Goal: Obtain resource: Download file/media

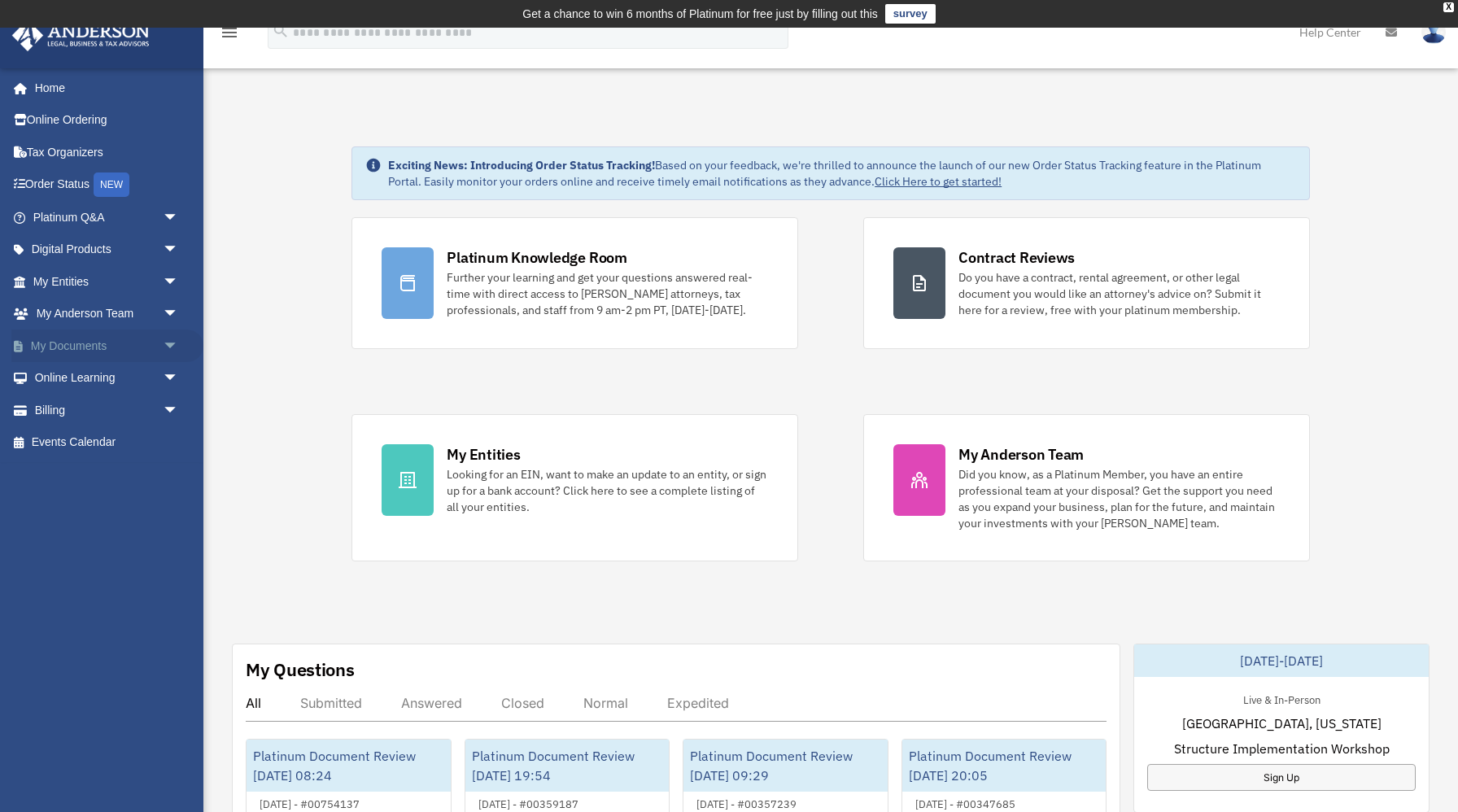
click at [166, 343] on span "arrow_drop_down" at bounding box center [179, 346] width 33 height 33
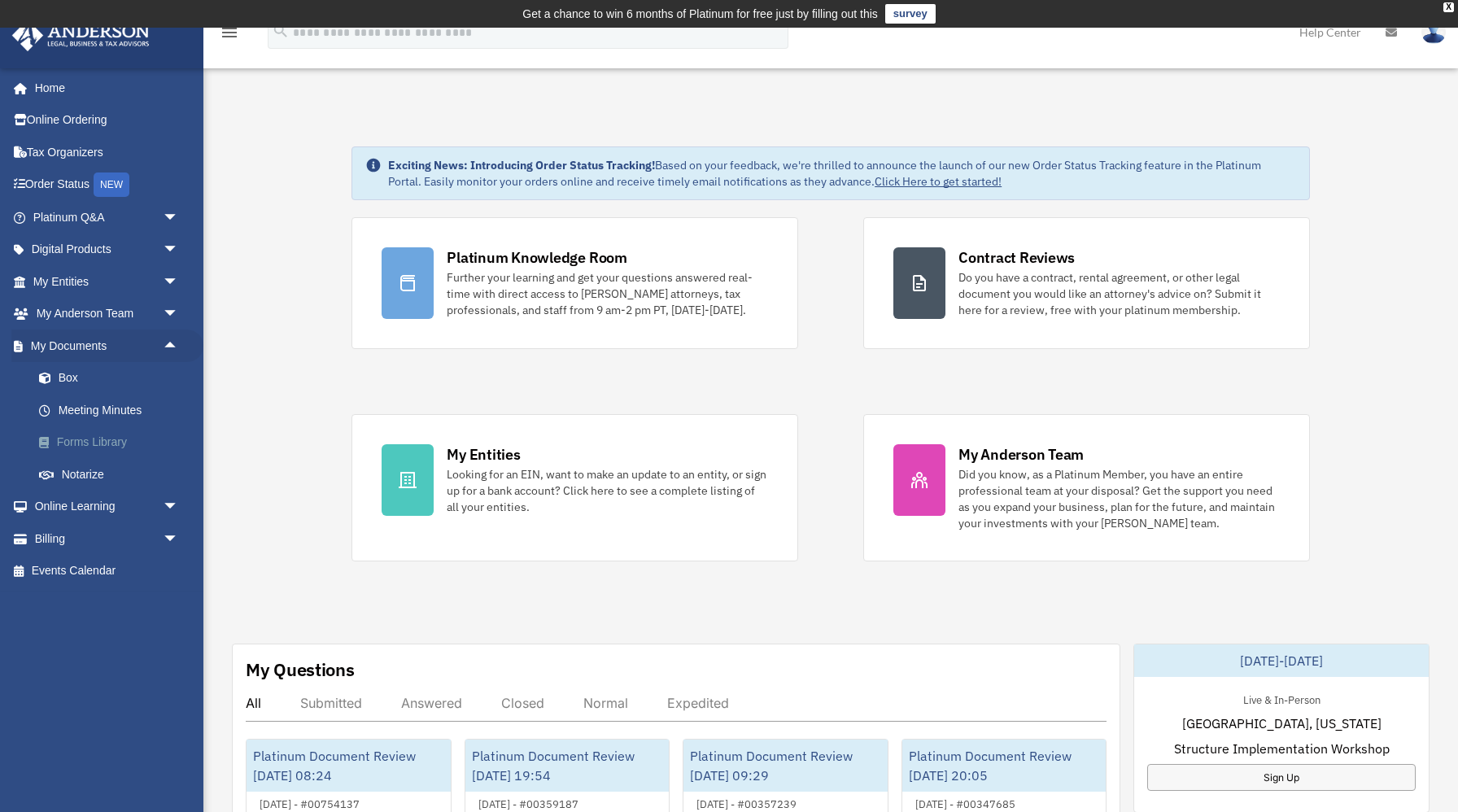
click at [107, 447] on link "Forms Library" at bounding box center [113, 443] width 180 height 33
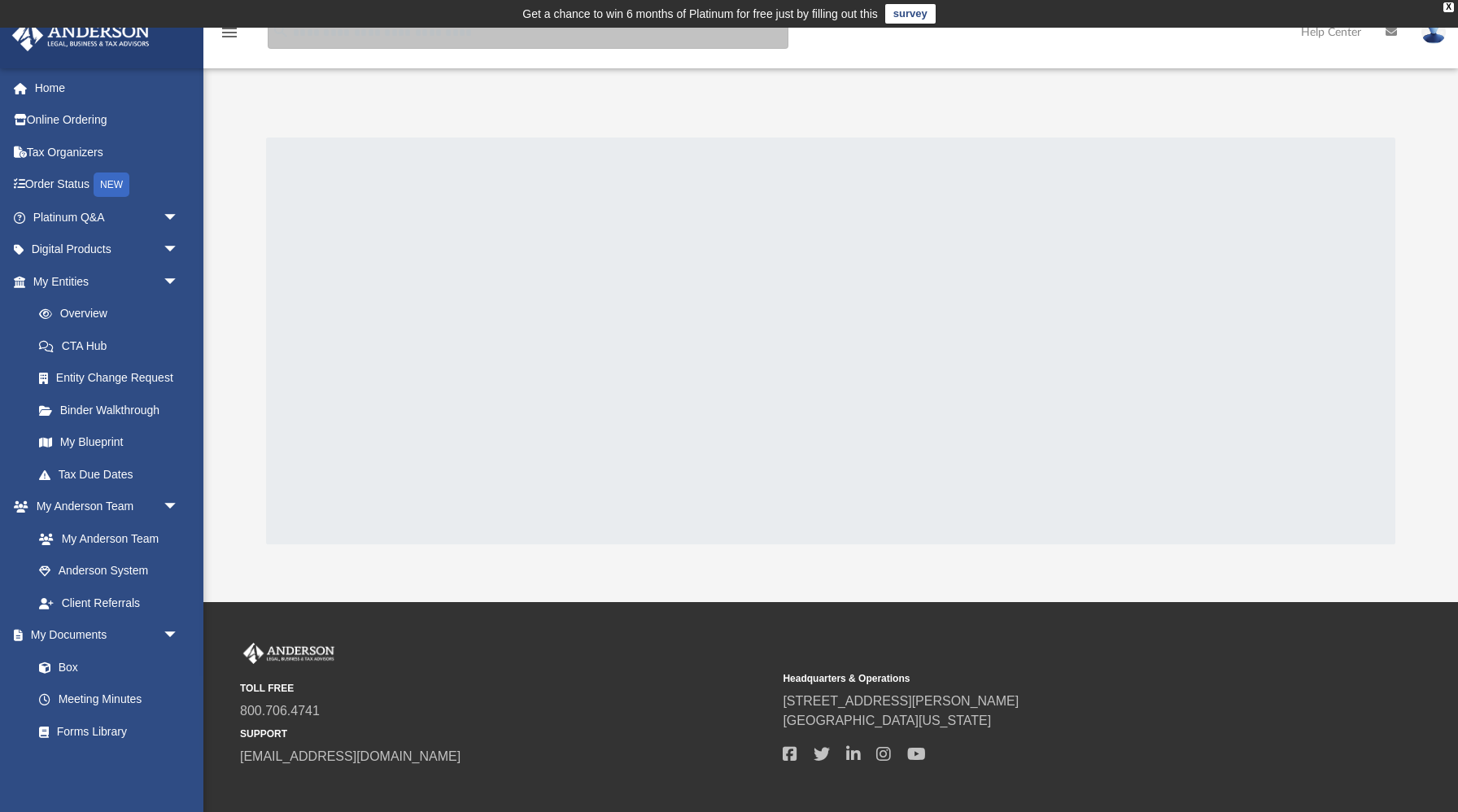
click at [431, 42] on input "search" at bounding box center [528, 33] width 521 height 33
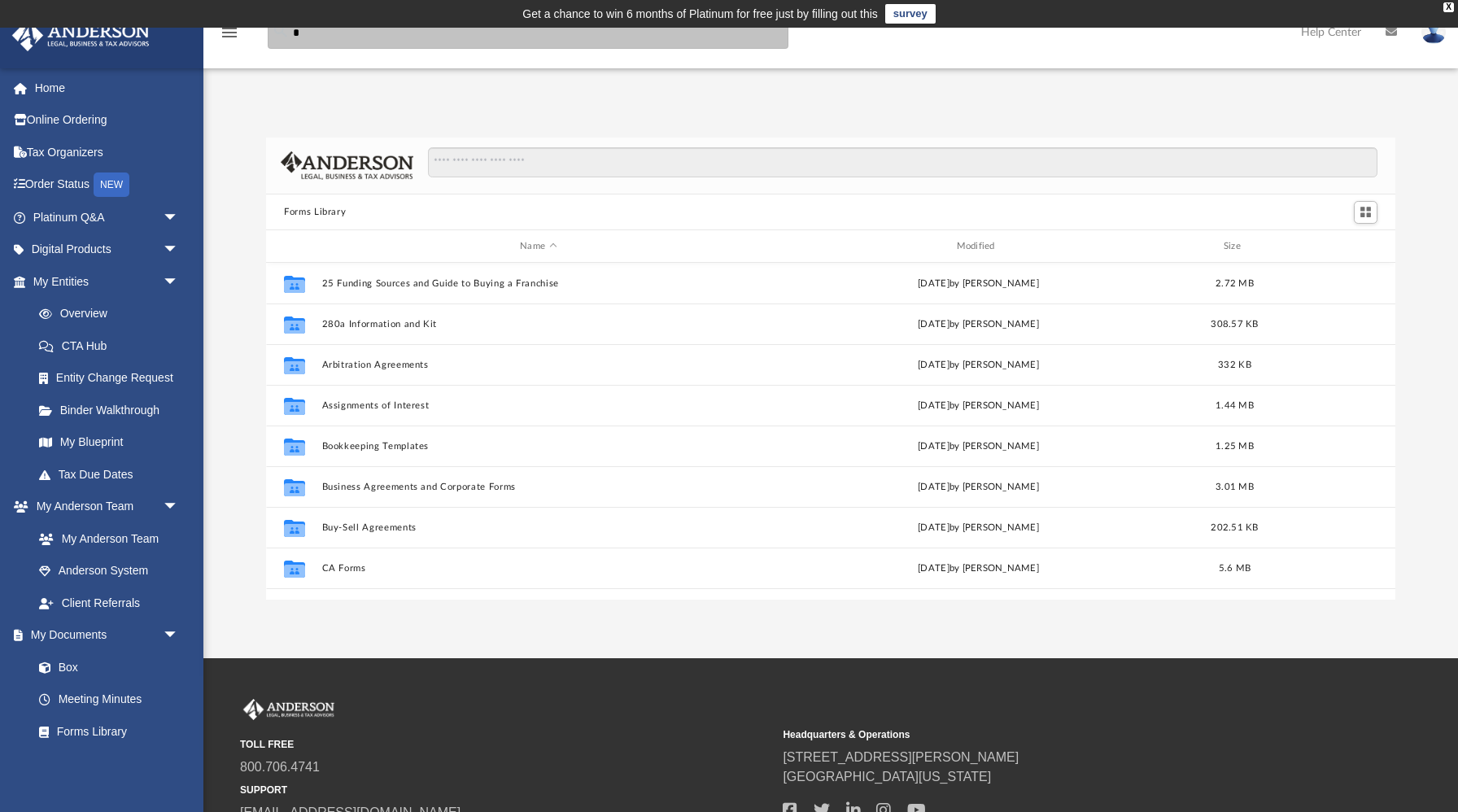
scroll to position [369, 1129]
click at [369, 42] on input "****" at bounding box center [528, 33] width 521 height 33
click at [368, 38] on input "****" at bounding box center [528, 33] width 521 height 33
type input "*"
paste input "**********"
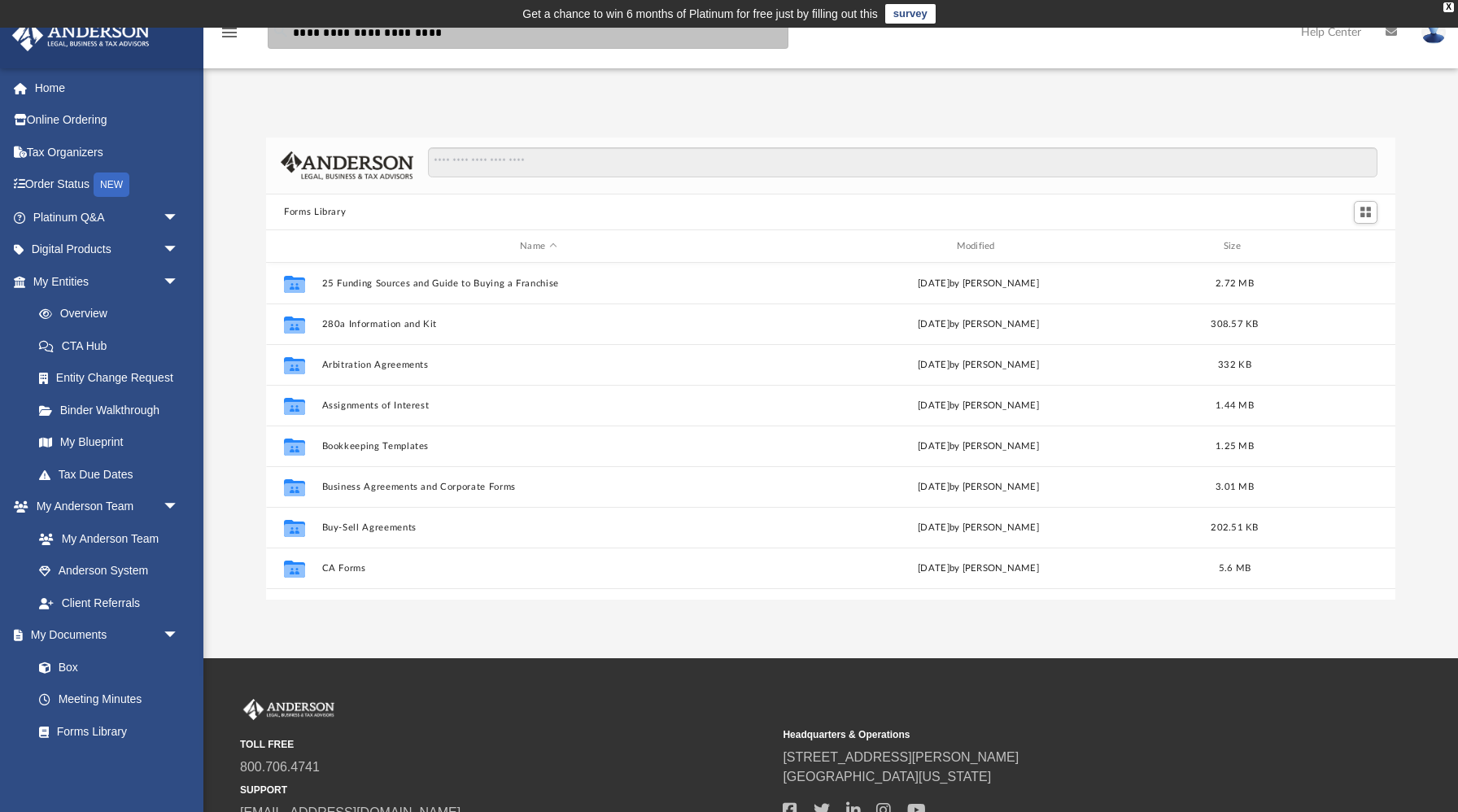
type input "**********"
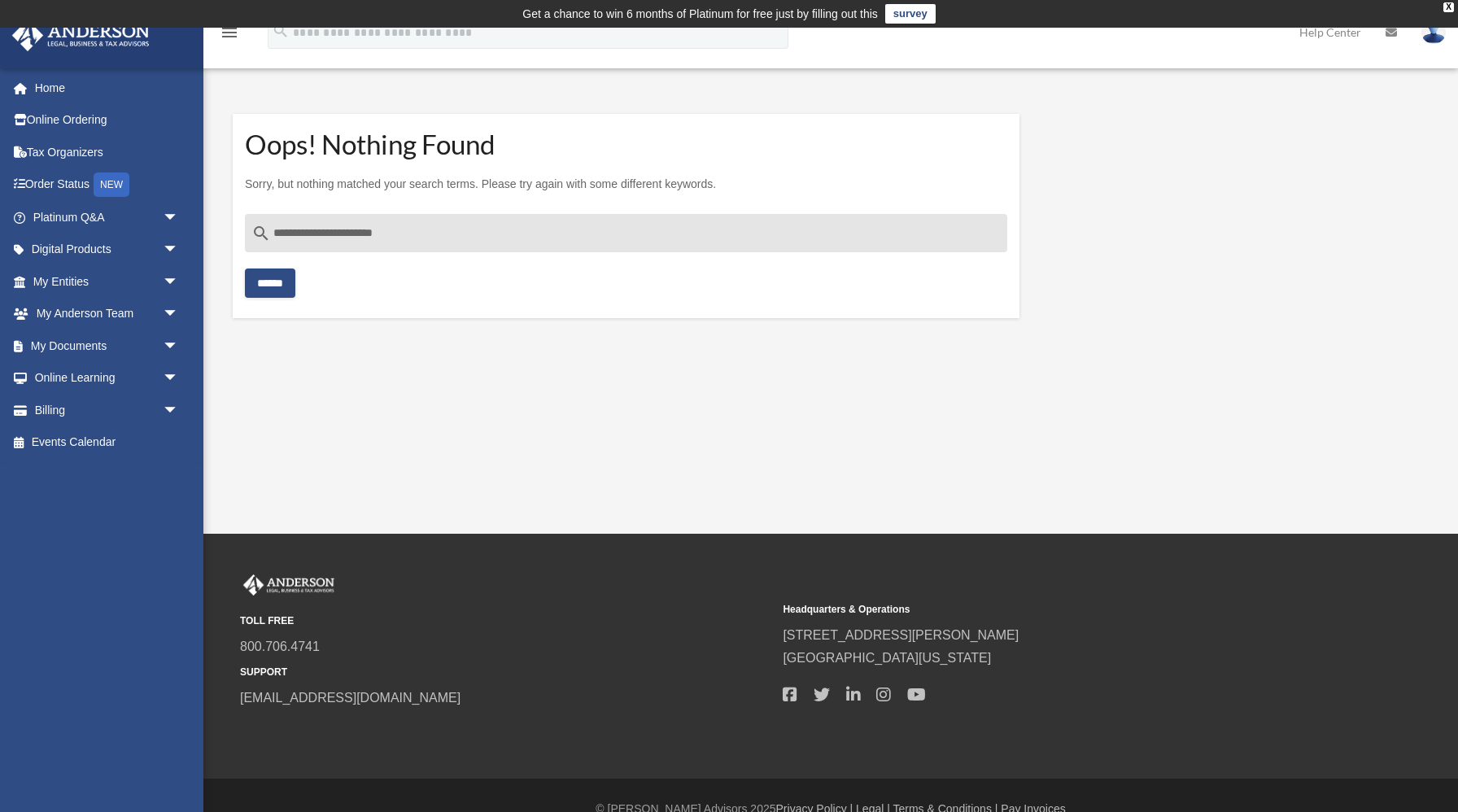
click at [421, 228] on input "**********" at bounding box center [625, 233] width 762 height 39
type input "**********"
click at [245, 268] on input "******" at bounding box center [270, 283] width 51 height 29
click at [262, 289] on input "******" at bounding box center [270, 283] width 51 height 29
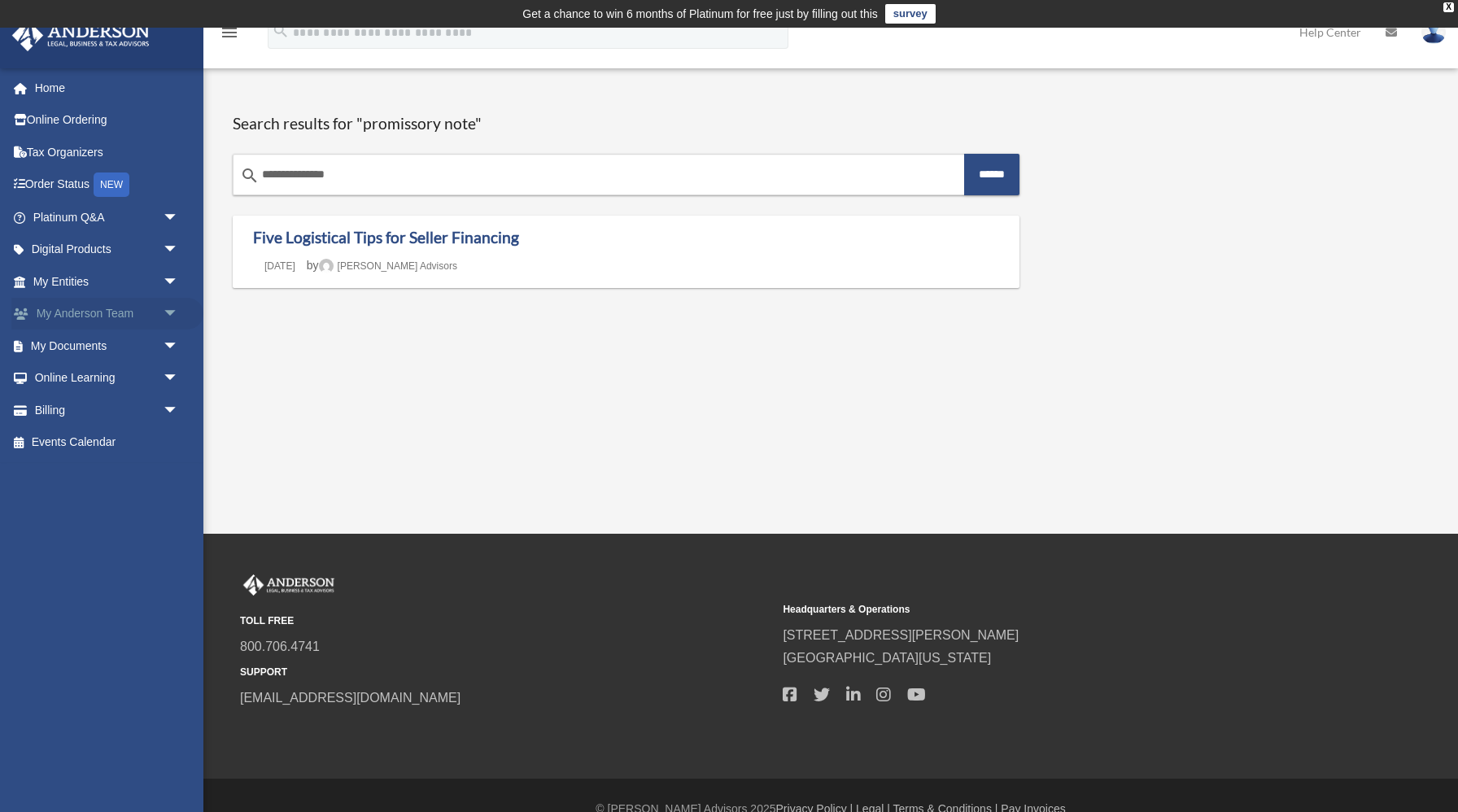
click at [170, 308] on span "arrow_drop_down" at bounding box center [179, 314] width 33 height 33
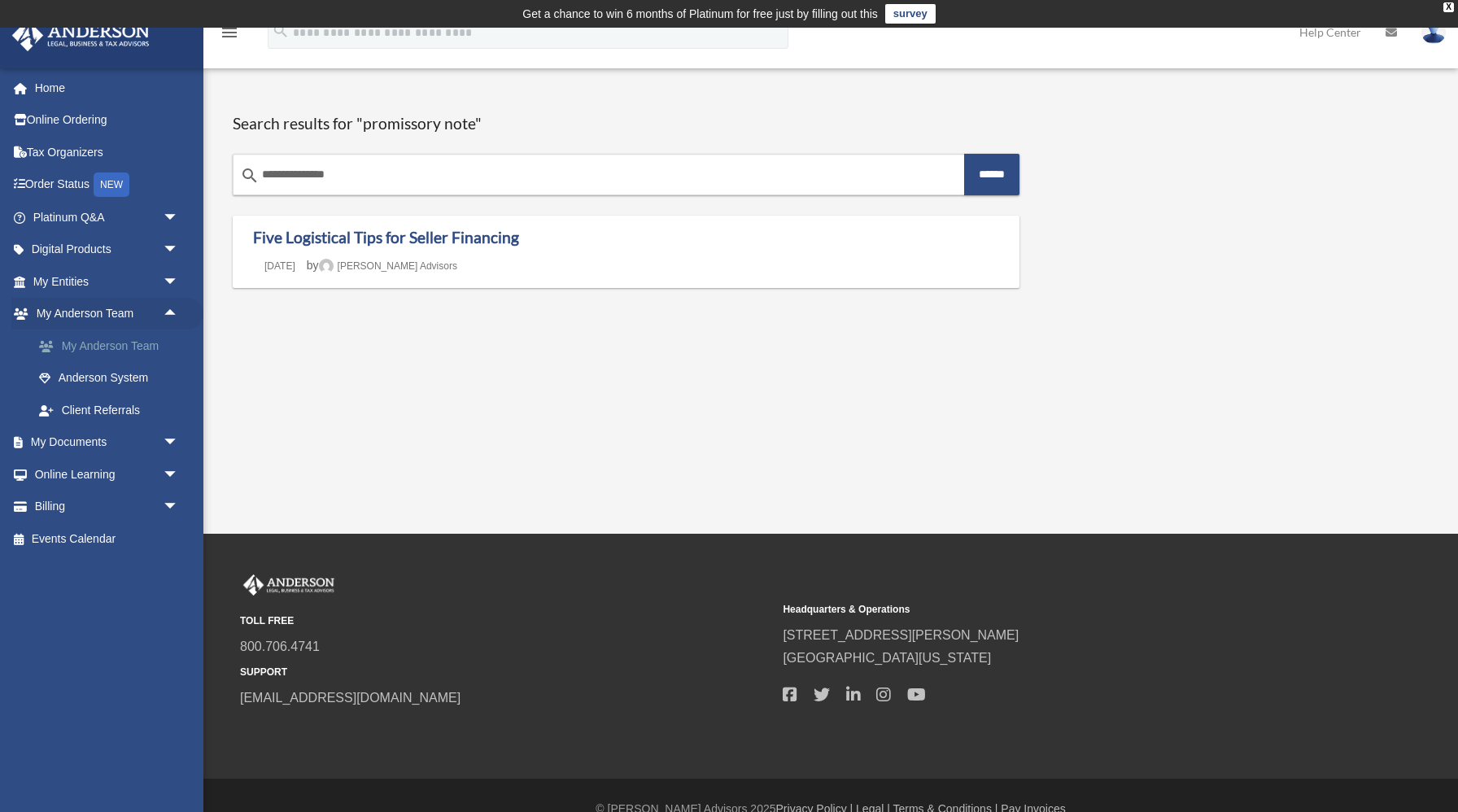
click at [131, 346] on link "My Anderson Team" at bounding box center [113, 346] width 180 height 33
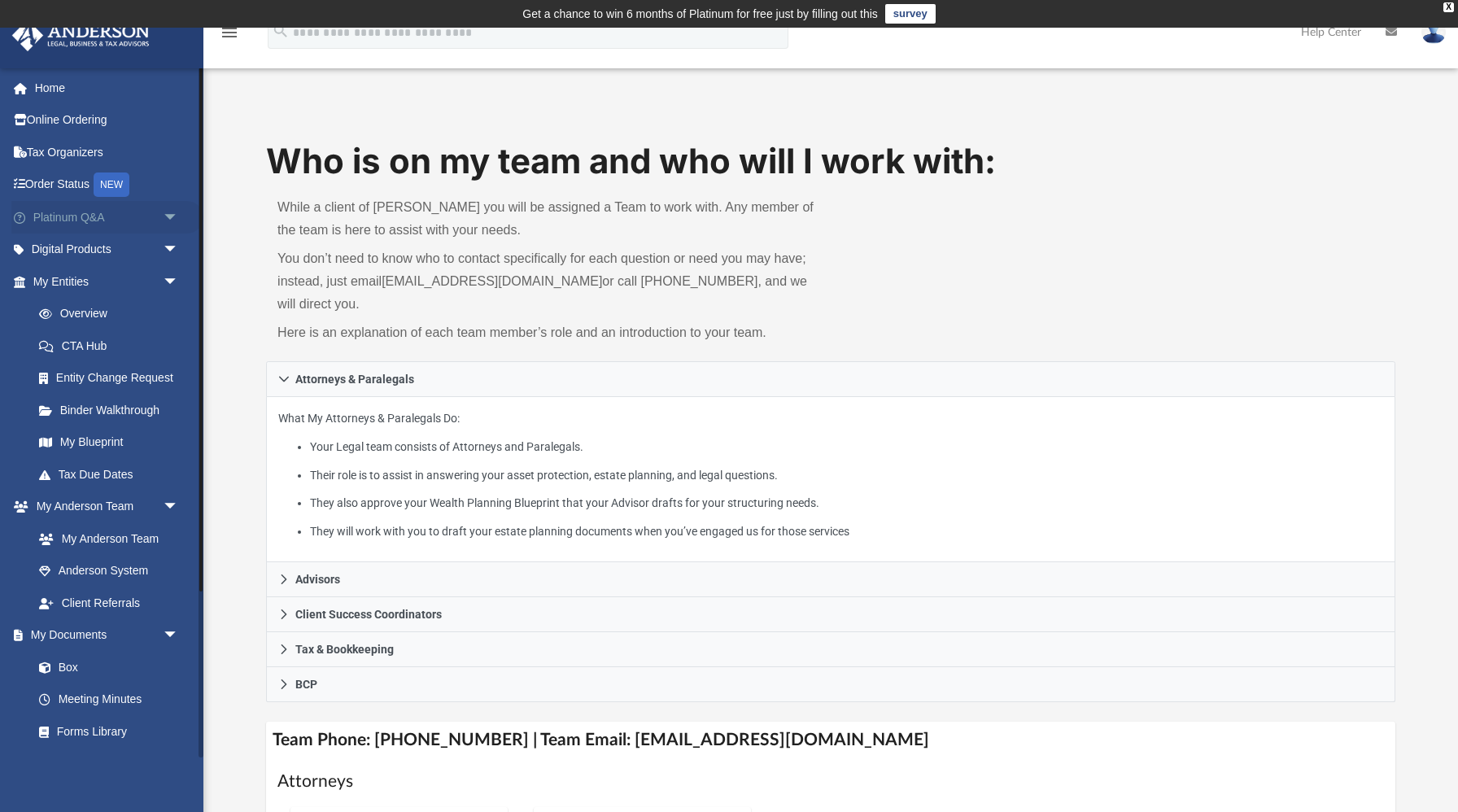
click at [164, 219] on span "arrow_drop_down" at bounding box center [179, 217] width 33 height 33
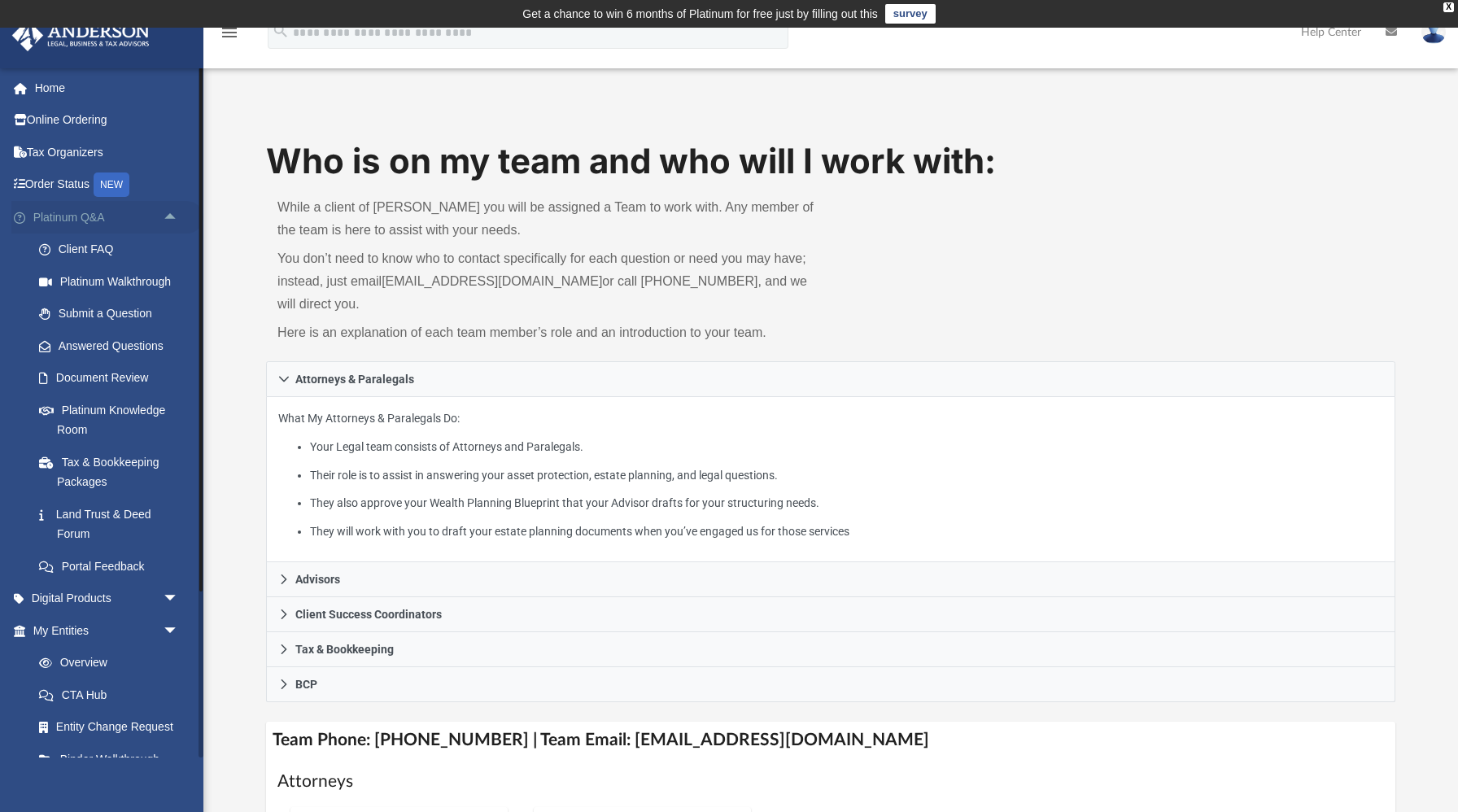
click at [170, 211] on span "arrow_drop_up" at bounding box center [179, 217] width 33 height 33
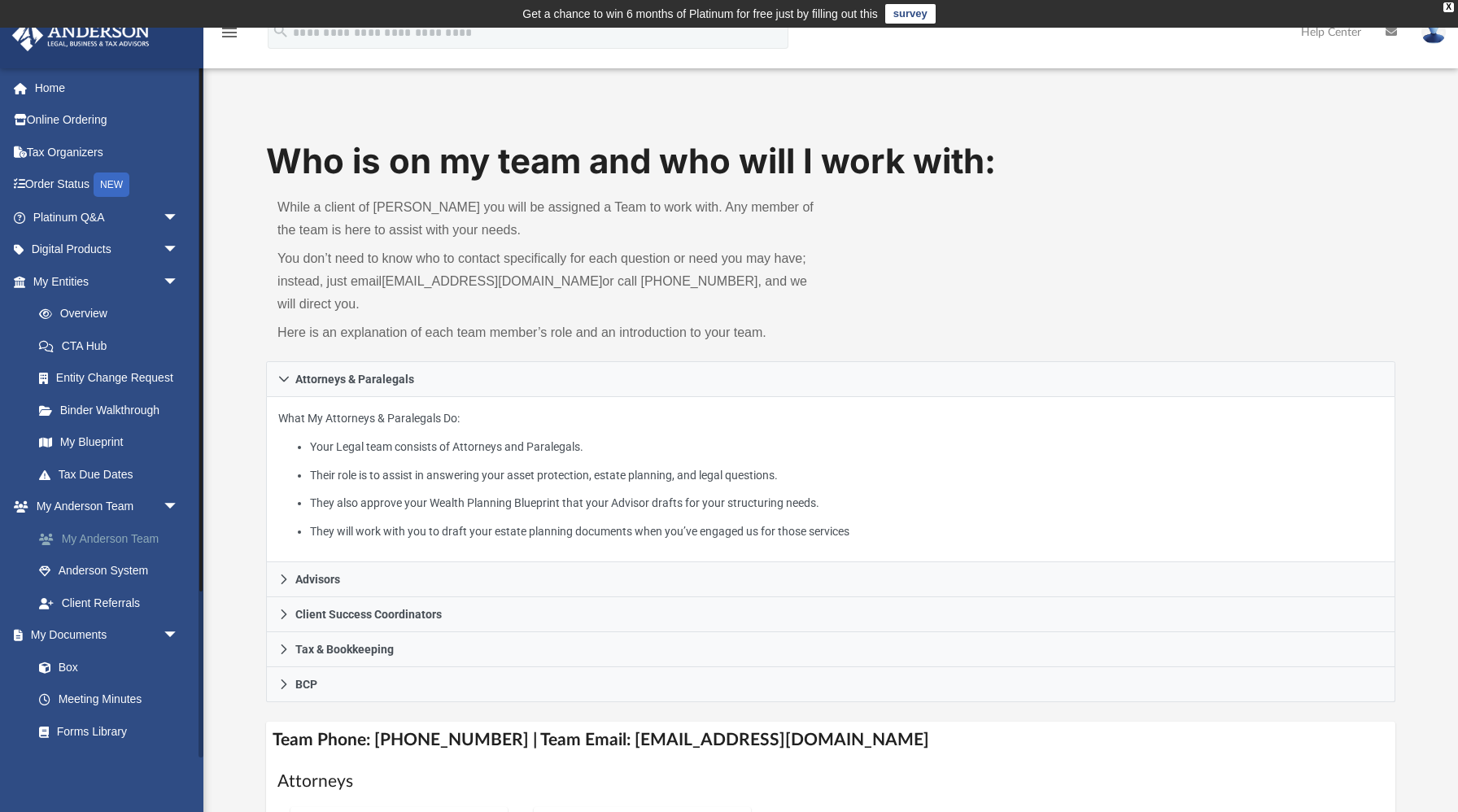
click at [136, 542] on link "My Anderson Team" at bounding box center [113, 539] width 180 height 33
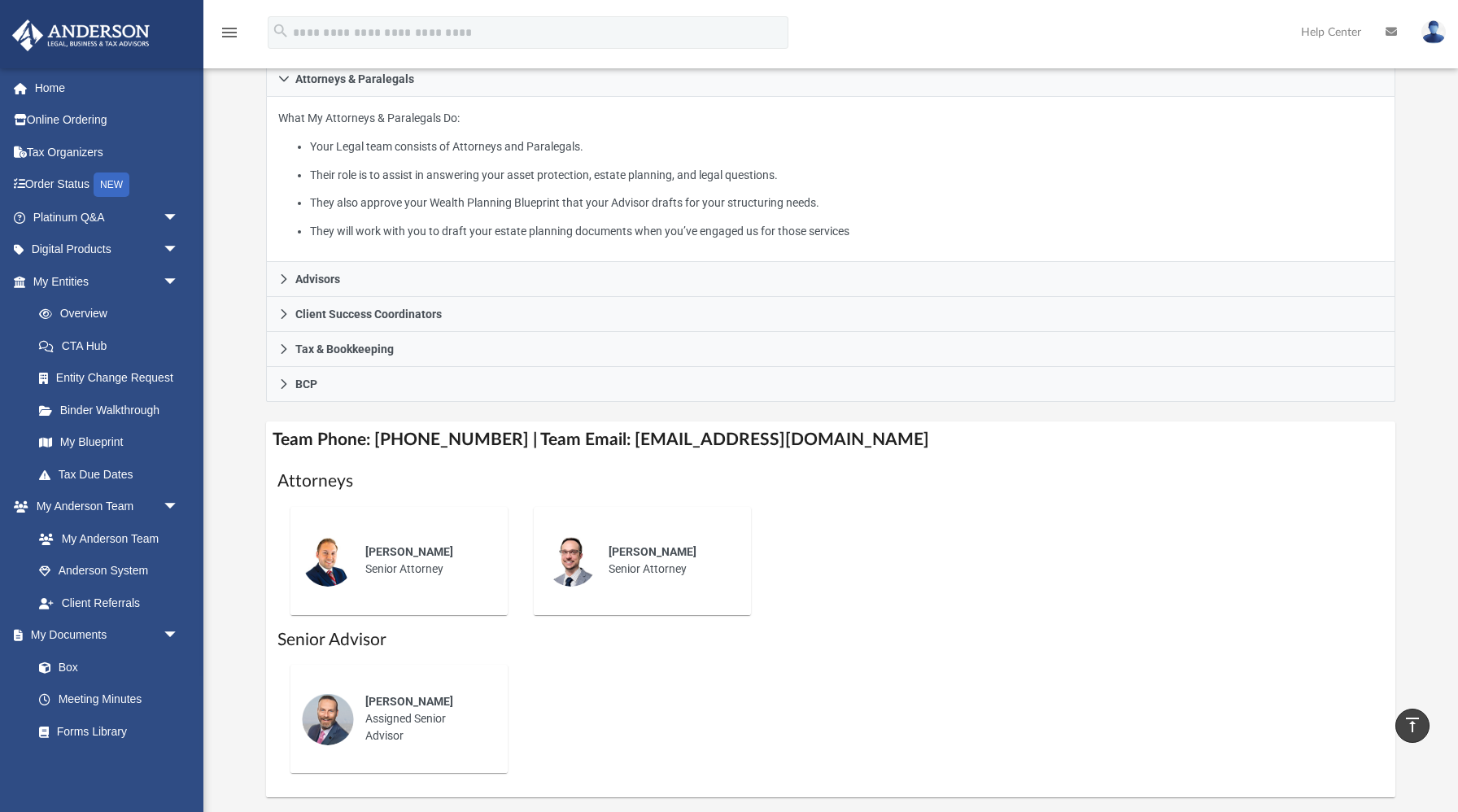
scroll to position [302, 0]
click at [174, 218] on span "arrow_drop_down" at bounding box center [179, 217] width 33 height 33
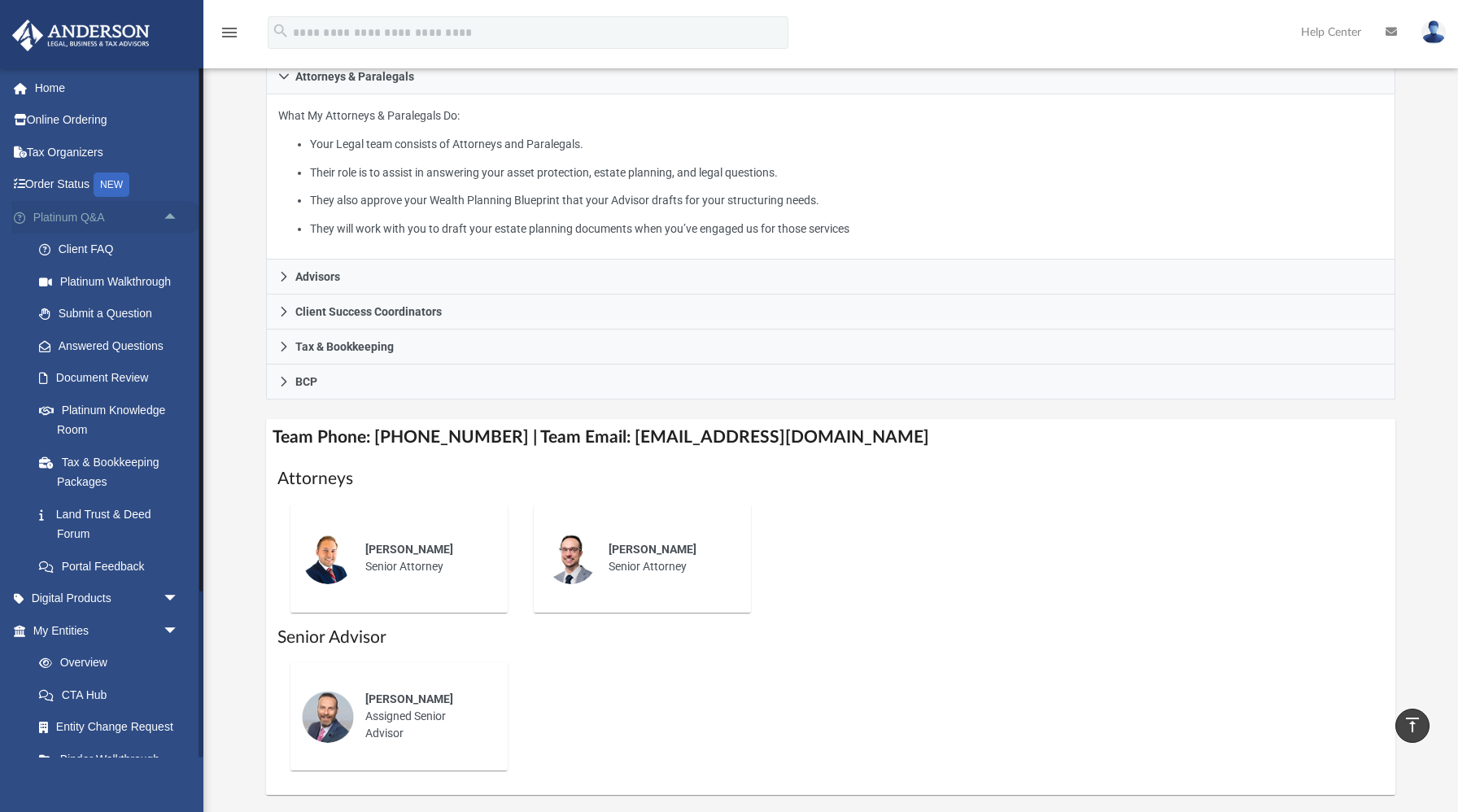
click at [174, 218] on span "arrow_drop_up" at bounding box center [179, 217] width 33 height 33
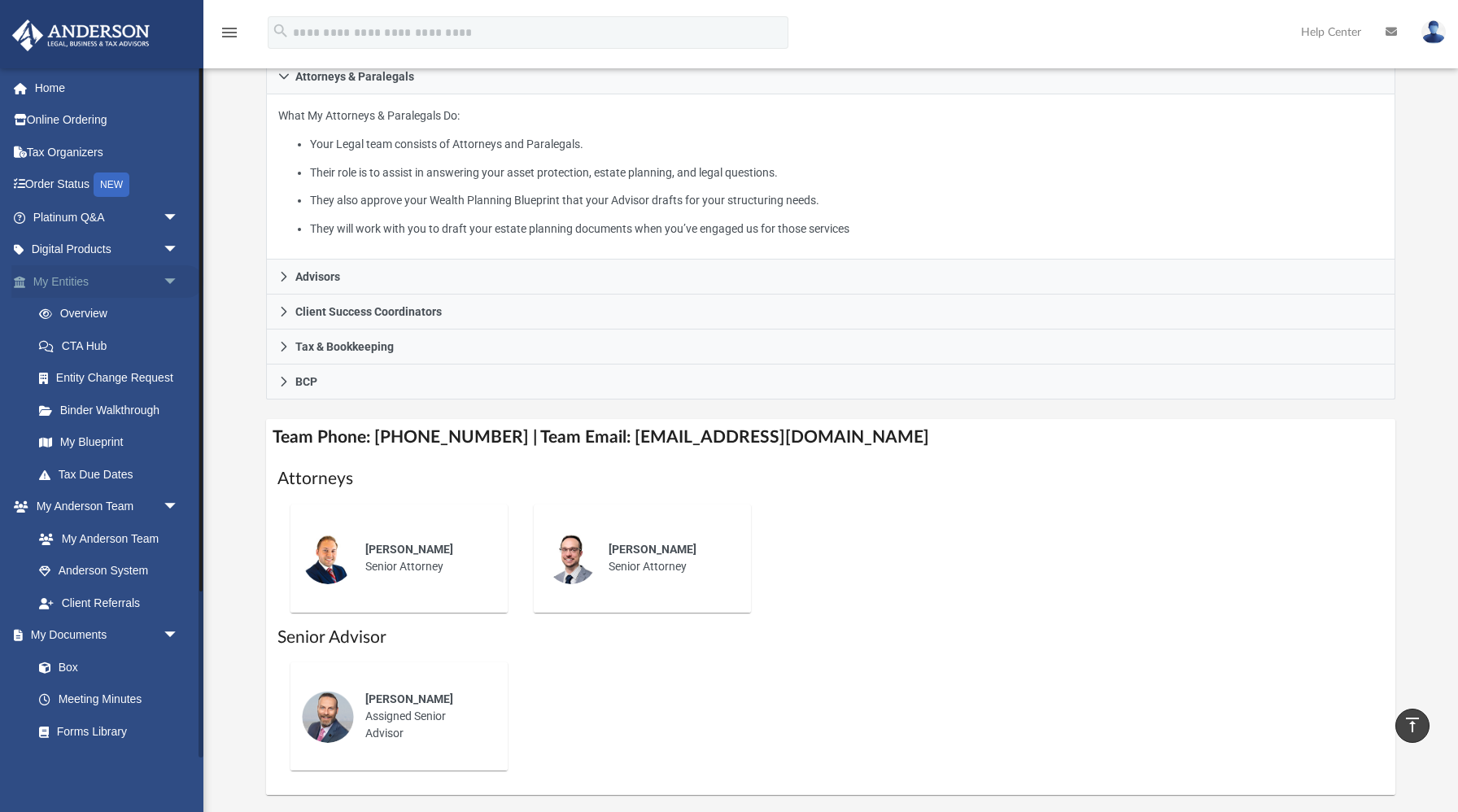
click at [166, 280] on span "arrow_drop_down" at bounding box center [179, 281] width 33 height 33
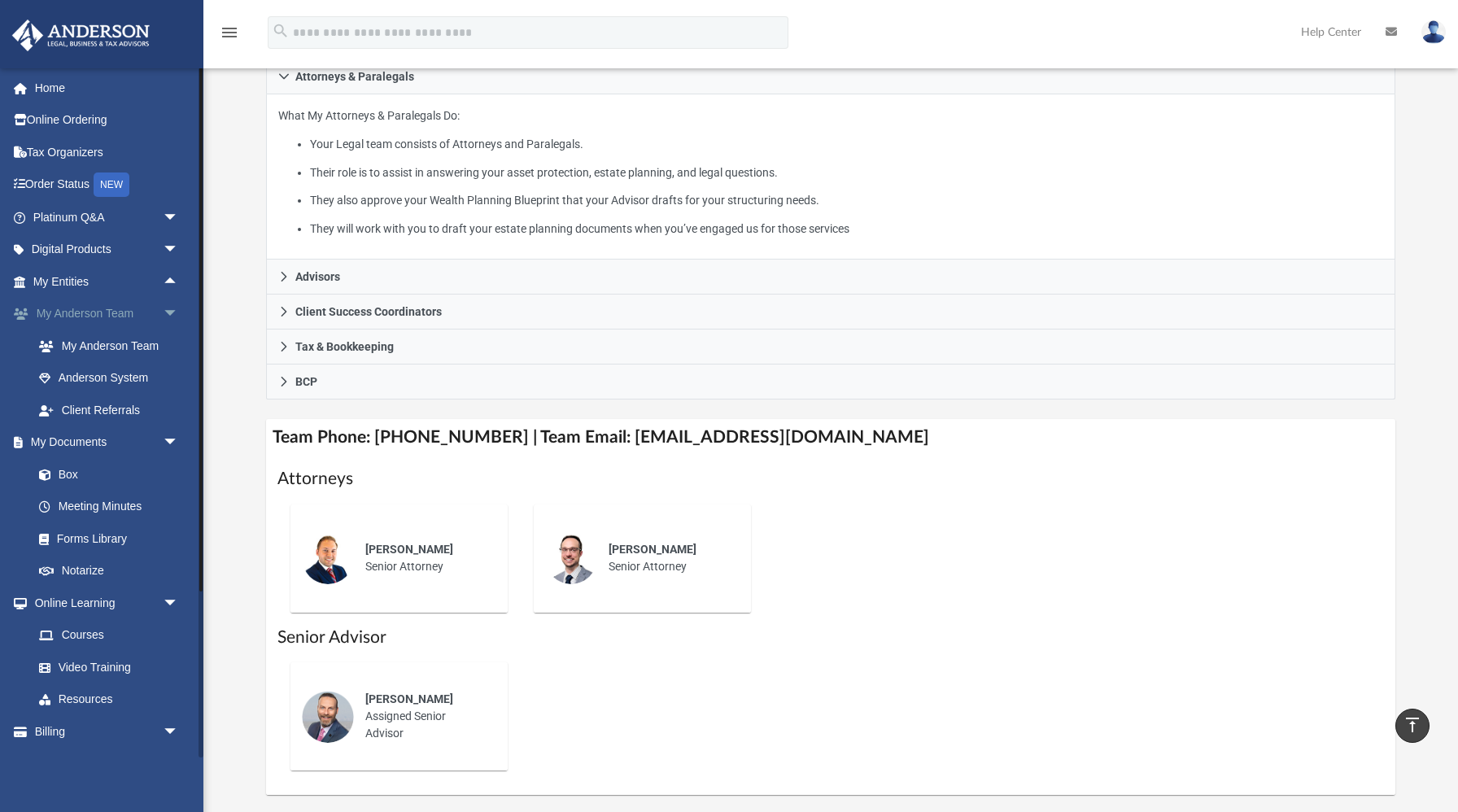
click at [175, 310] on span "arrow_drop_down" at bounding box center [179, 314] width 33 height 33
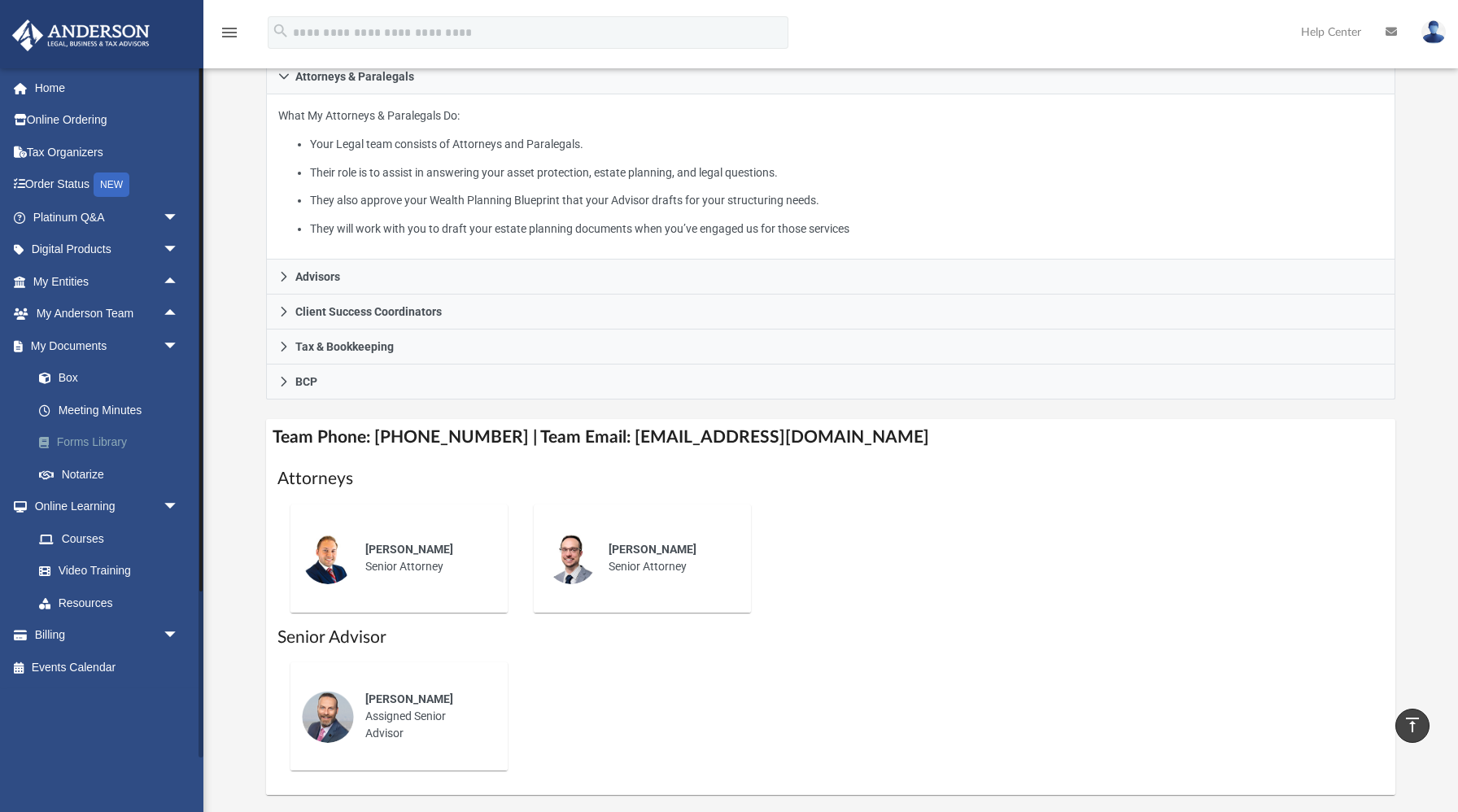
click at [108, 443] on link "Forms Library" at bounding box center [113, 443] width 180 height 33
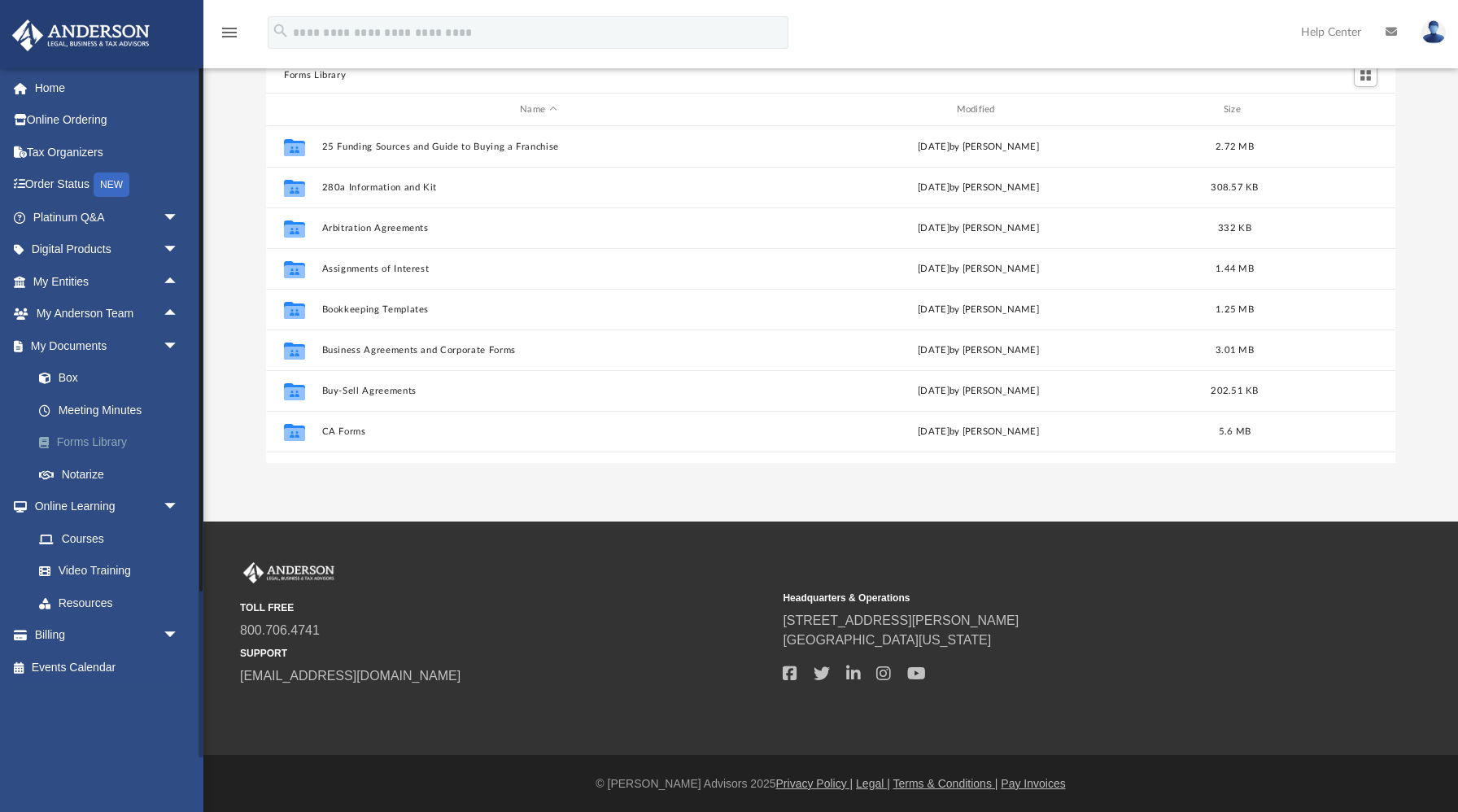
scroll to position [369, 1129]
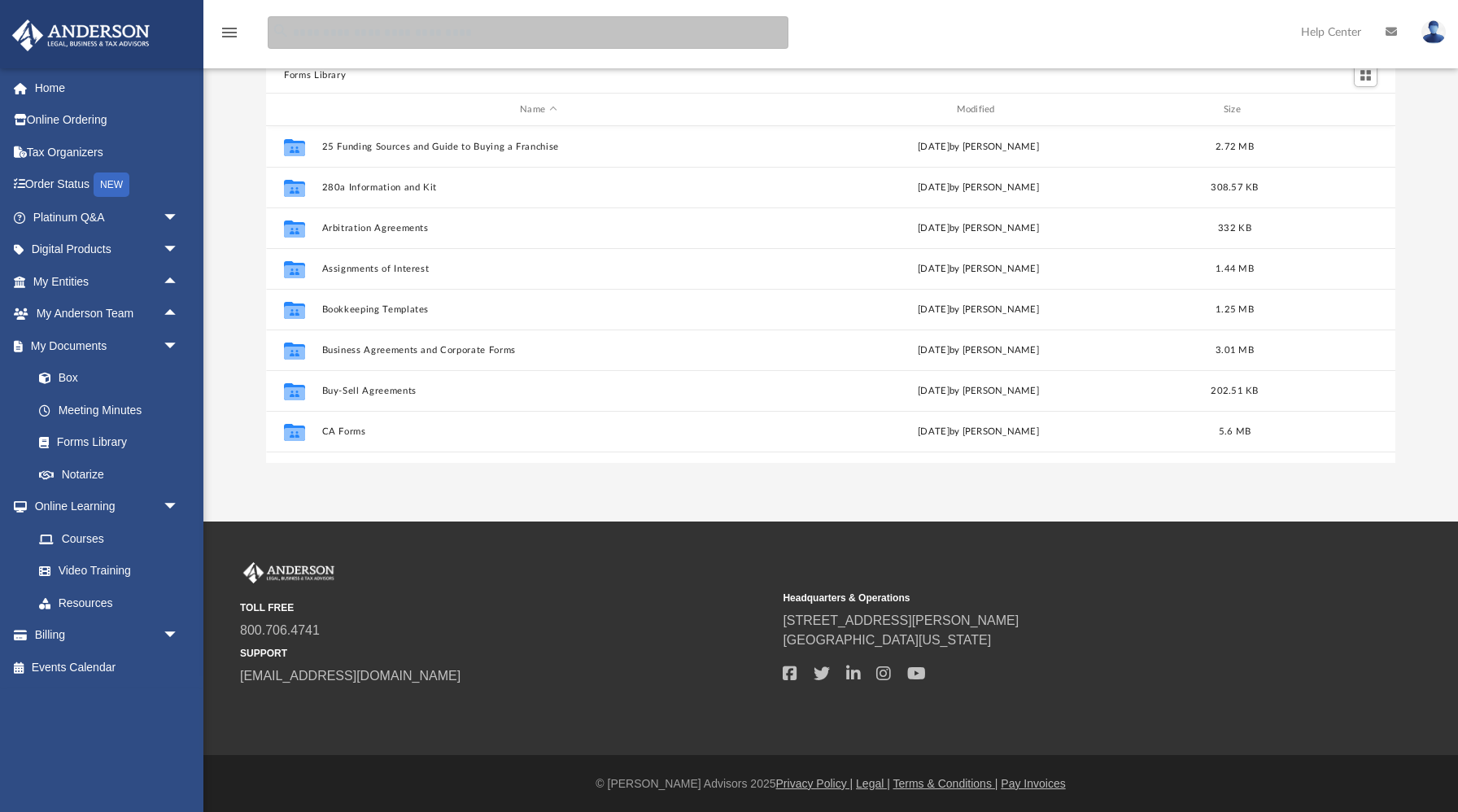
paste input "**********"
type input "**********"
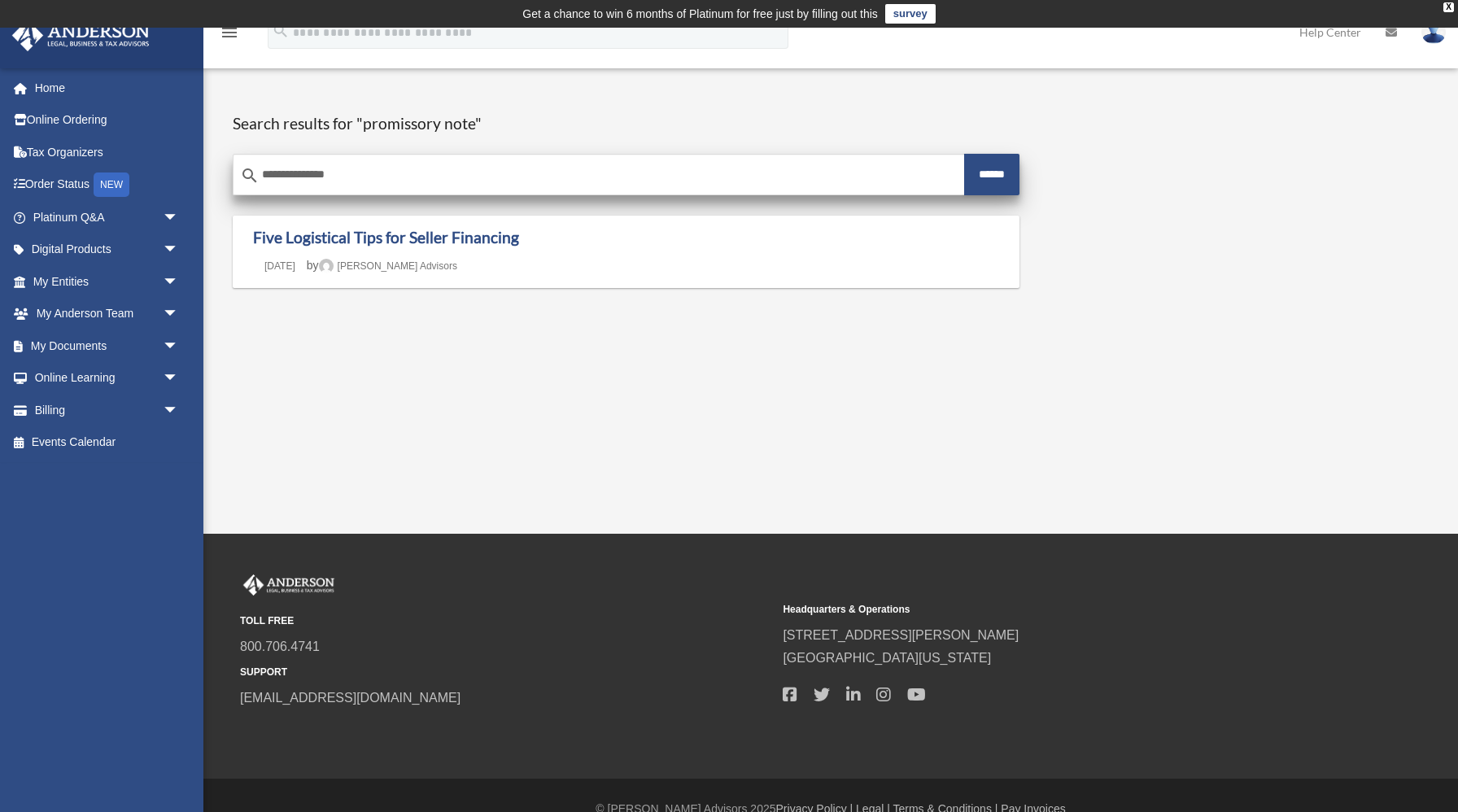
click at [423, 173] on input "**********" at bounding box center [599, 175] width 731 height 39
type input "**********"
click at [975, 183] on input "******" at bounding box center [992, 174] width 55 height 42
click at [451, 174] on input "**********" at bounding box center [599, 175] width 731 height 39
type input "*"
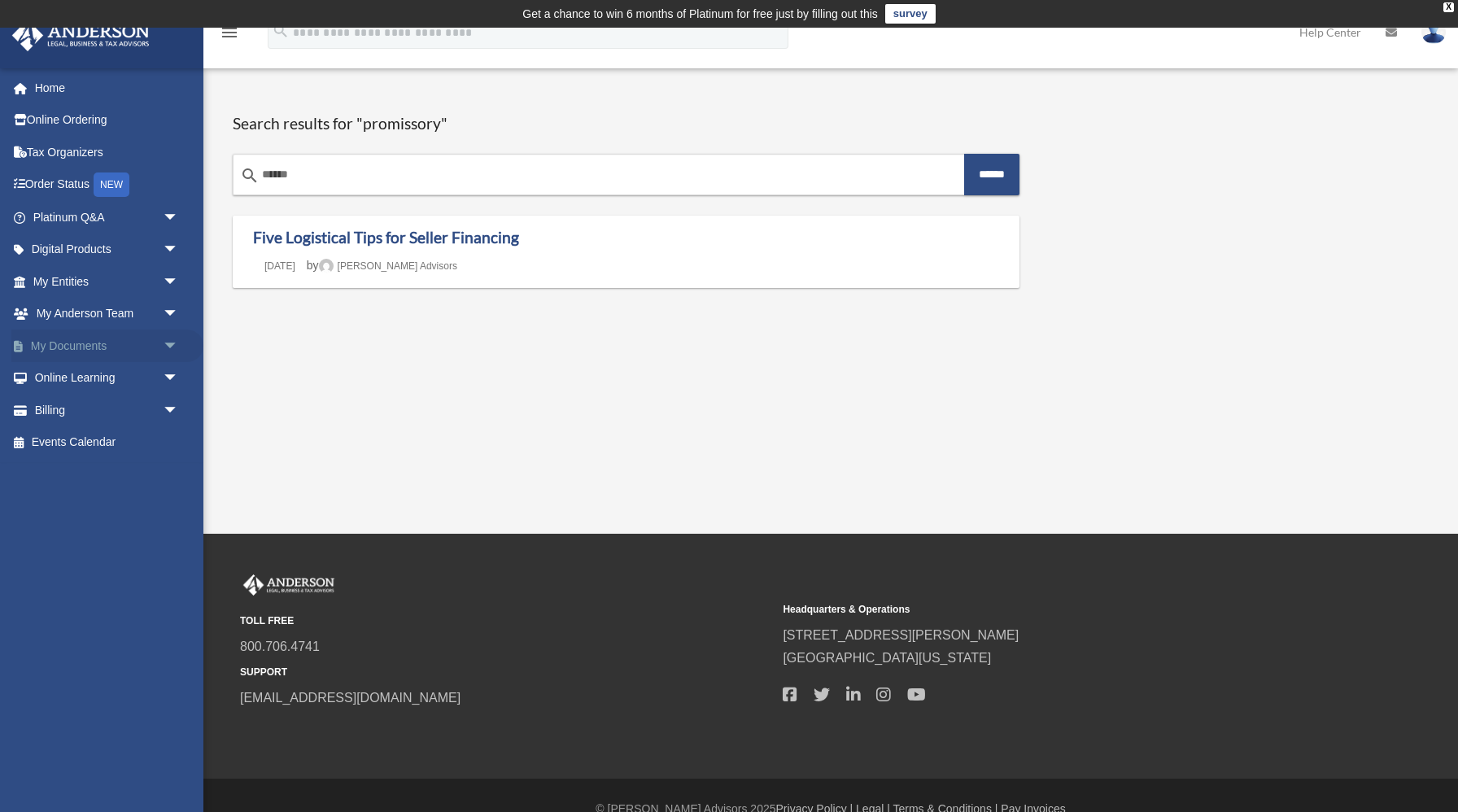
click at [106, 345] on link "My Documents arrow_drop_down" at bounding box center [107, 346] width 192 height 33
click at [164, 346] on span "arrow_drop_down" at bounding box center [179, 346] width 33 height 33
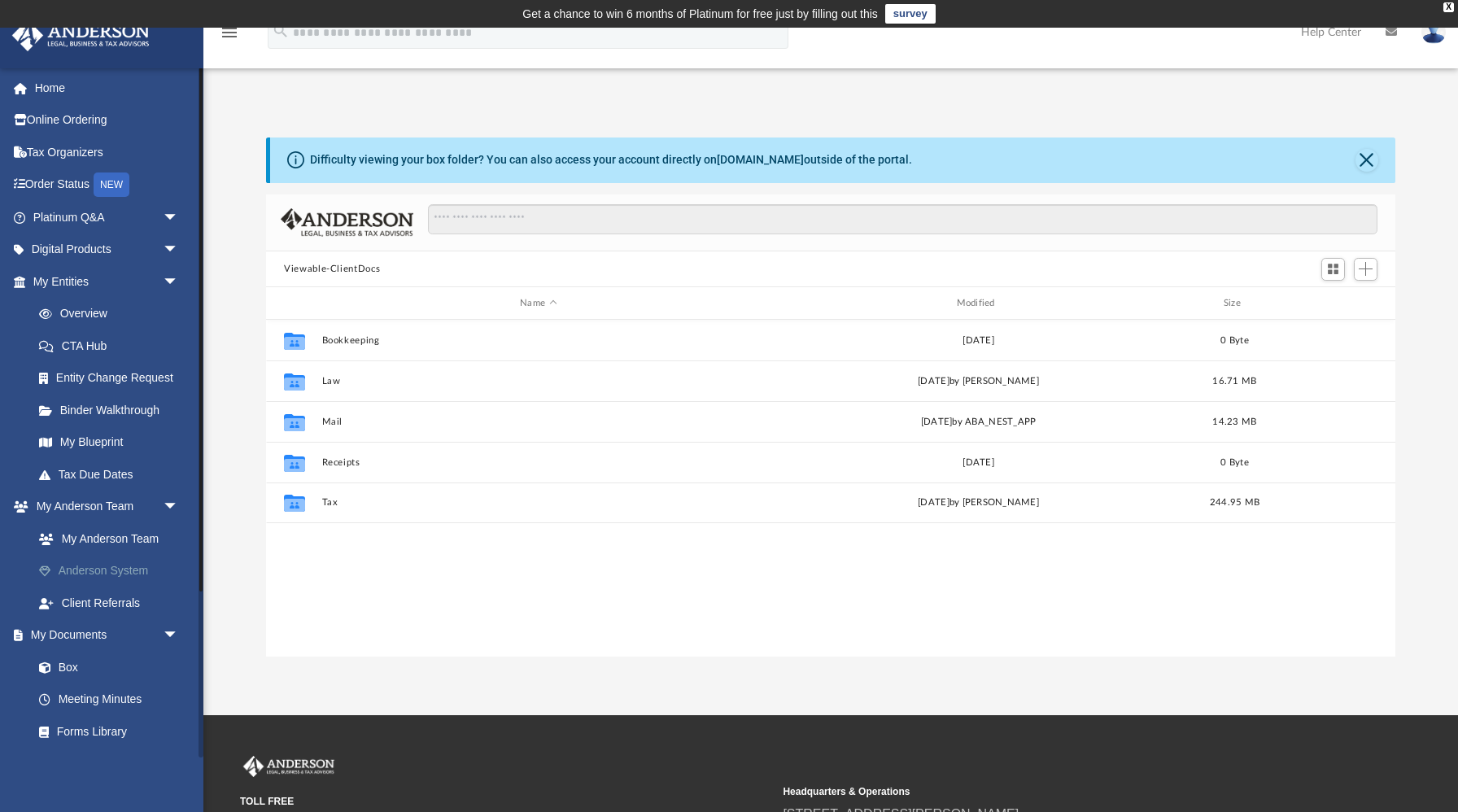
scroll to position [369, 1129]
click at [175, 277] on span "arrow_drop_down" at bounding box center [179, 281] width 33 height 33
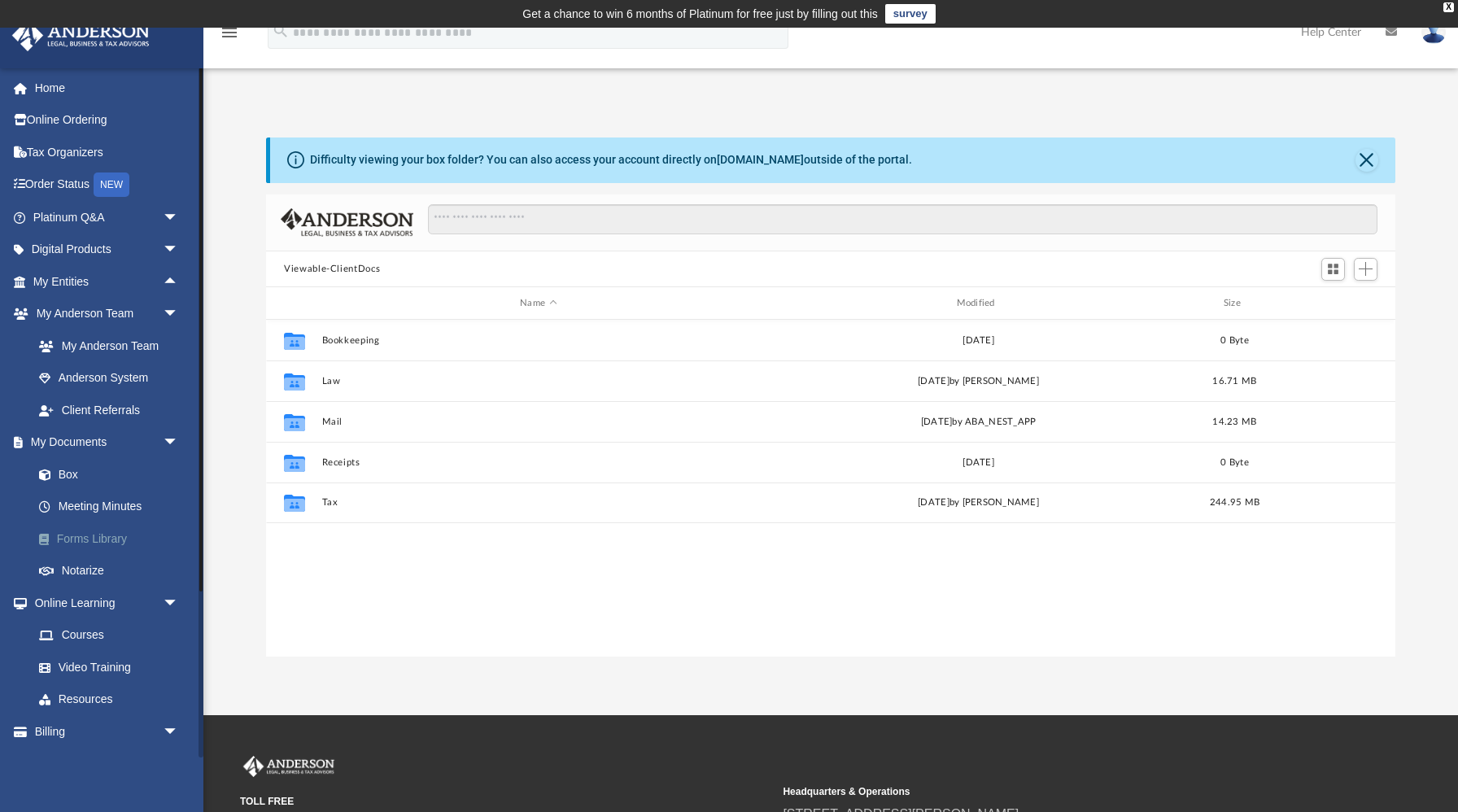
click at [105, 543] on link "Forms Library" at bounding box center [113, 539] width 180 height 33
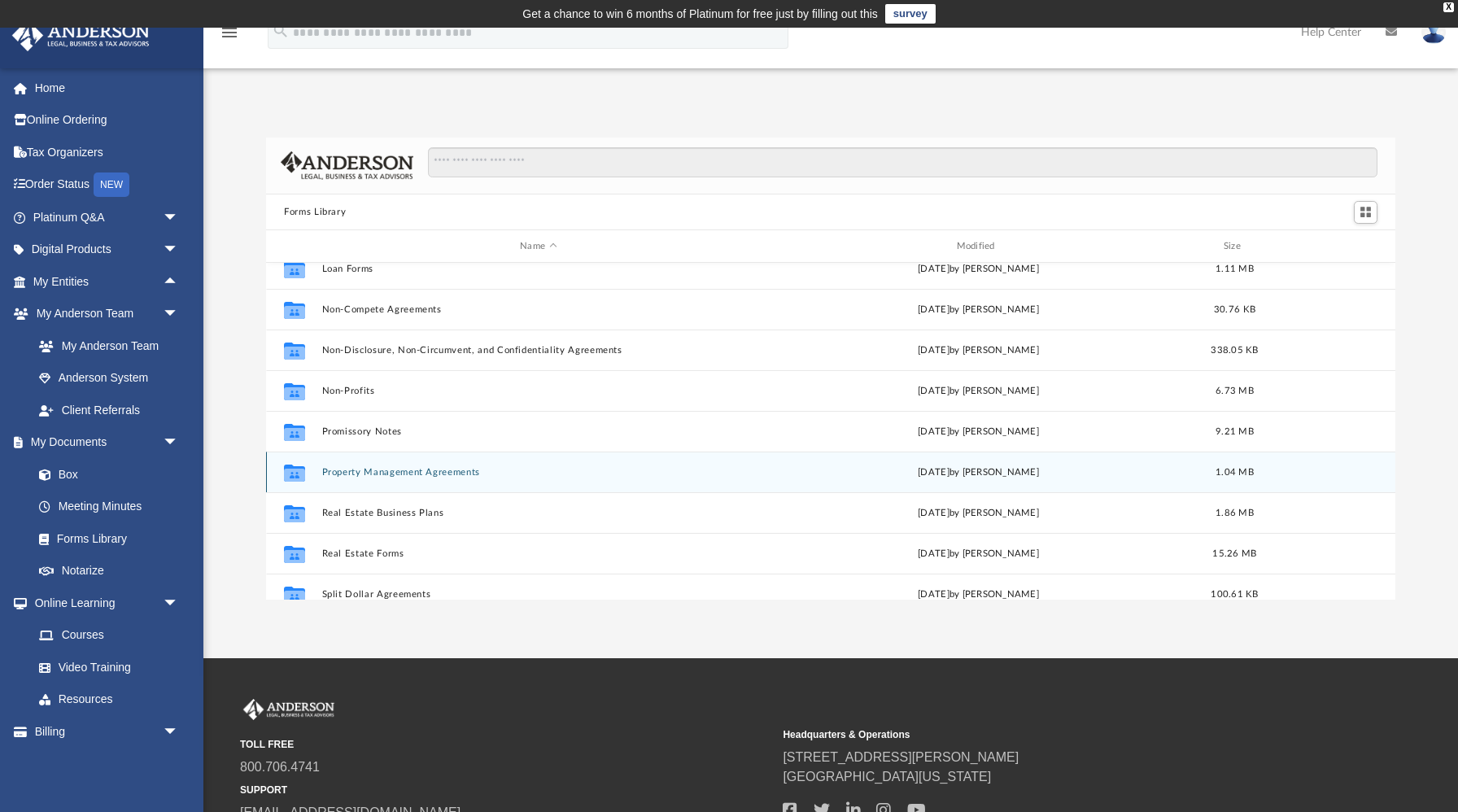
scroll to position [829, 0]
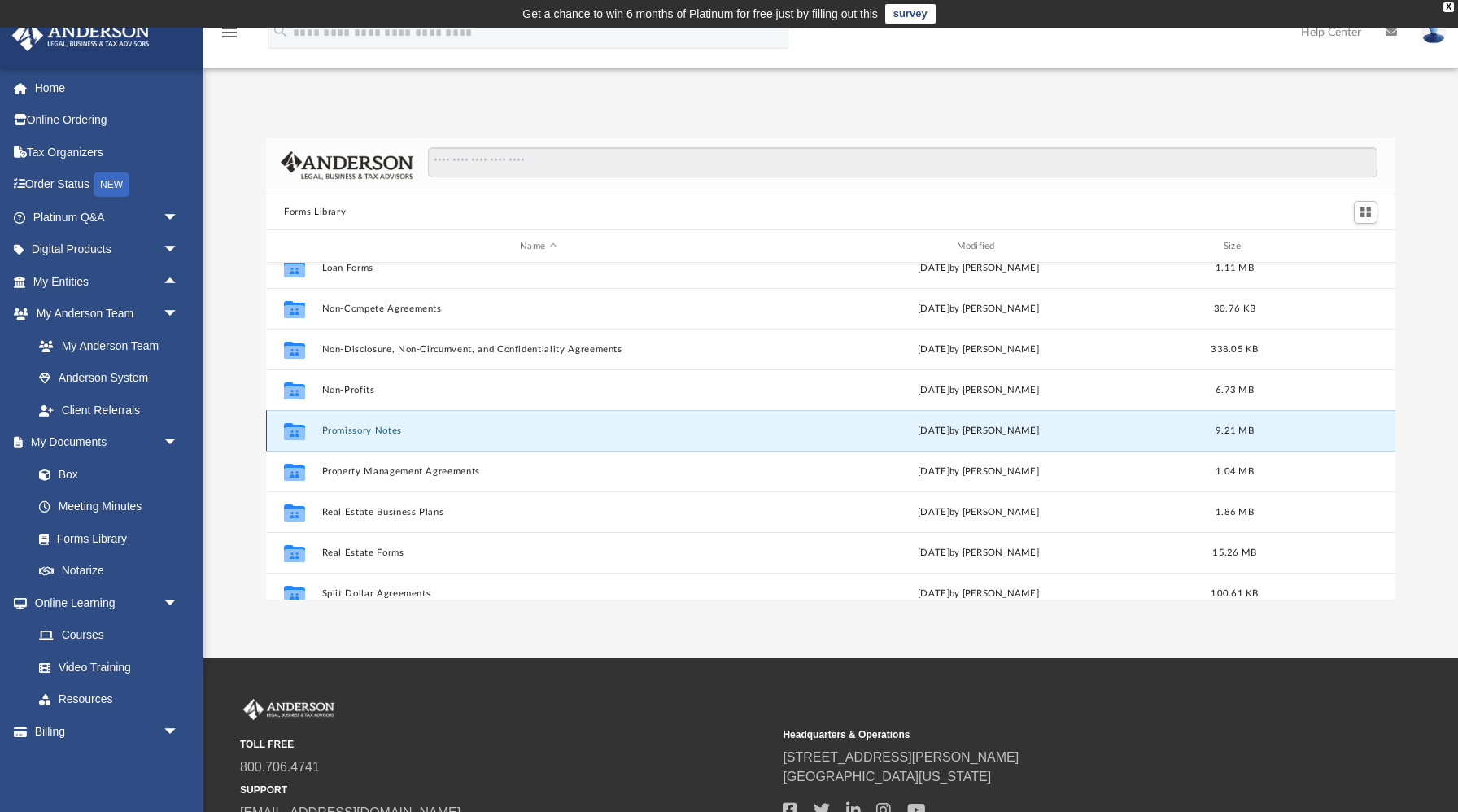
click at [374, 432] on button "Promissory Notes" at bounding box center [538, 430] width 433 height 11
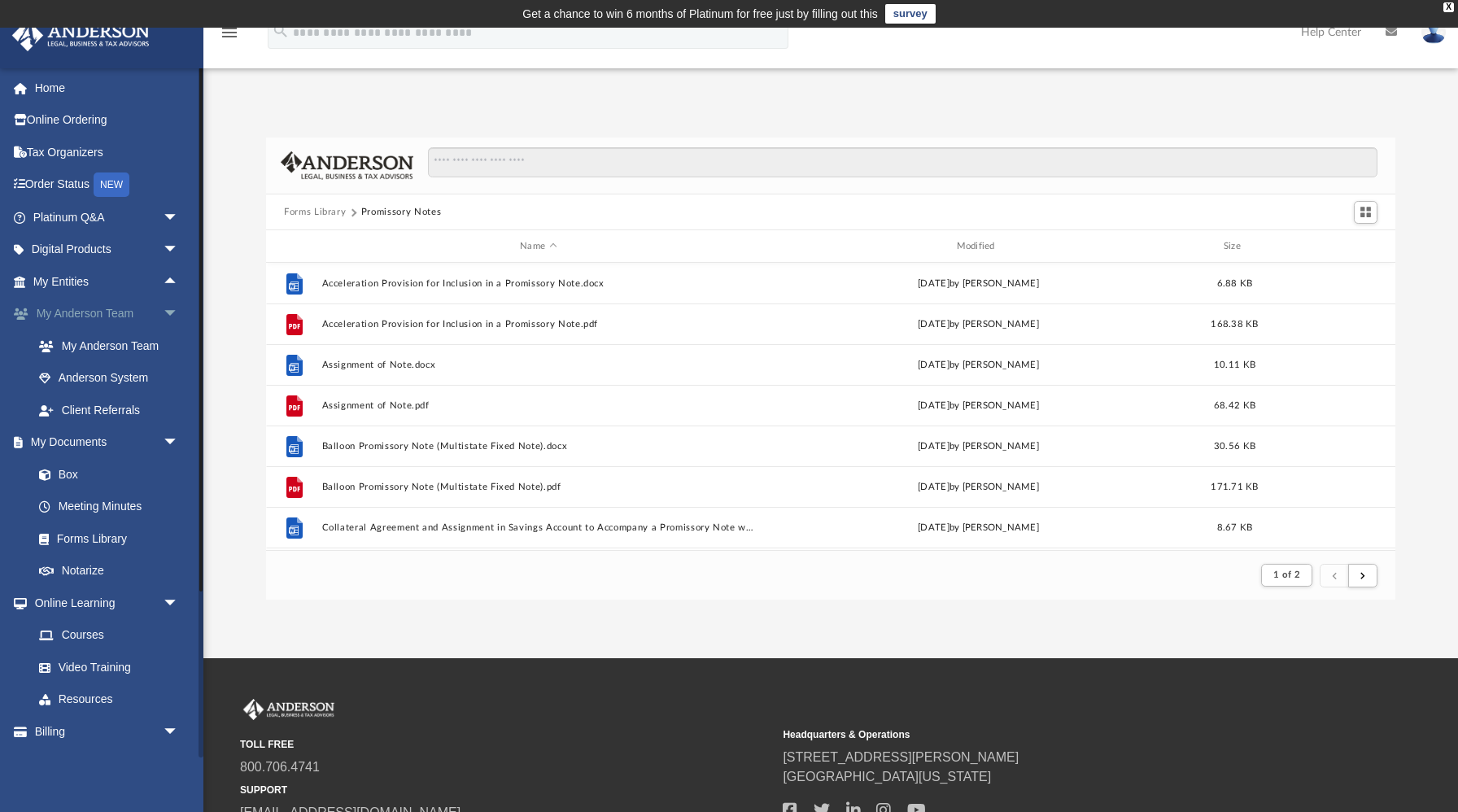
click at [175, 315] on span "arrow_drop_down" at bounding box center [179, 314] width 33 height 33
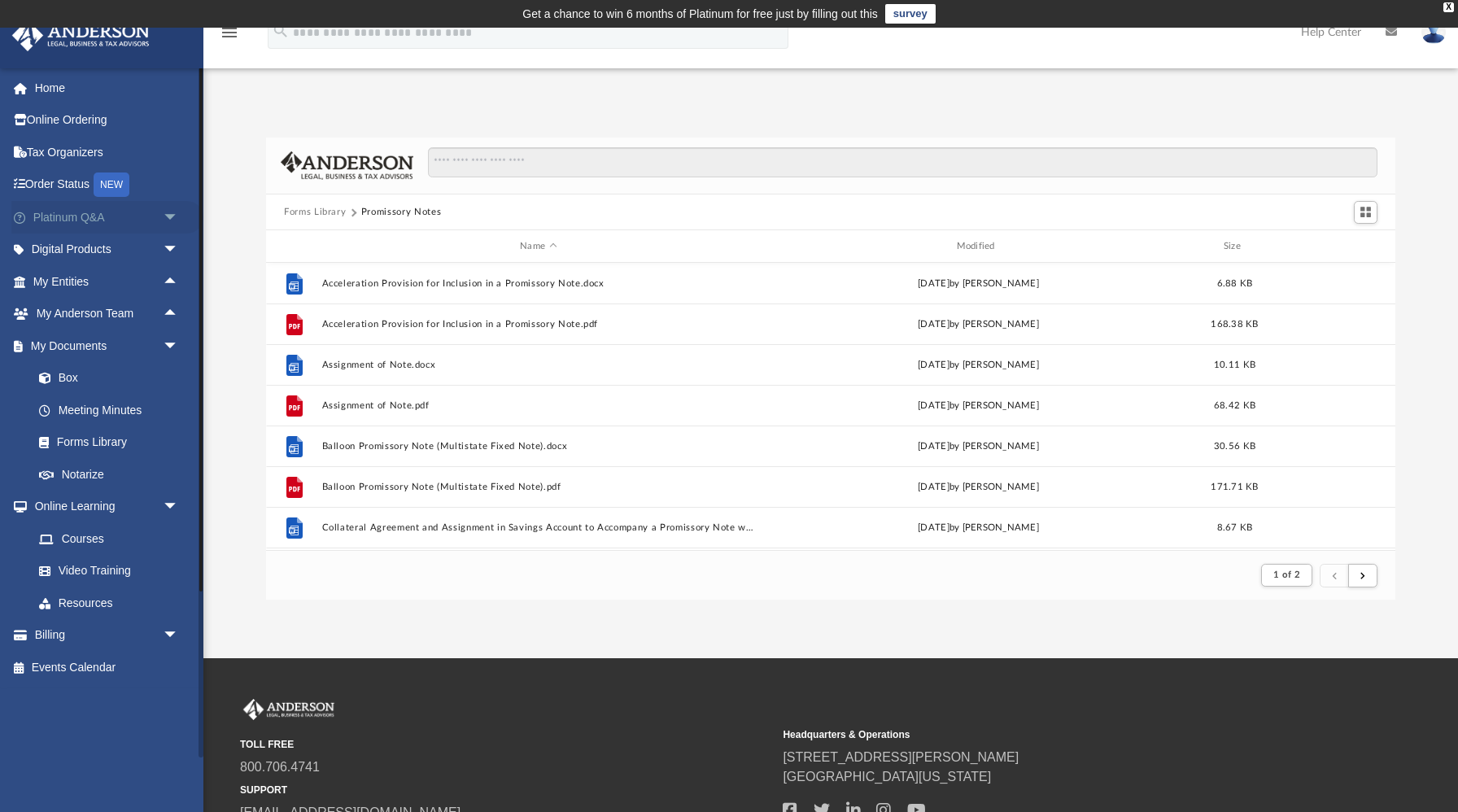
click at [175, 223] on span "arrow_drop_down" at bounding box center [179, 217] width 33 height 33
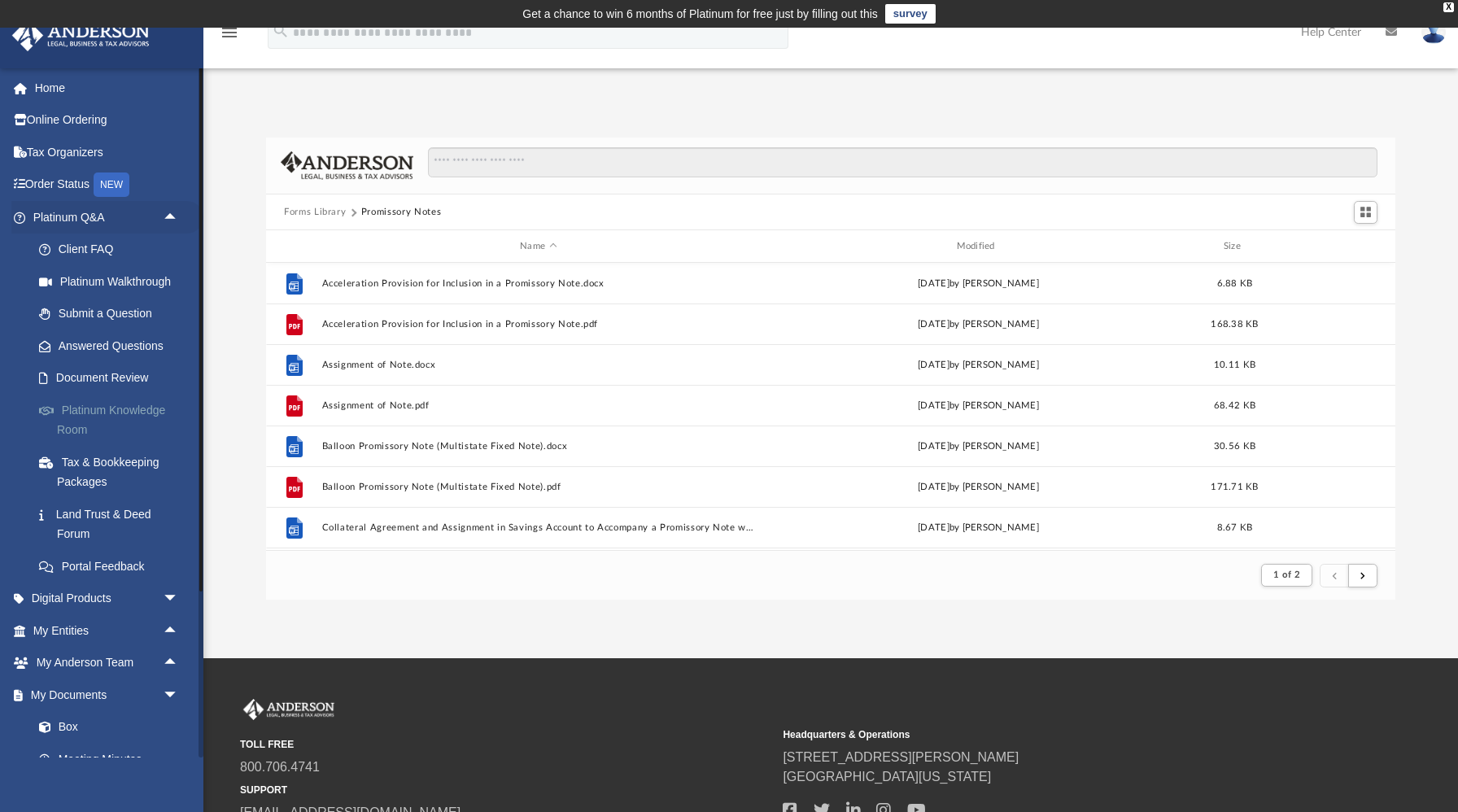
click at [99, 412] on link "Platinum Knowledge Room" at bounding box center [113, 420] width 180 height 52
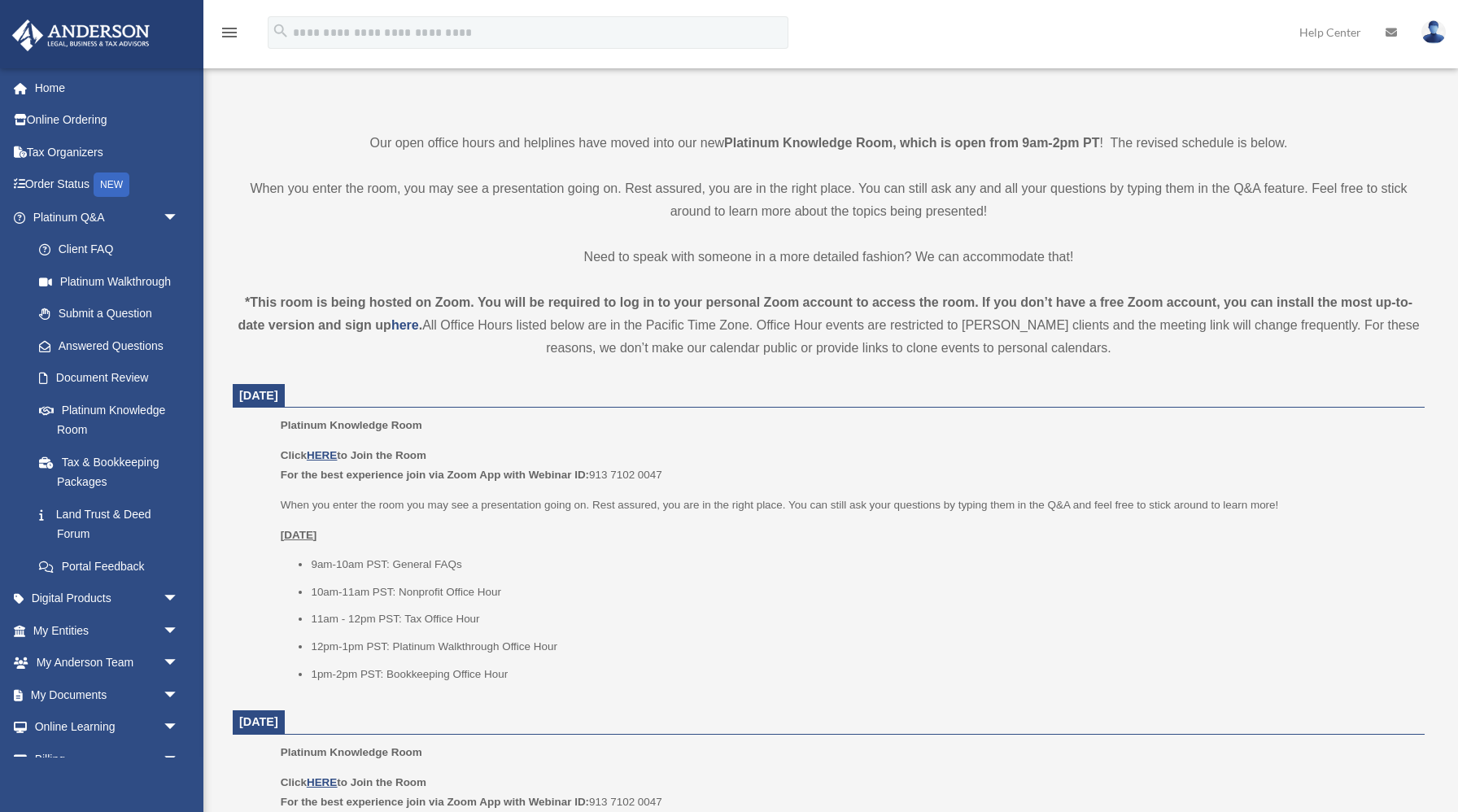
scroll to position [452, 0]
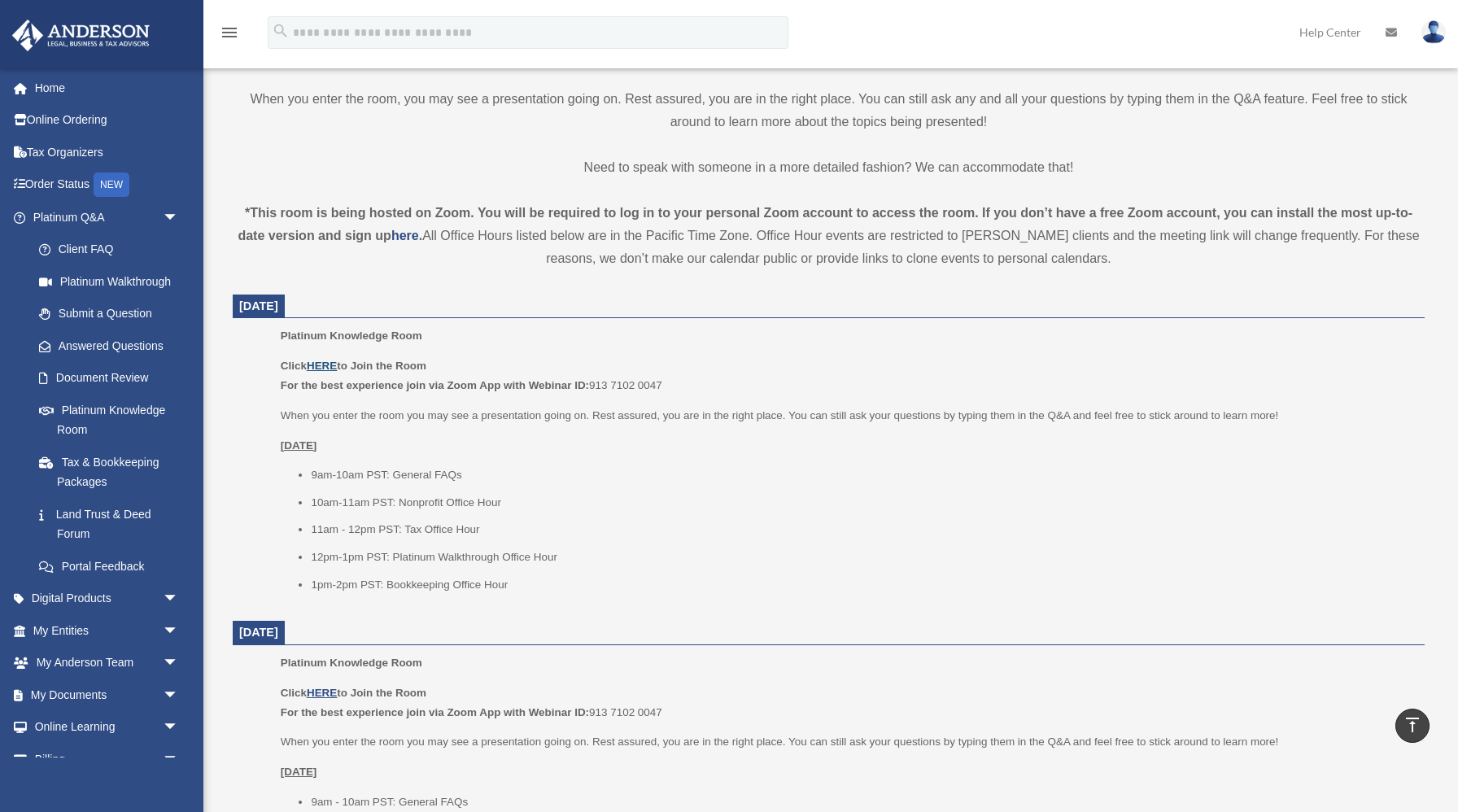
click at [329, 365] on u "HERE" at bounding box center [321, 365] width 30 height 12
click at [175, 213] on span "arrow_drop_down" at bounding box center [179, 217] width 33 height 33
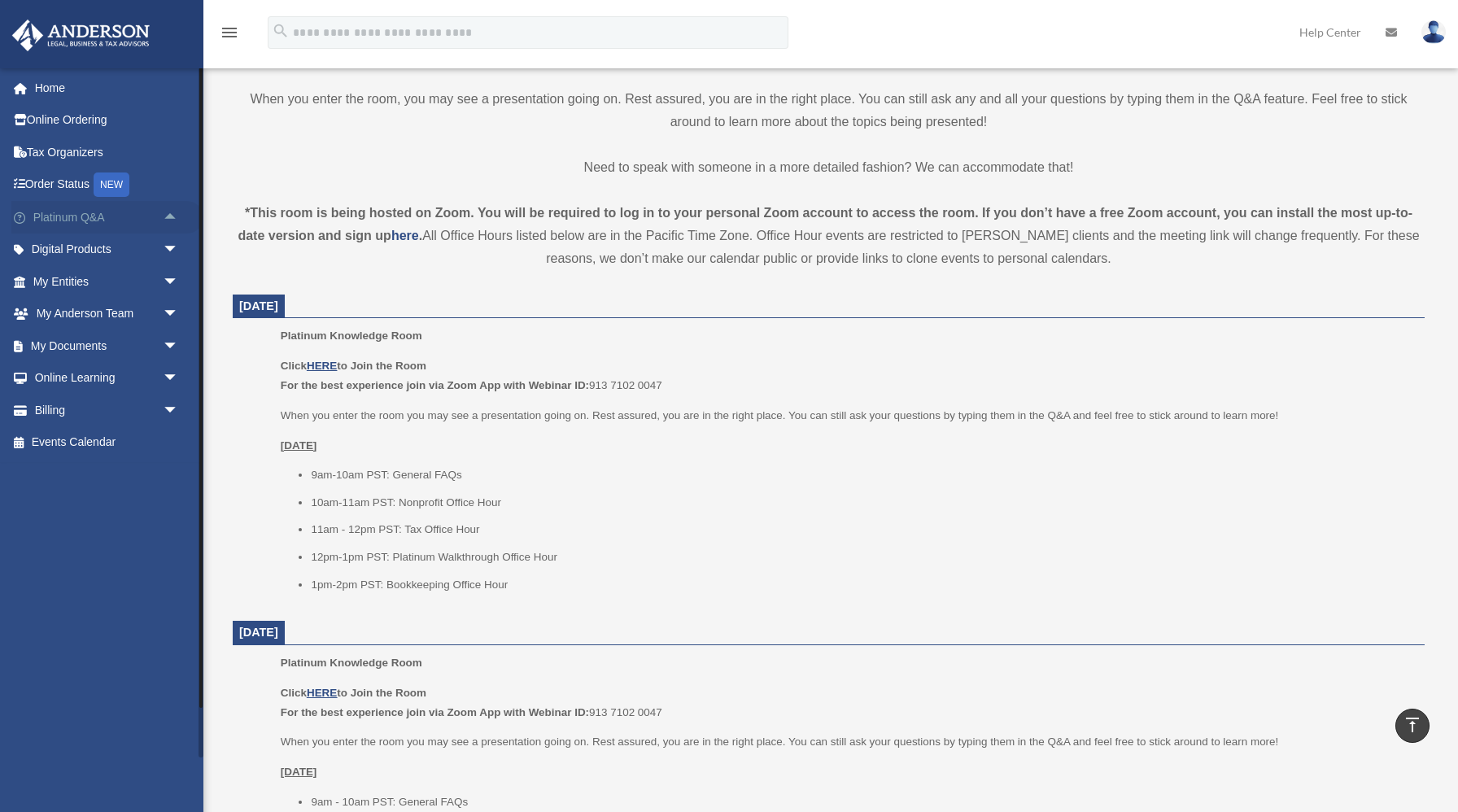
click at [175, 213] on span "arrow_drop_up" at bounding box center [179, 217] width 33 height 33
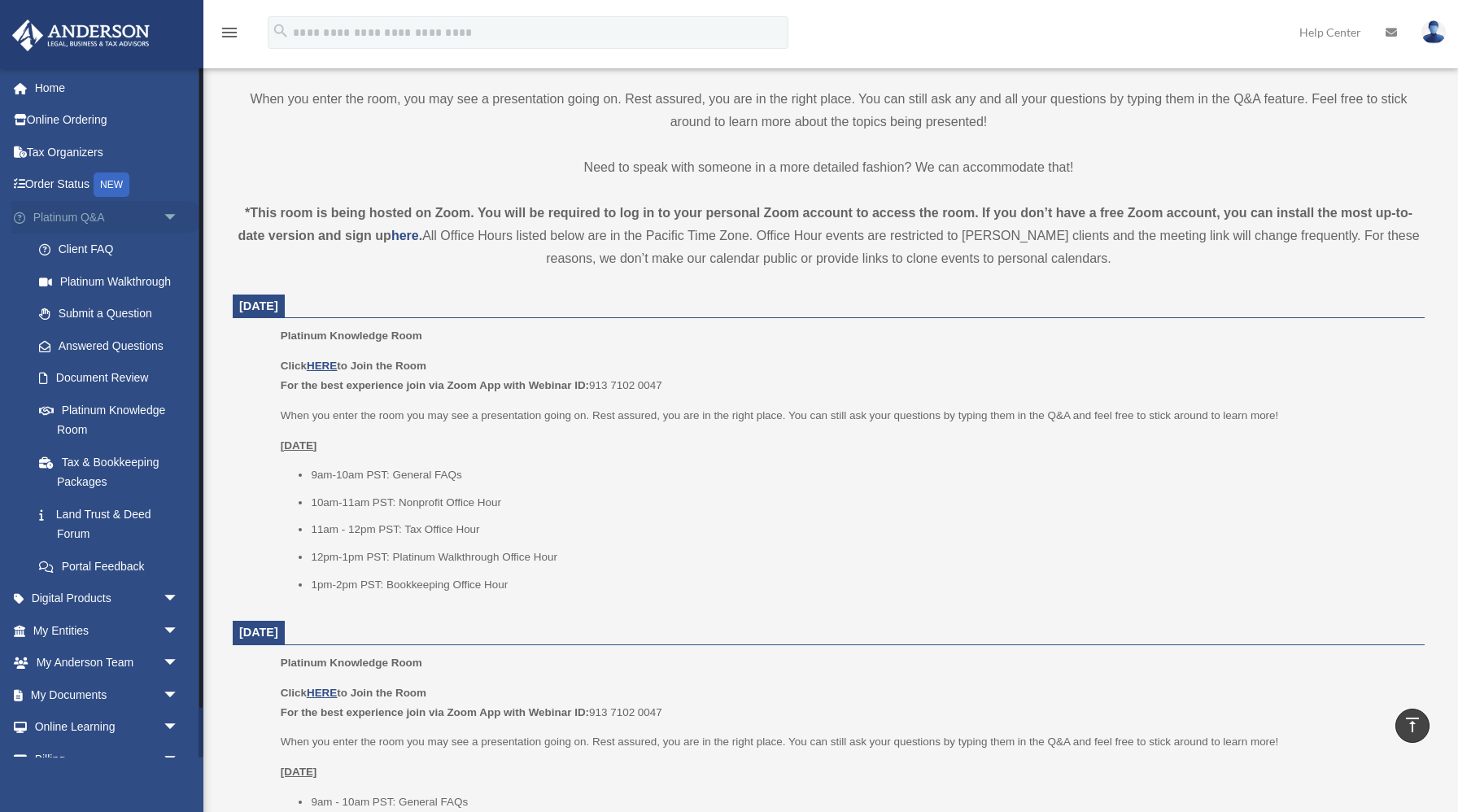
click at [175, 213] on span "arrow_drop_down" at bounding box center [179, 217] width 33 height 33
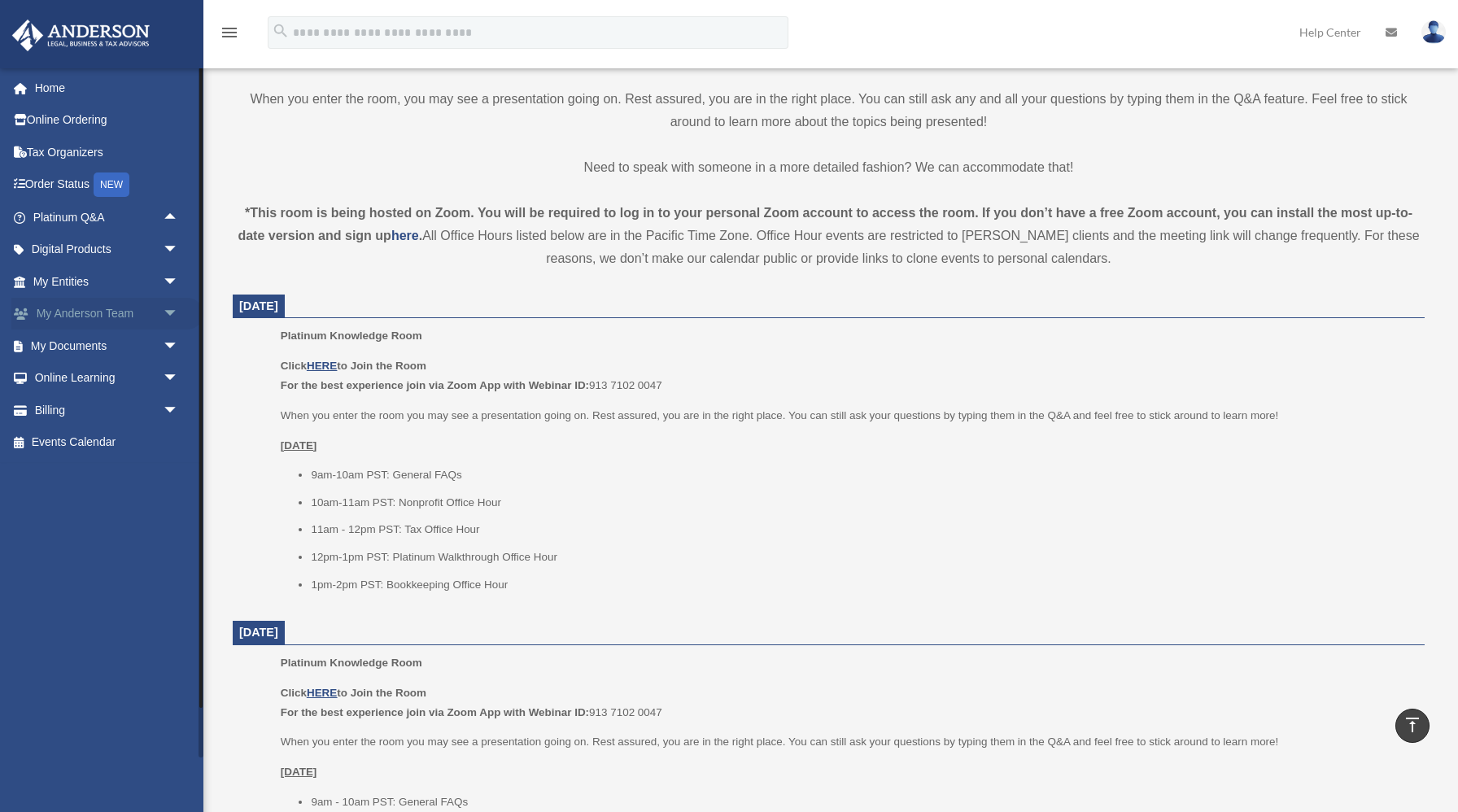
click at [170, 314] on span "arrow_drop_down" at bounding box center [179, 314] width 33 height 33
click at [170, 314] on span "arrow_drop_up" at bounding box center [179, 314] width 33 height 33
click at [168, 289] on span "arrow_drop_down" at bounding box center [179, 281] width 33 height 33
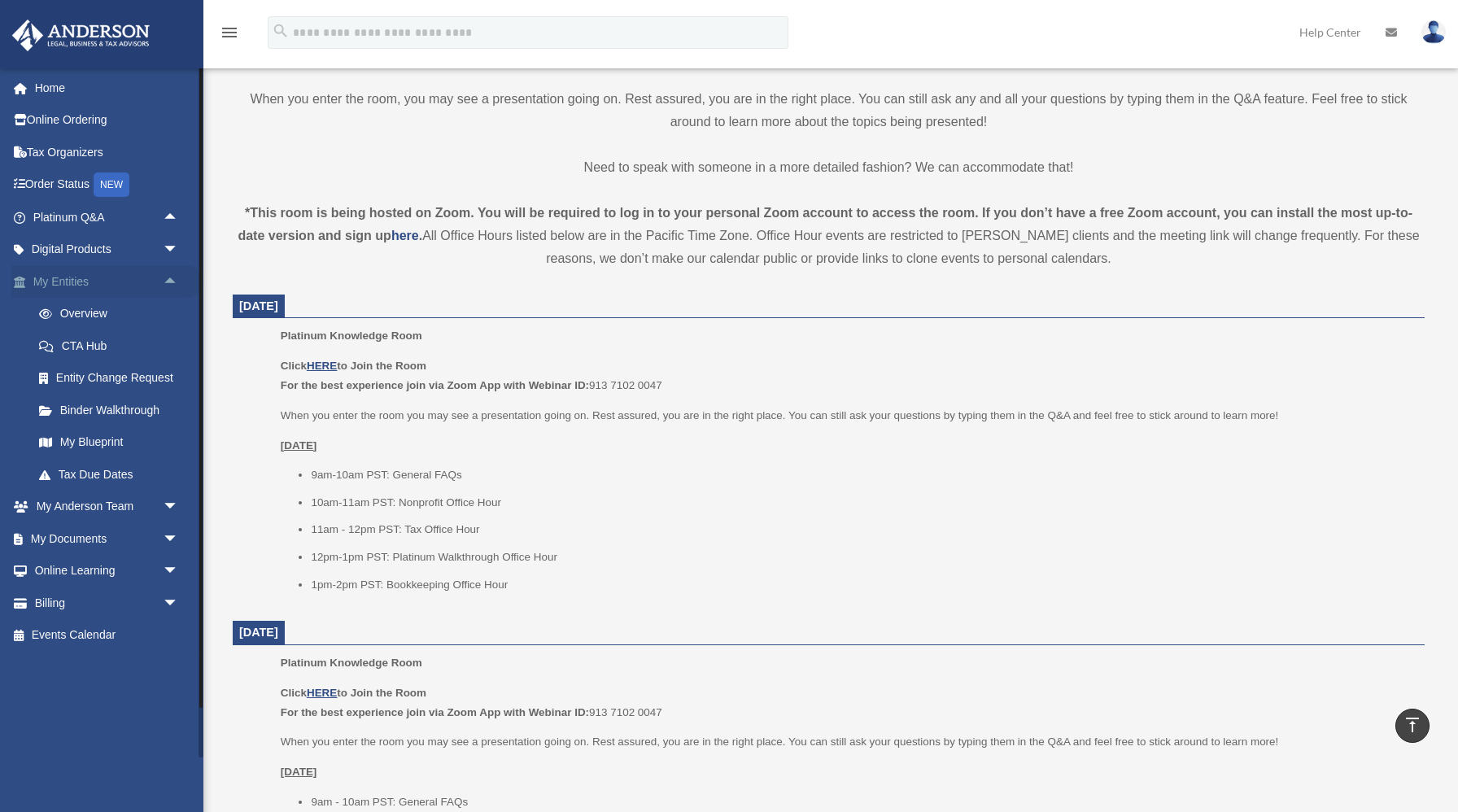
click at [168, 289] on span "arrow_drop_up" at bounding box center [179, 281] width 33 height 33
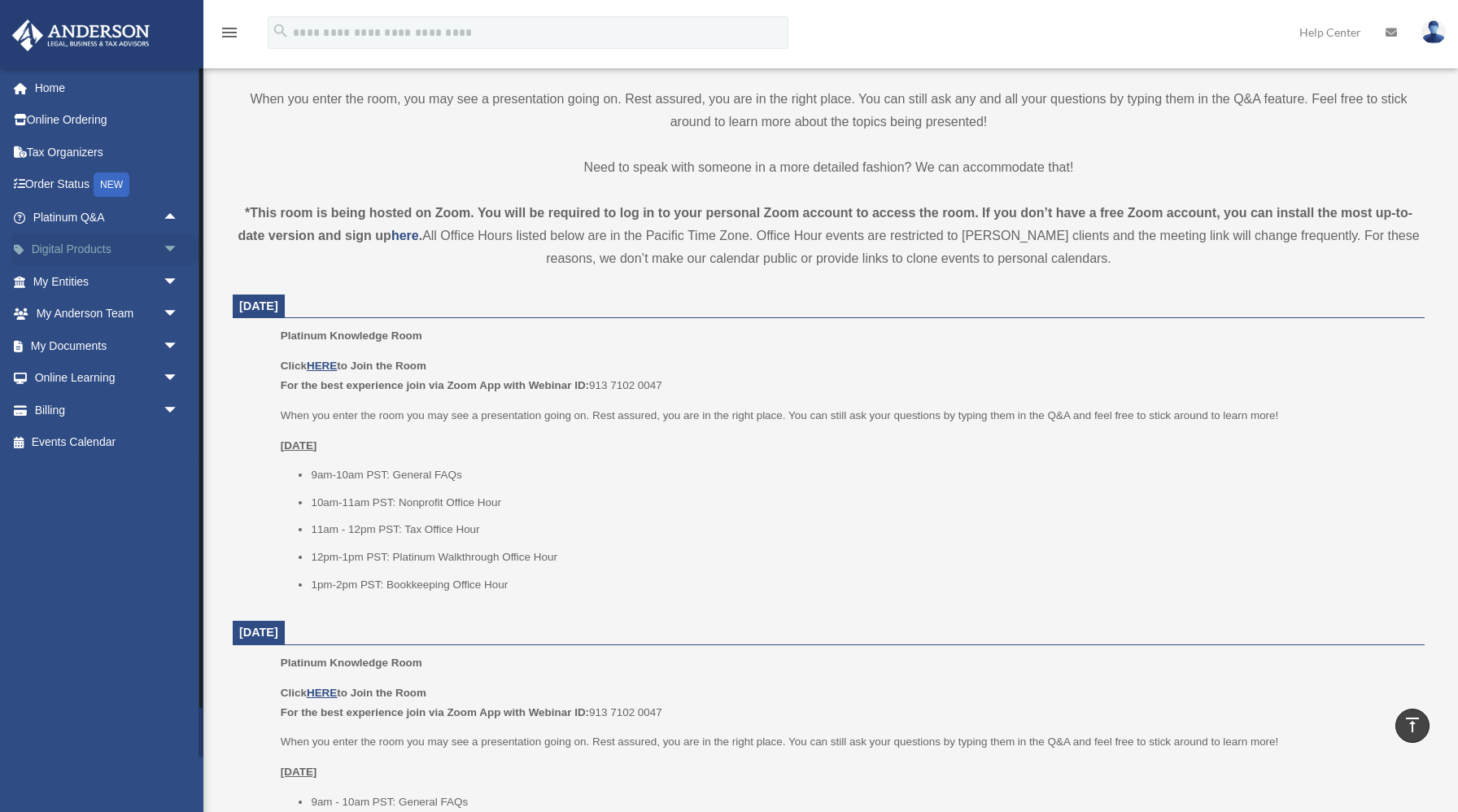
click at [170, 254] on span "arrow_drop_down" at bounding box center [179, 249] width 33 height 33
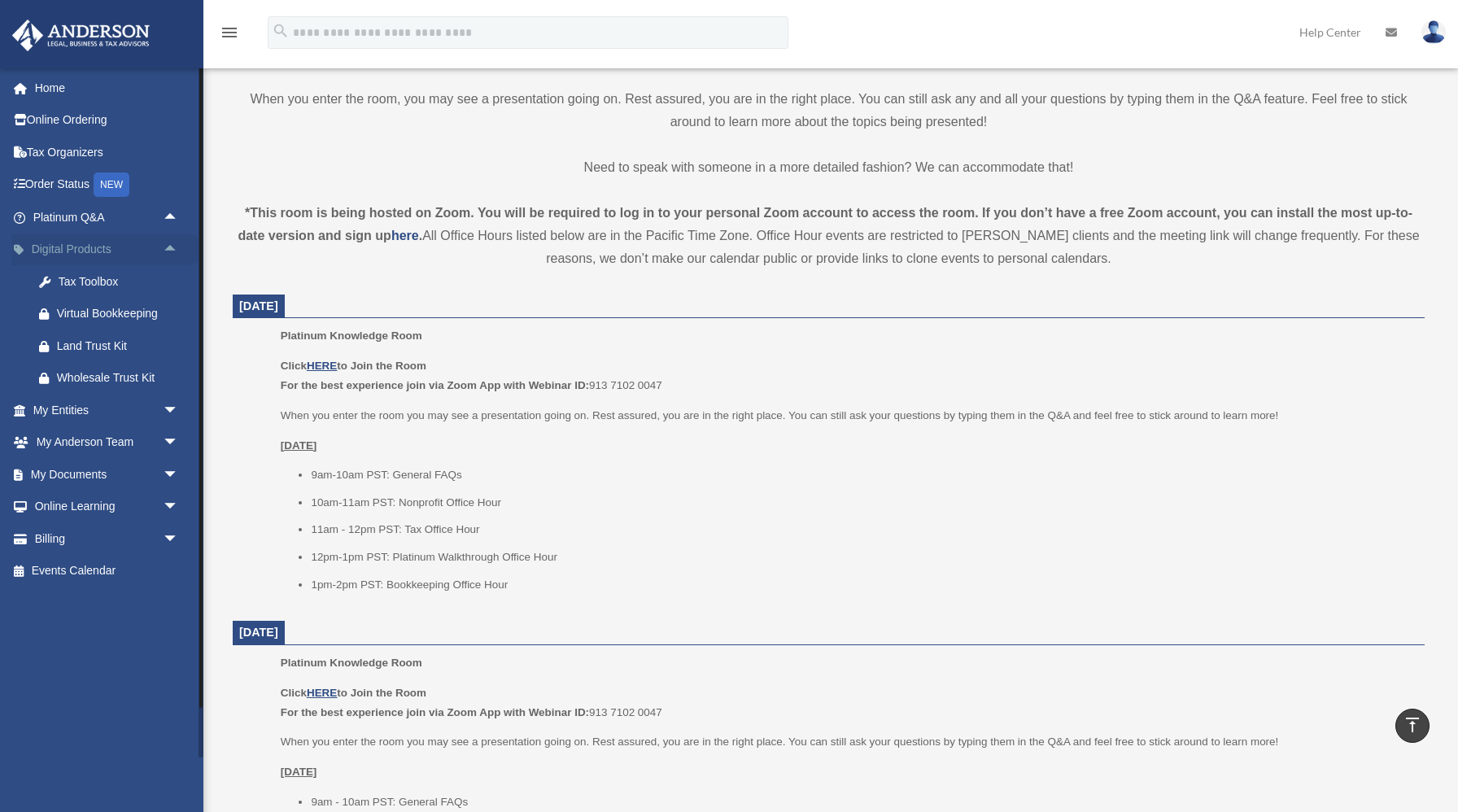
click at [170, 254] on span "arrow_drop_up" at bounding box center [179, 249] width 33 height 33
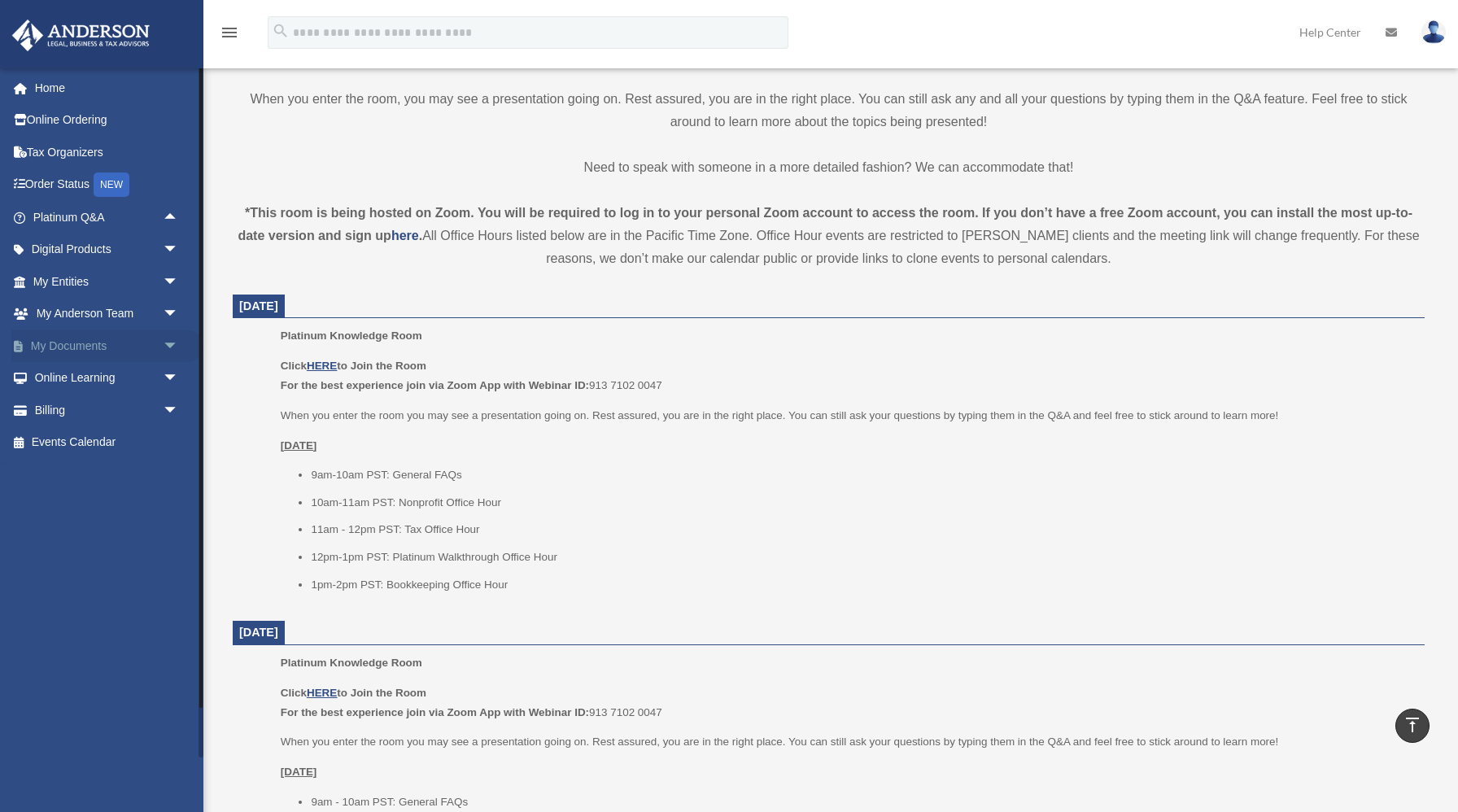
click at [166, 342] on span "arrow_drop_down" at bounding box center [179, 346] width 33 height 33
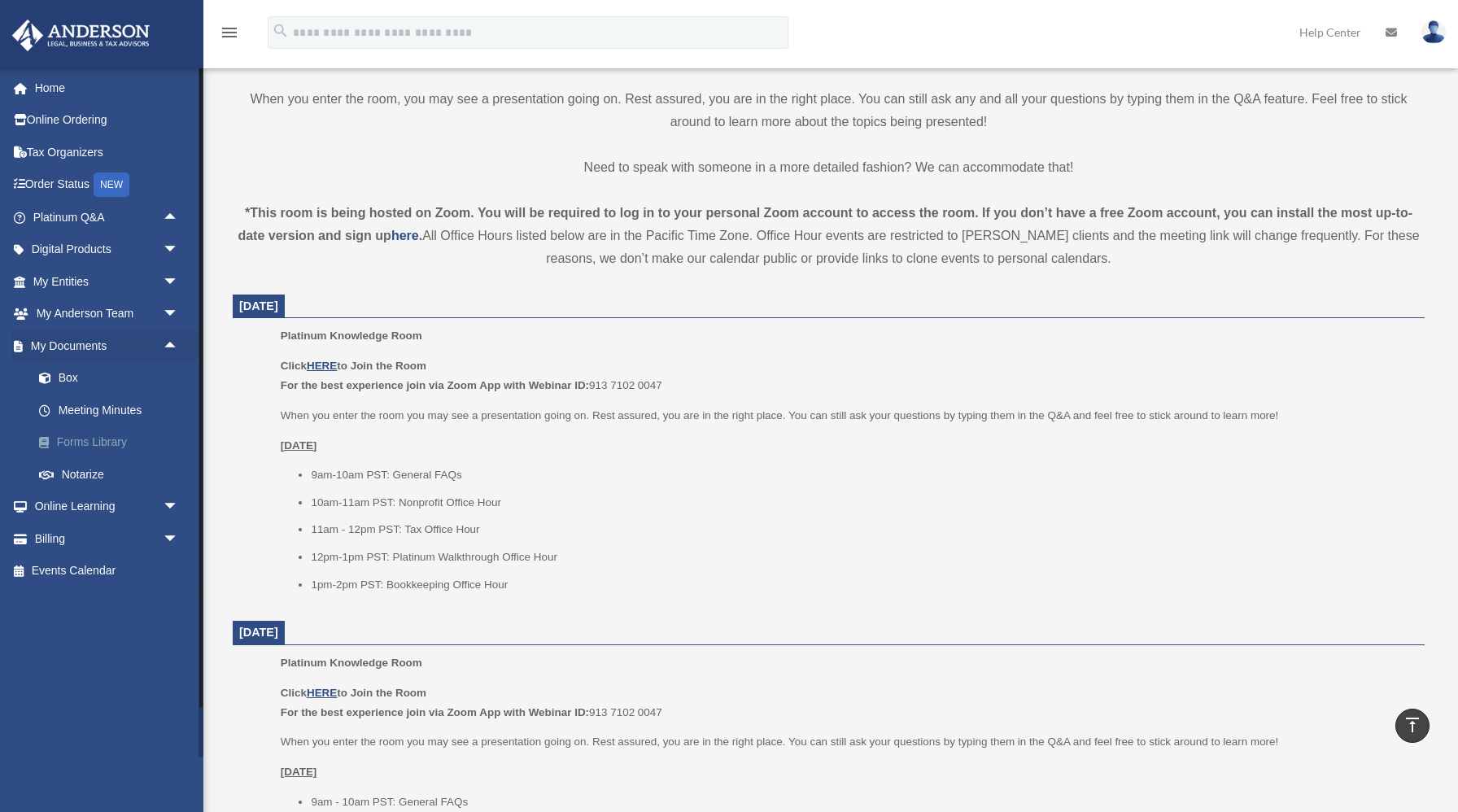
click at [122, 444] on link "Forms Library" at bounding box center [113, 443] width 180 height 33
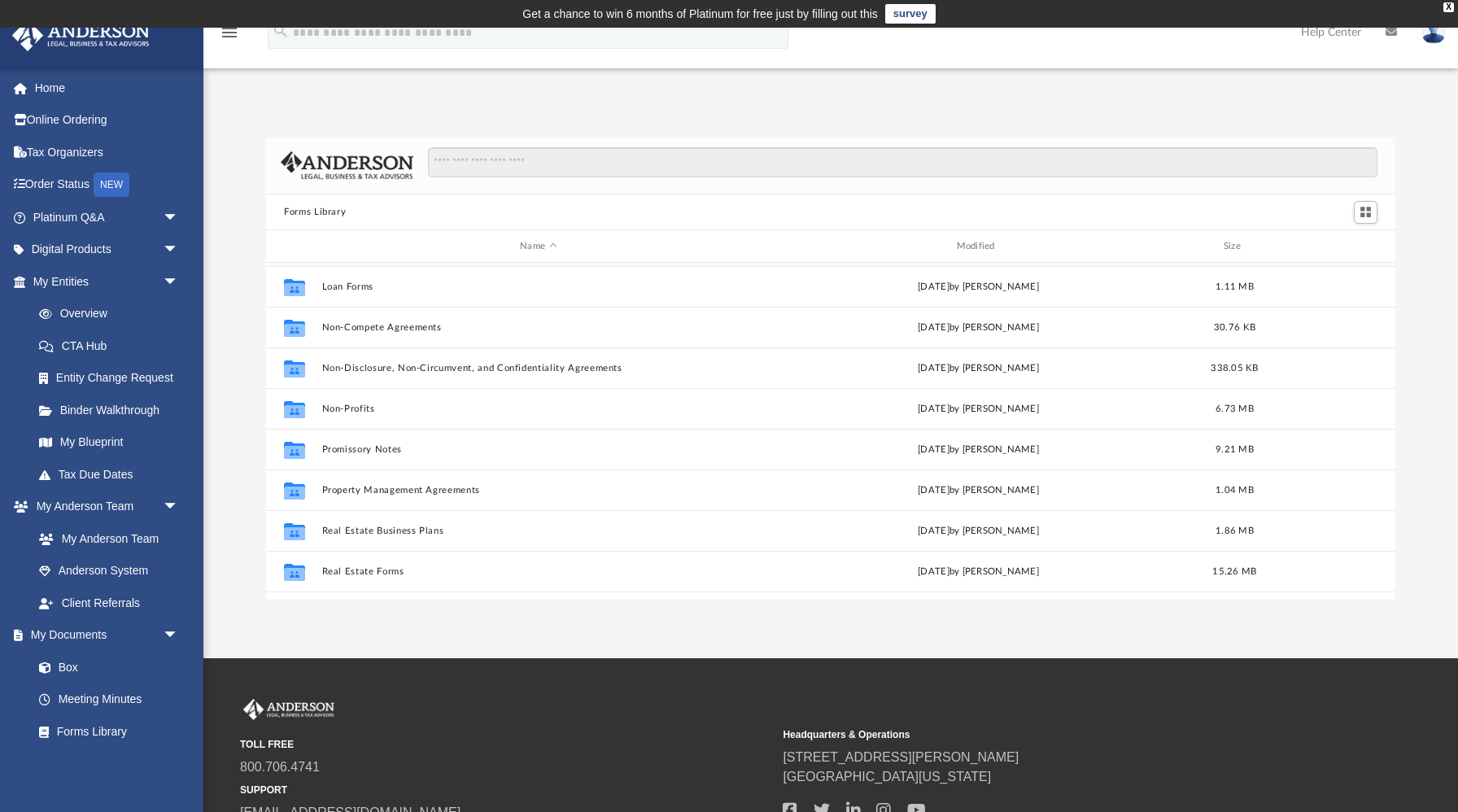
scroll to position [811, 0]
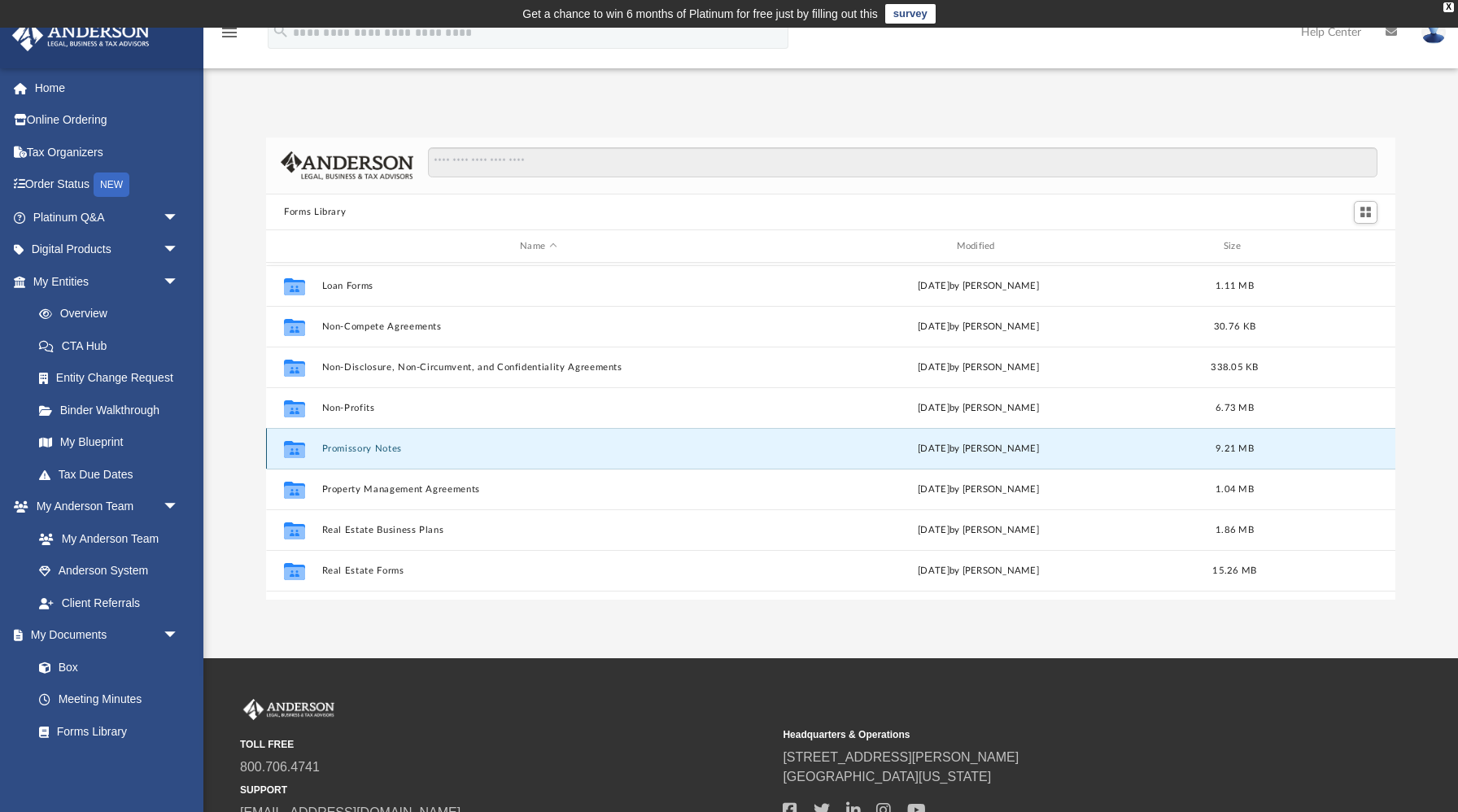
click at [362, 447] on button "Promissory Notes" at bounding box center [538, 448] width 433 height 11
click at [298, 445] on icon "grid" at bounding box center [294, 452] width 21 height 13
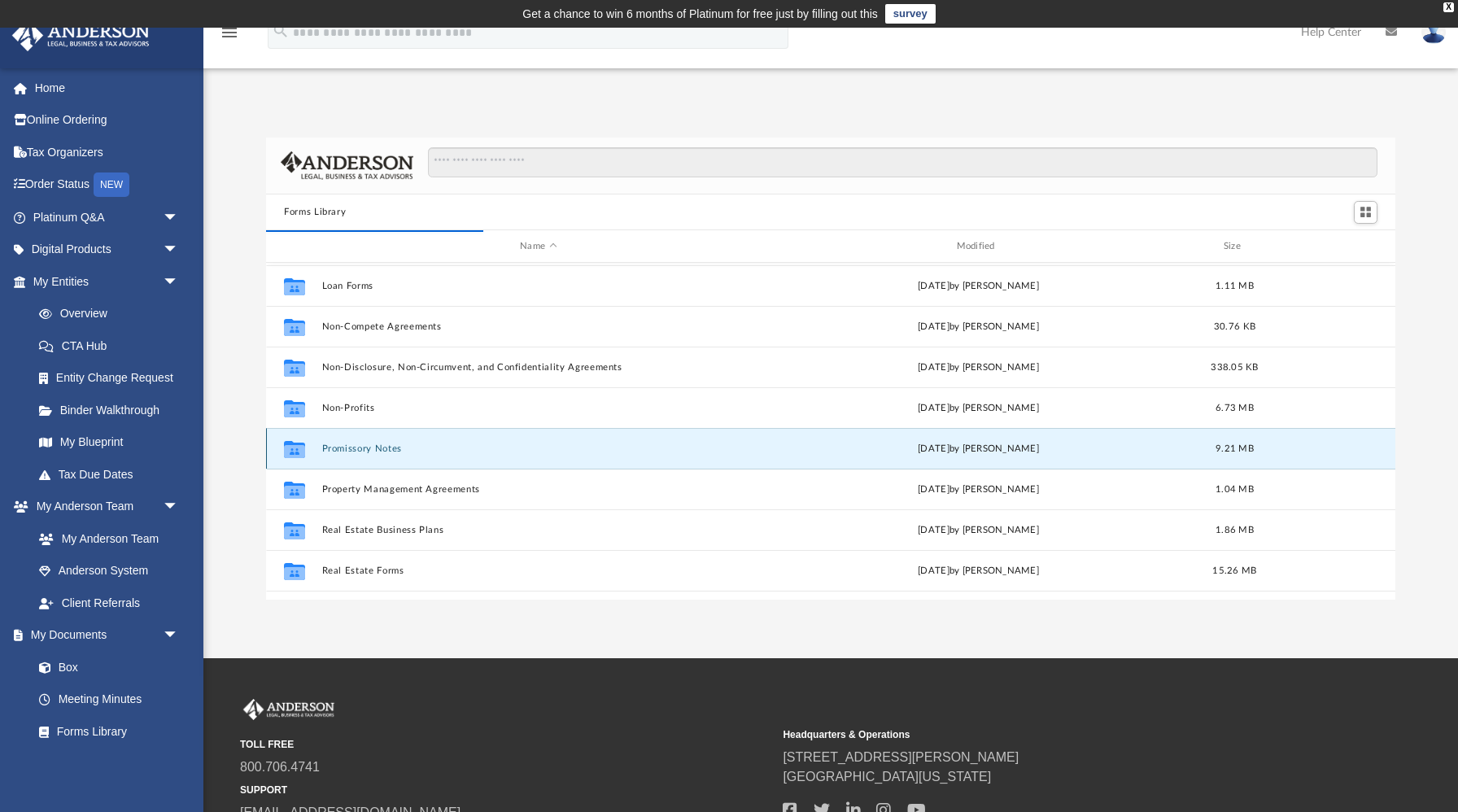
click at [422, 453] on div "Collaborated Folder Promissory Notes Fri Nov 4 2022 by Mary Acree 9.21 MB" at bounding box center [830, 448] width 1129 height 41
click at [399, 451] on button "Promissory Notes" at bounding box center [538, 448] width 433 height 11
click at [559, 452] on button "Promissory Notes" at bounding box center [538, 448] width 433 height 11
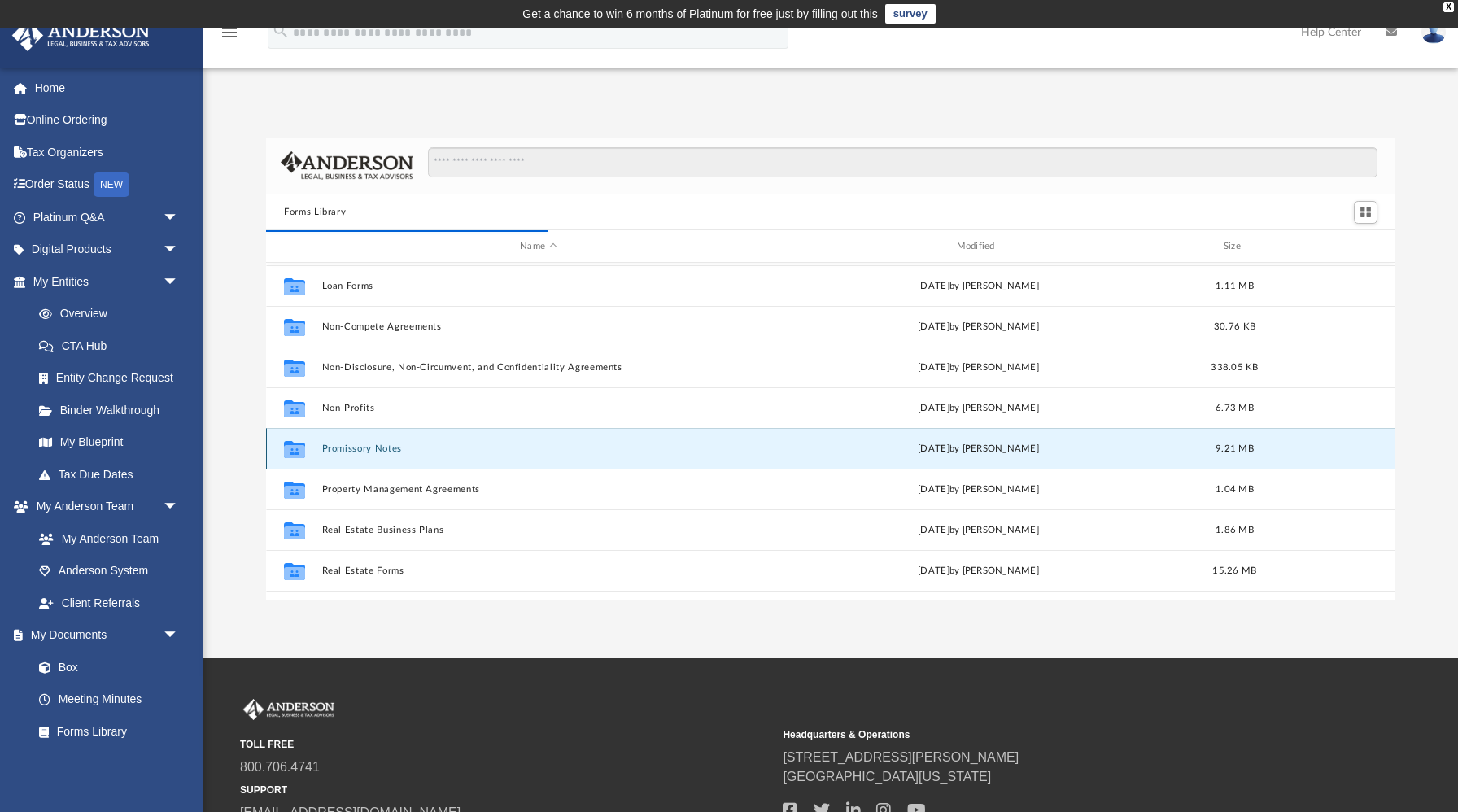
click at [559, 452] on button "Promissory Notes" at bounding box center [538, 448] width 433 height 11
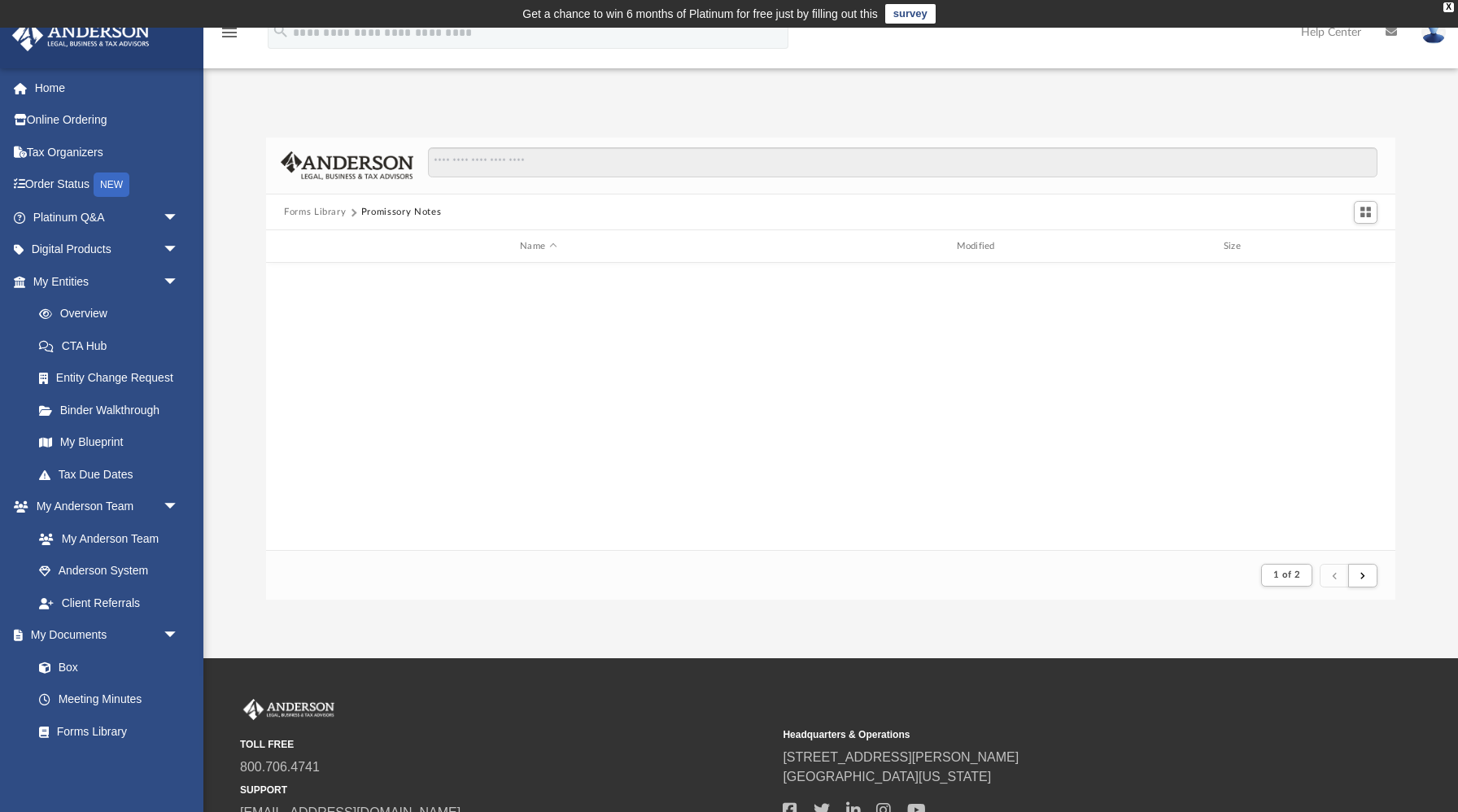
scroll to position [1, 1]
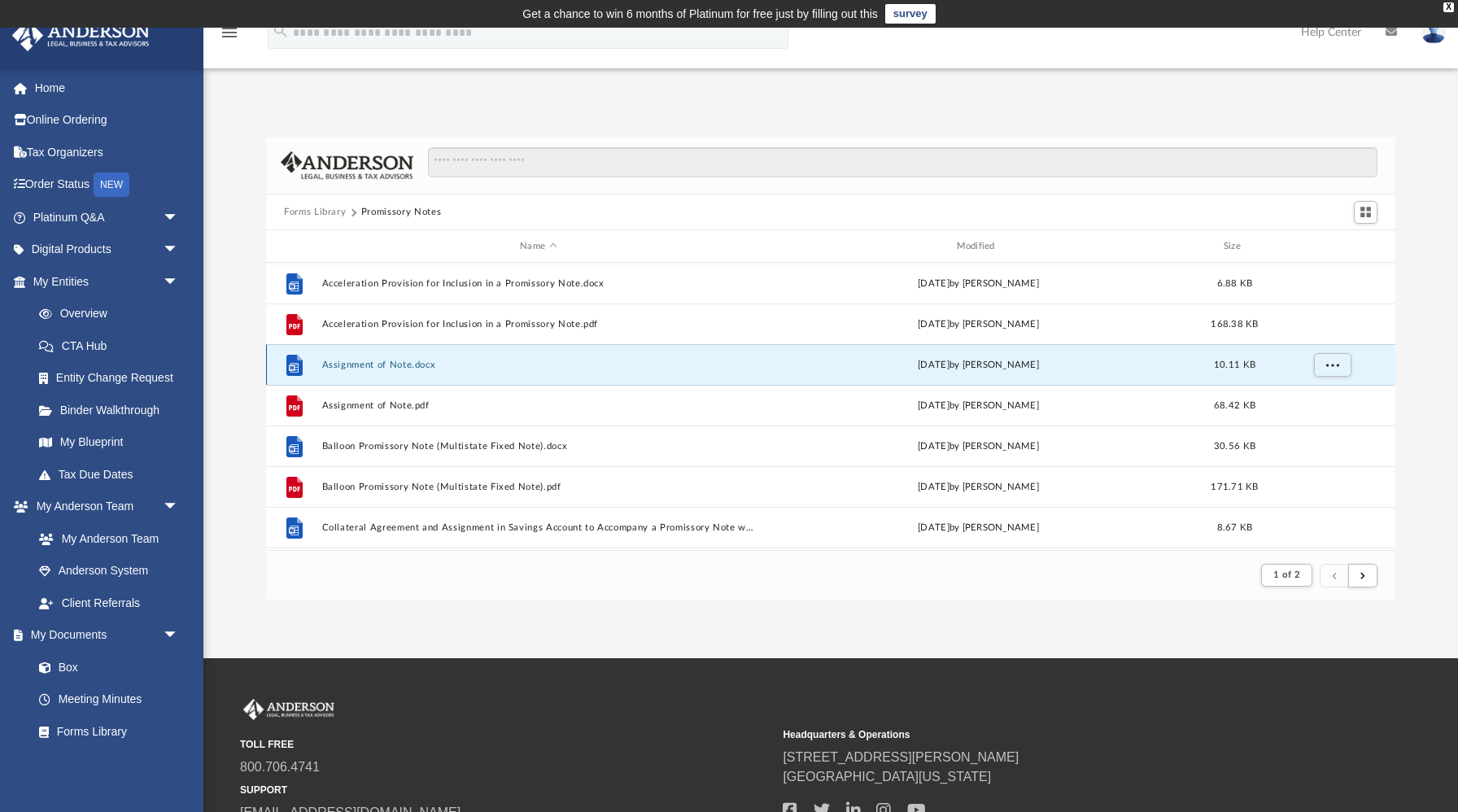
click at [404, 368] on button "Assignment of Note.docx" at bounding box center [538, 364] width 433 height 11
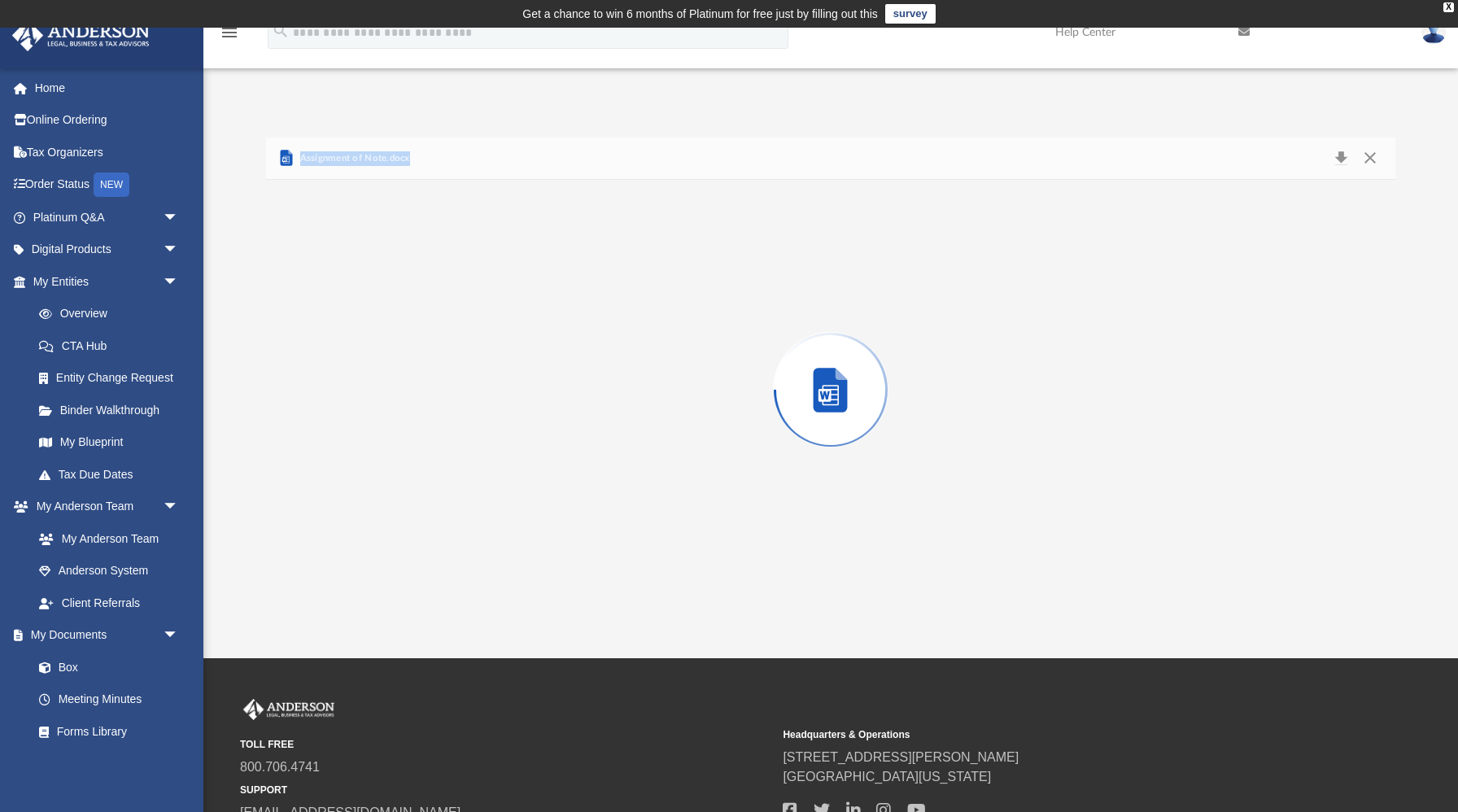
click at [404, 368] on div "Preview" at bounding box center [830, 389] width 1129 height 420
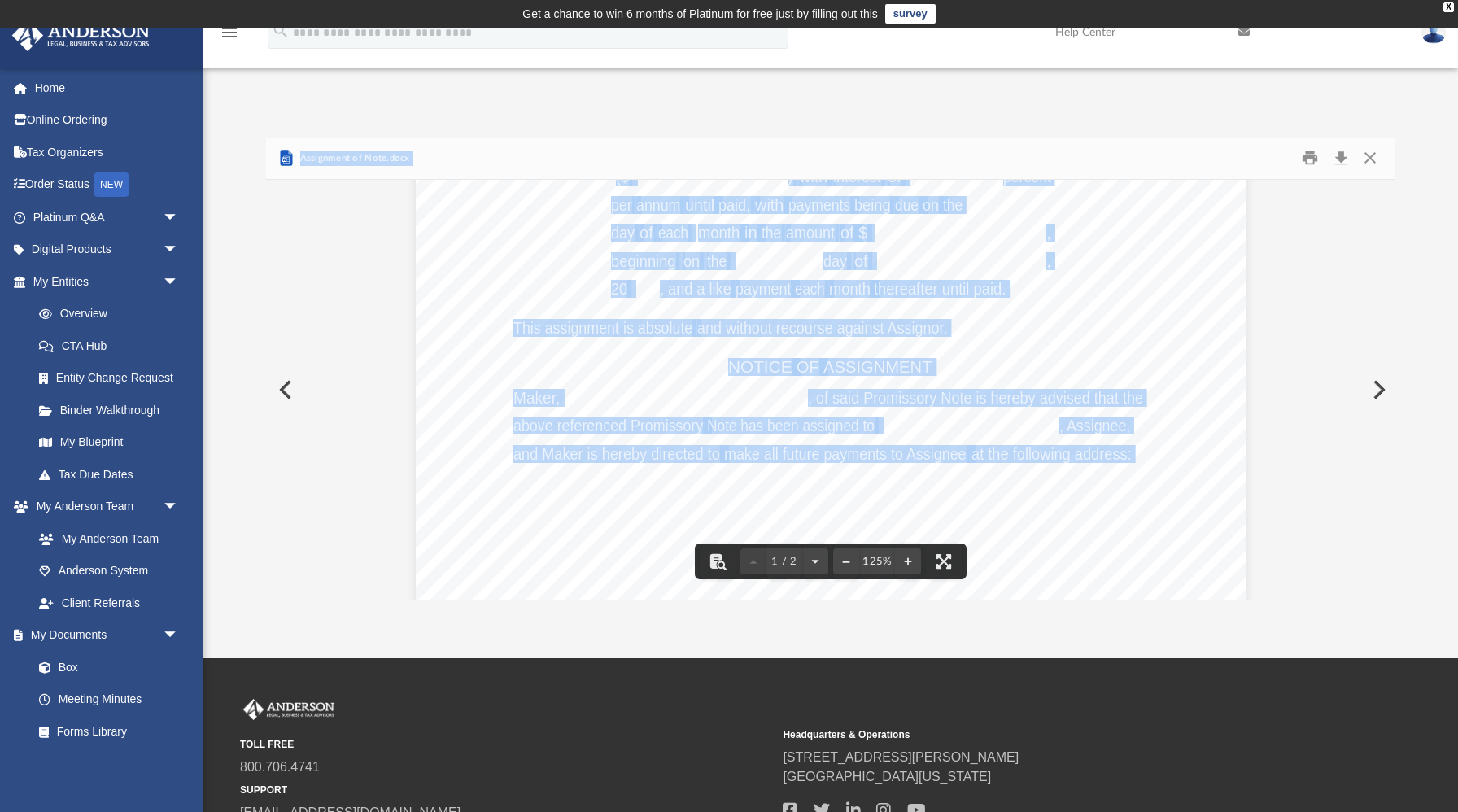
scroll to position [0, 0]
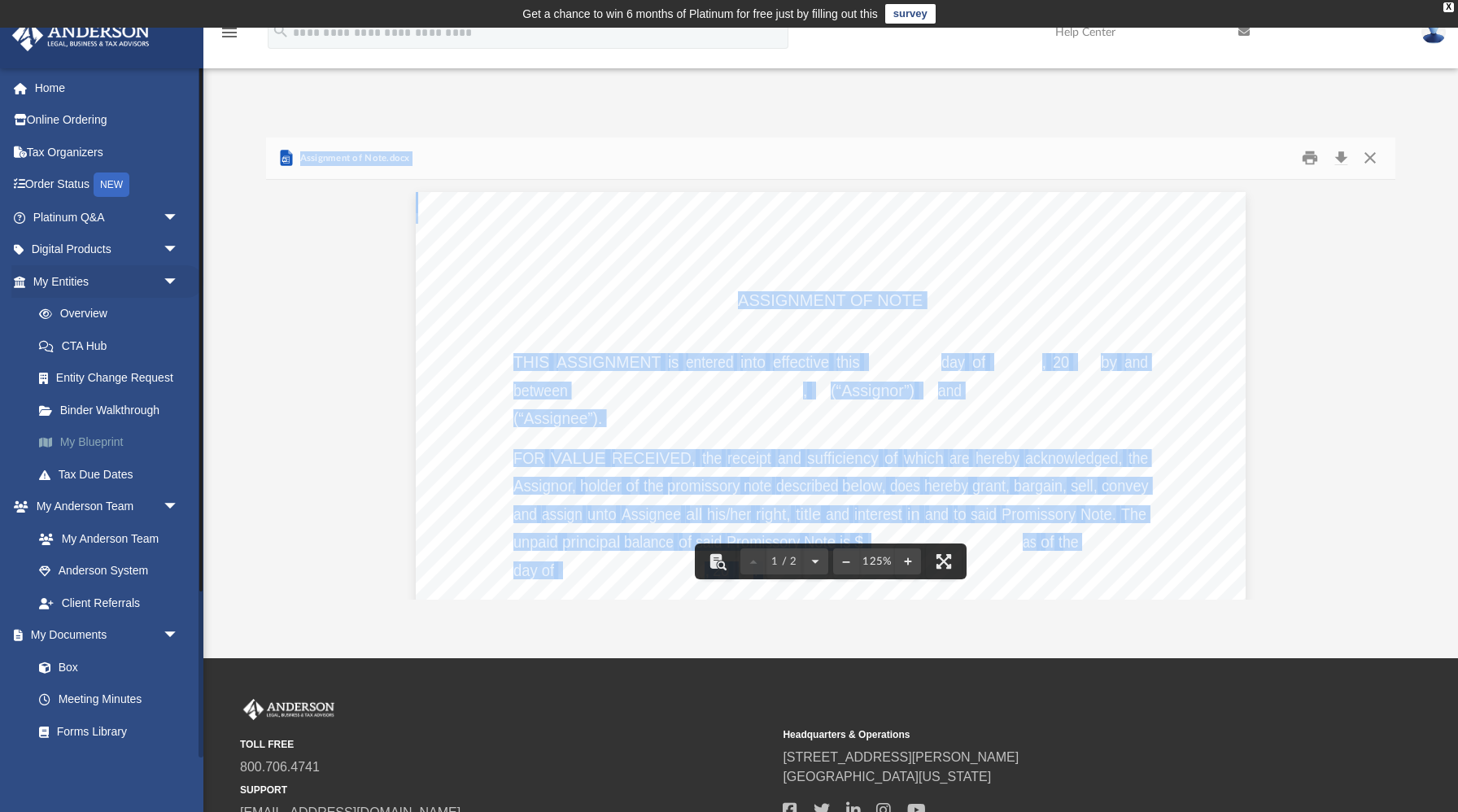
click at [107, 443] on link "My Blueprint" at bounding box center [113, 443] width 180 height 33
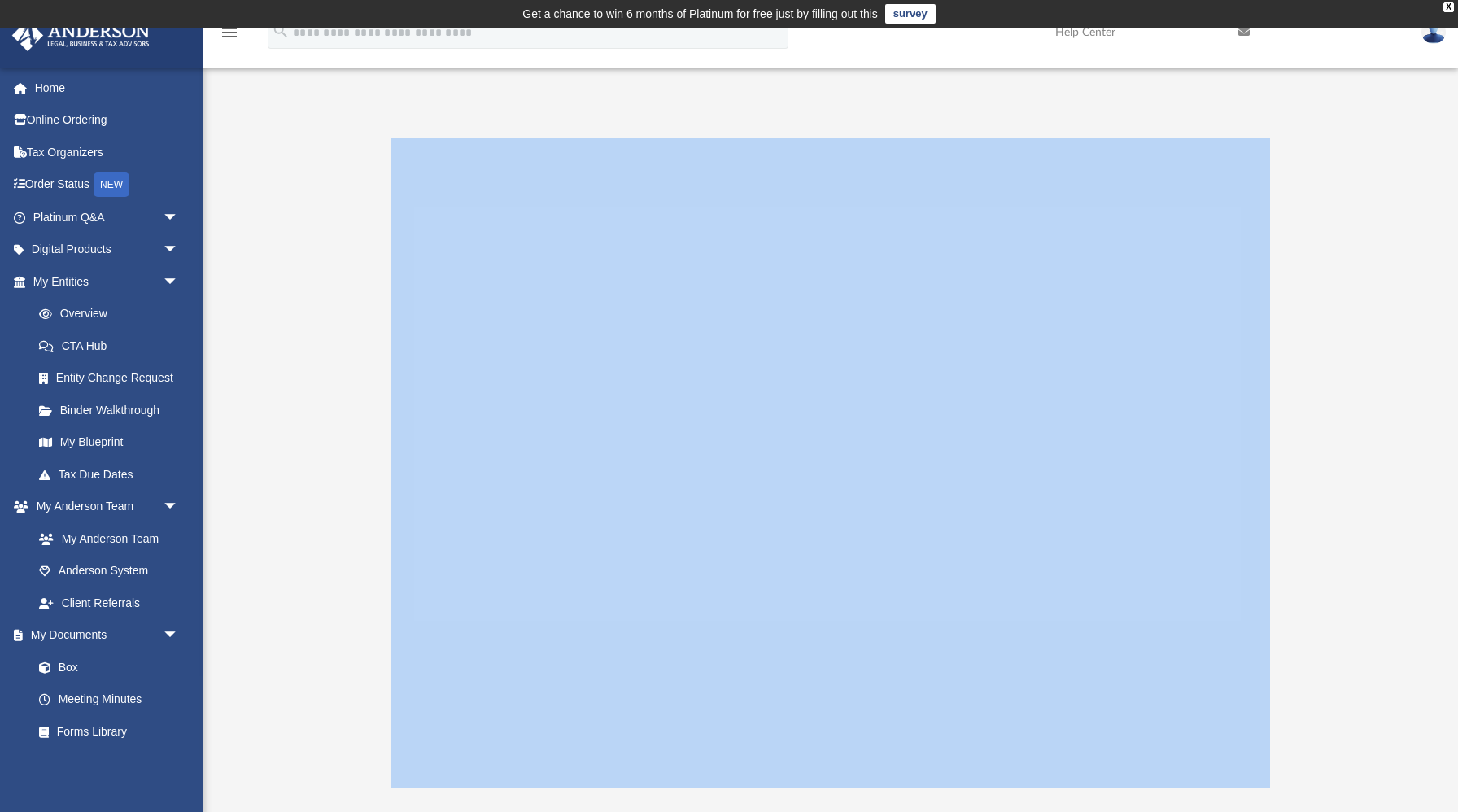
click at [1329, 323] on div at bounding box center [830, 463] width 1129 height 651
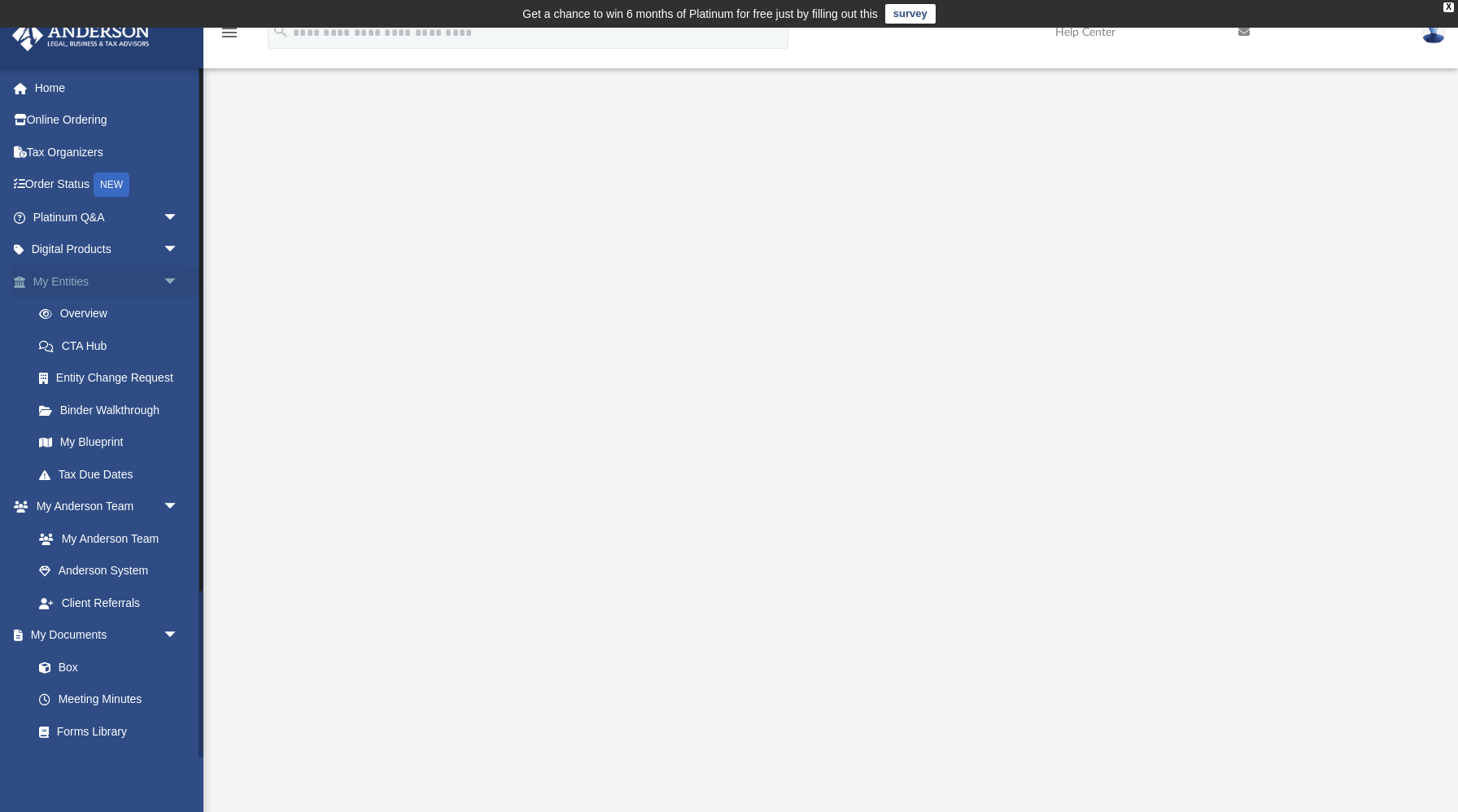
click at [171, 277] on span "arrow_drop_down" at bounding box center [179, 281] width 33 height 33
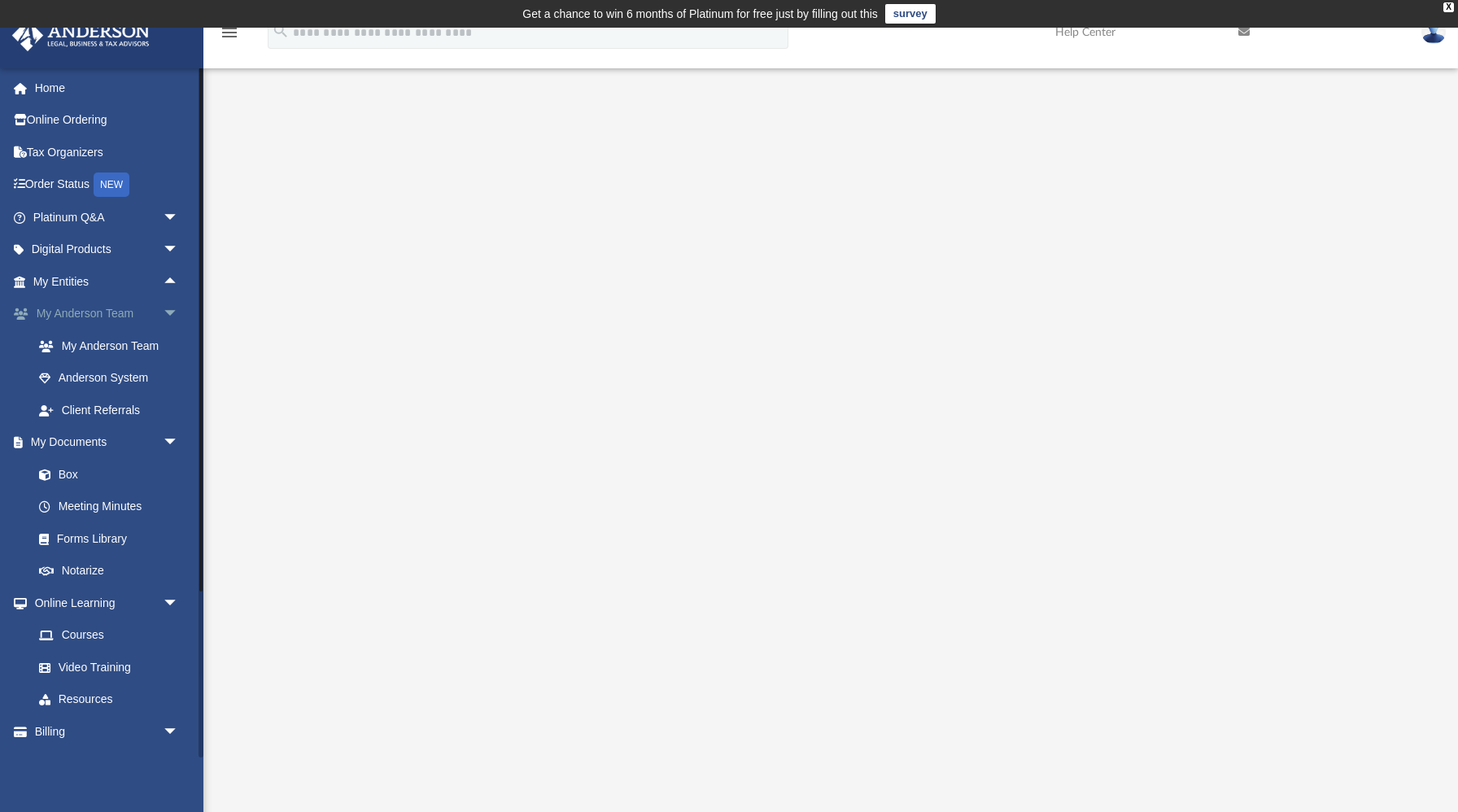
click at [175, 308] on span "arrow_drop_down" at bounding box center [179, 314] width 33 height 33
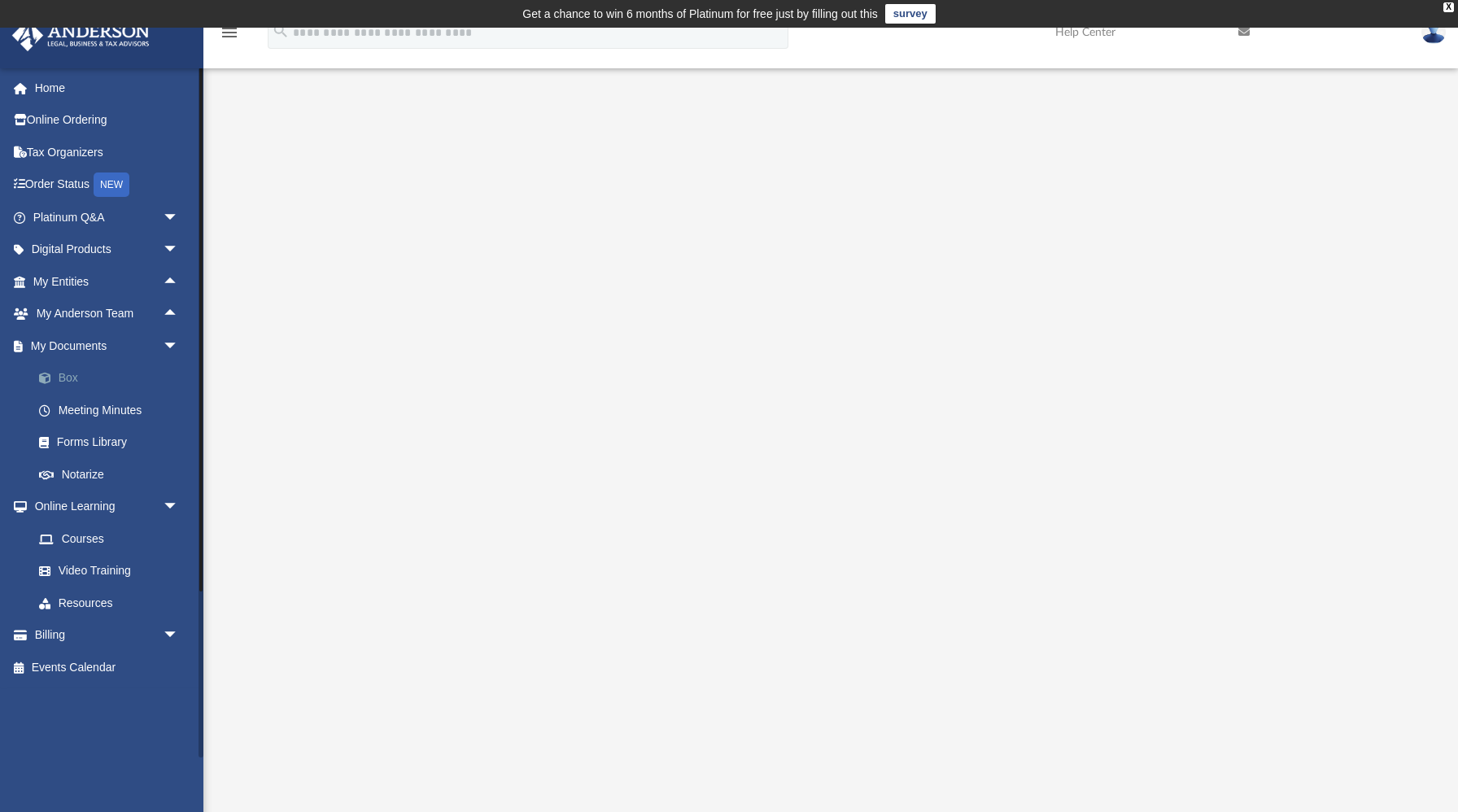
click at [106, 374] on link "Box" at bounding box center [113, 378] width 180 height 33
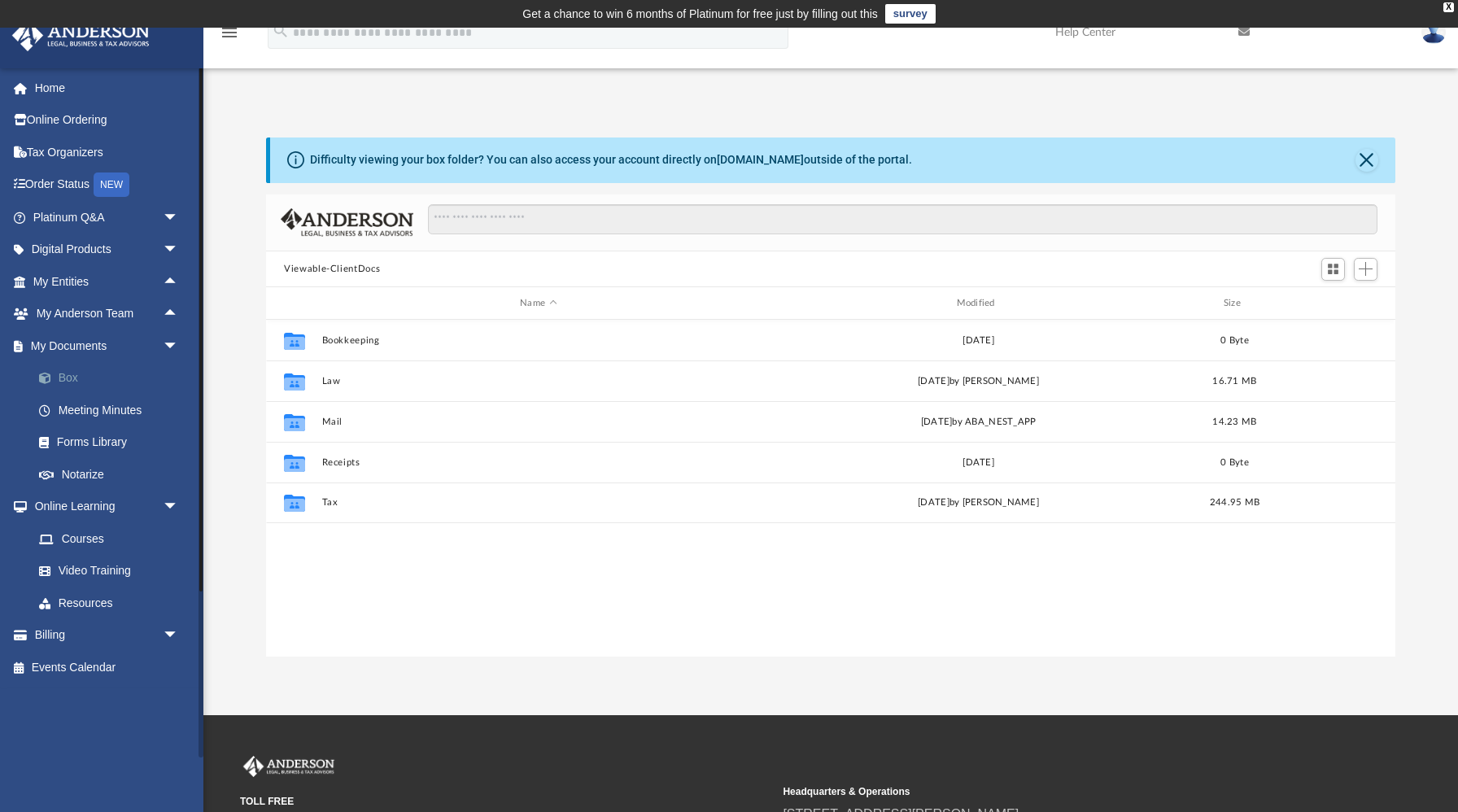
scroll to position [369, 1129]
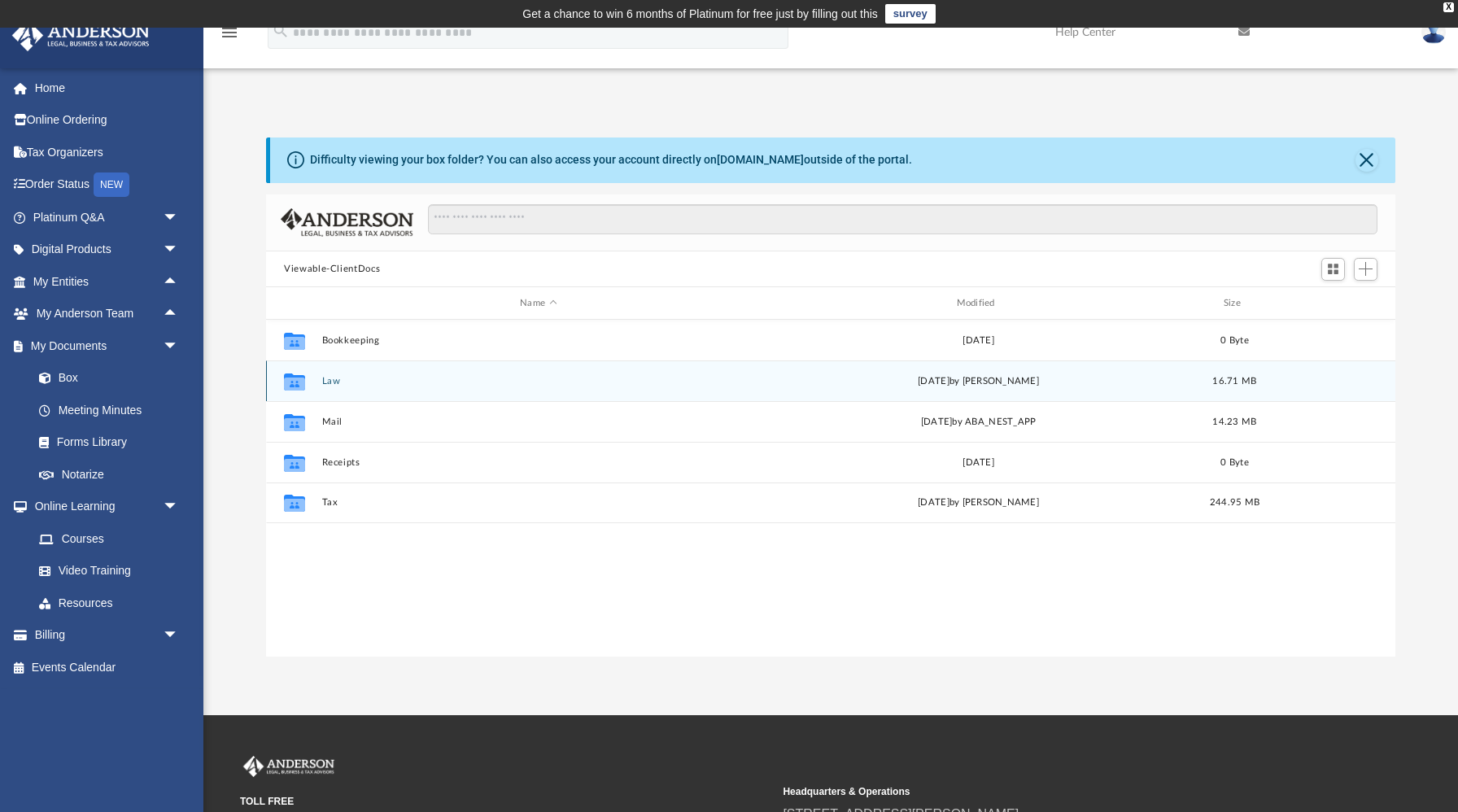
click at [329, 393] on div "Collaborated Folder Law Thu Jul 17 2025 by Seth Blomquist 16.71 MB" at bounding box center [830, 381] width 1129 height 41
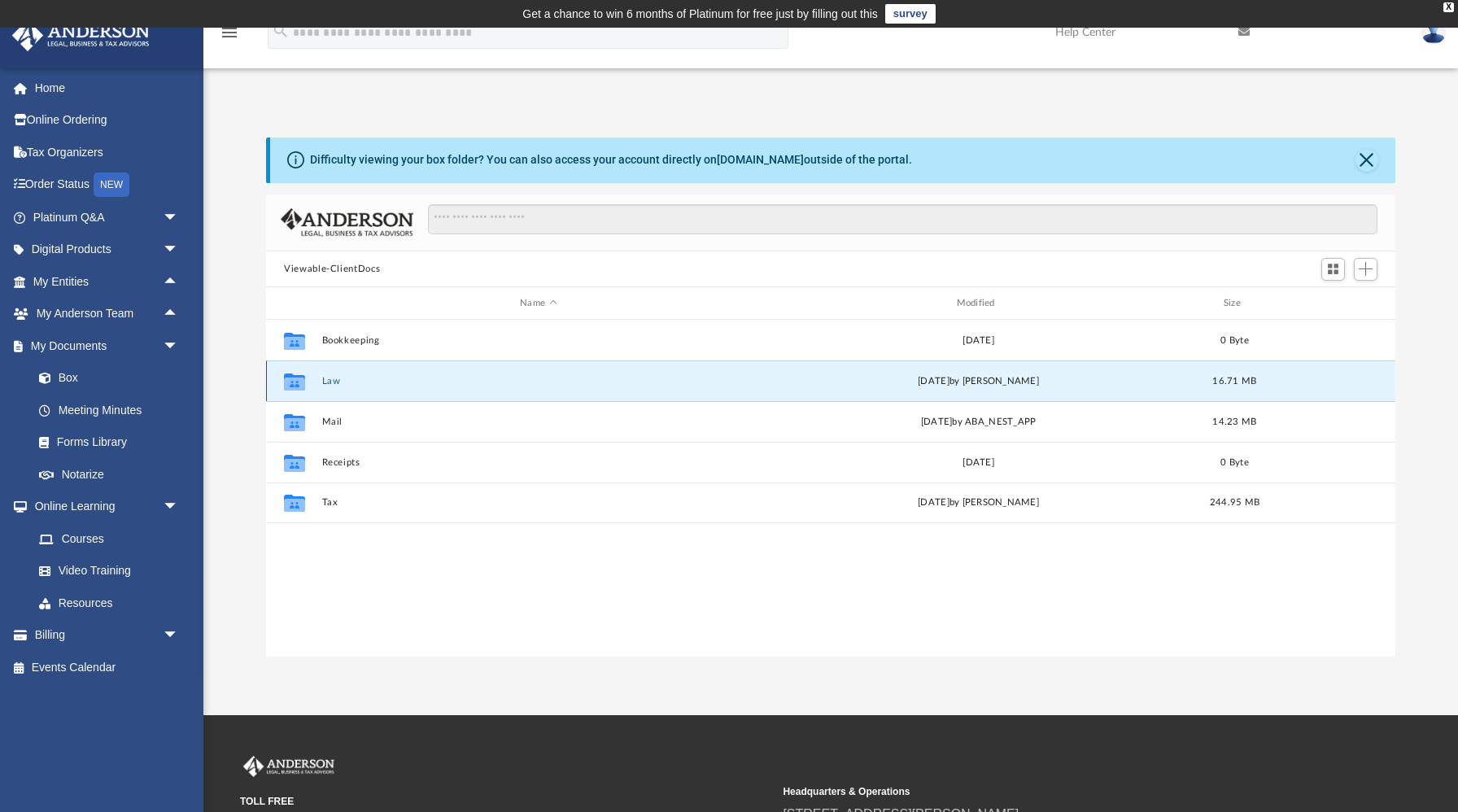
click at [332, 380] on button "Law" at bounding box center [538, 381] width 433 height 11
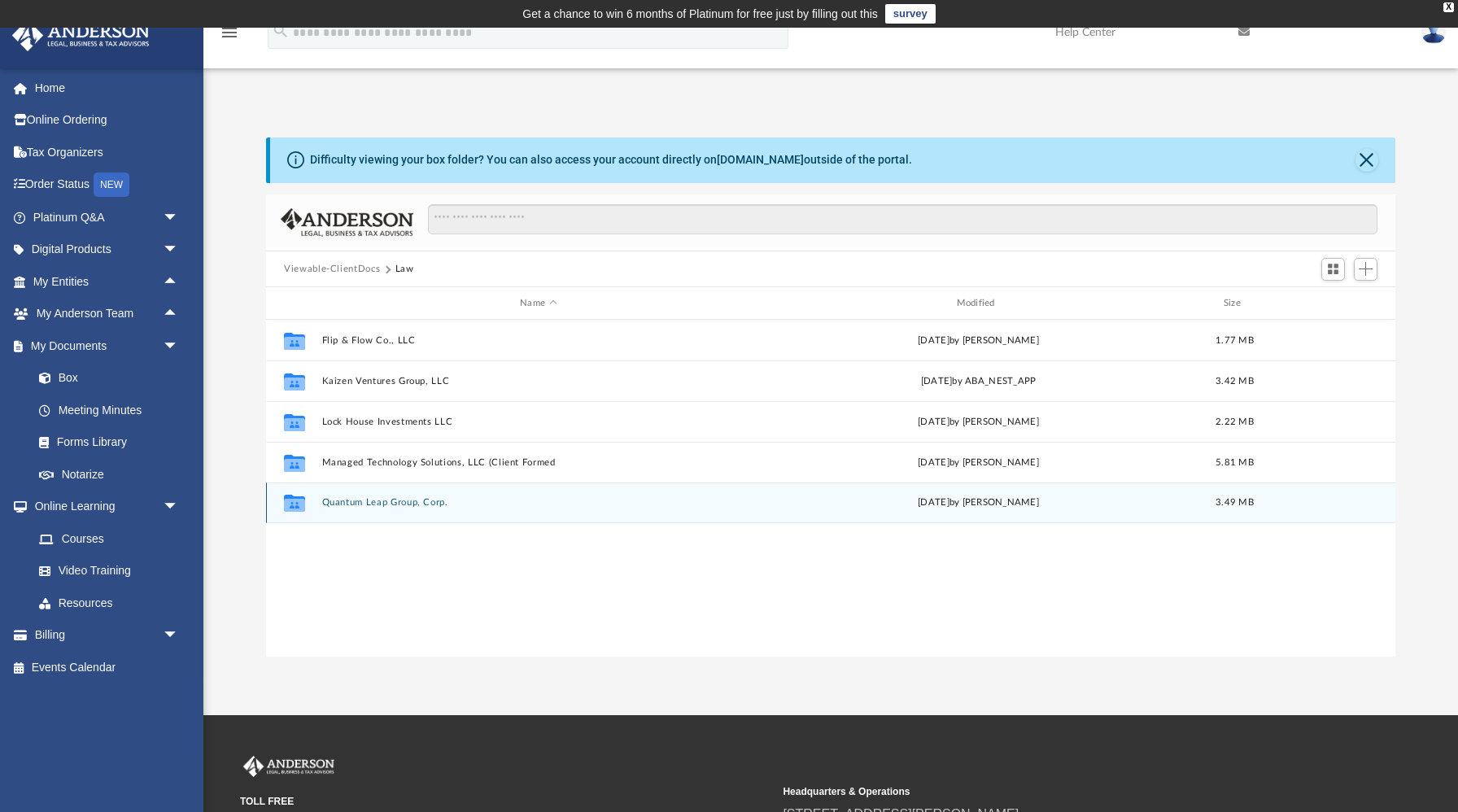
click at [361, 504] on button "Quantum Leap Group, Corp." at bounding box center [538, 503] width 433 height 11
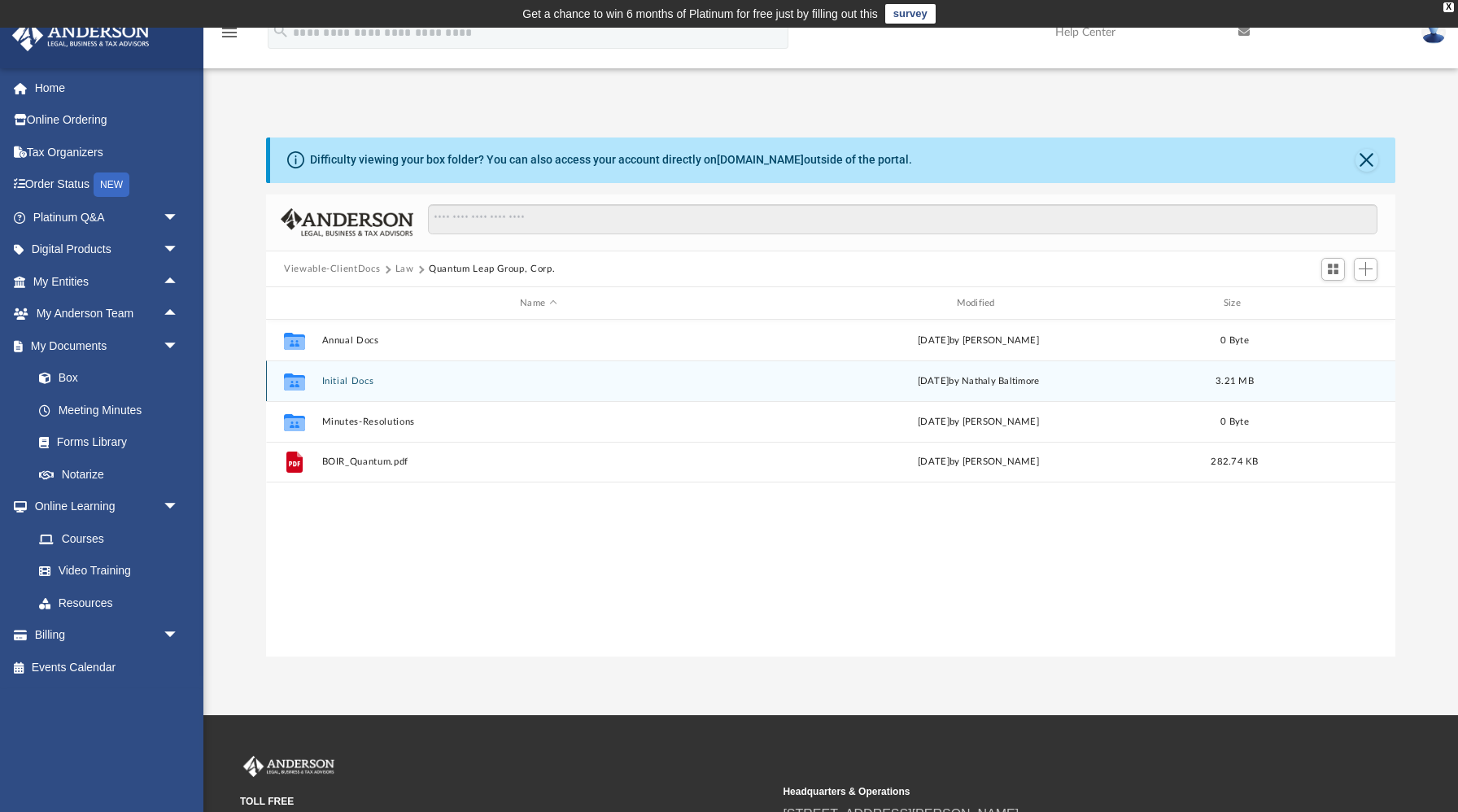
click at [362, 381] on button "Initial Docs" at bounding box center [538, 381] width 433 height 11
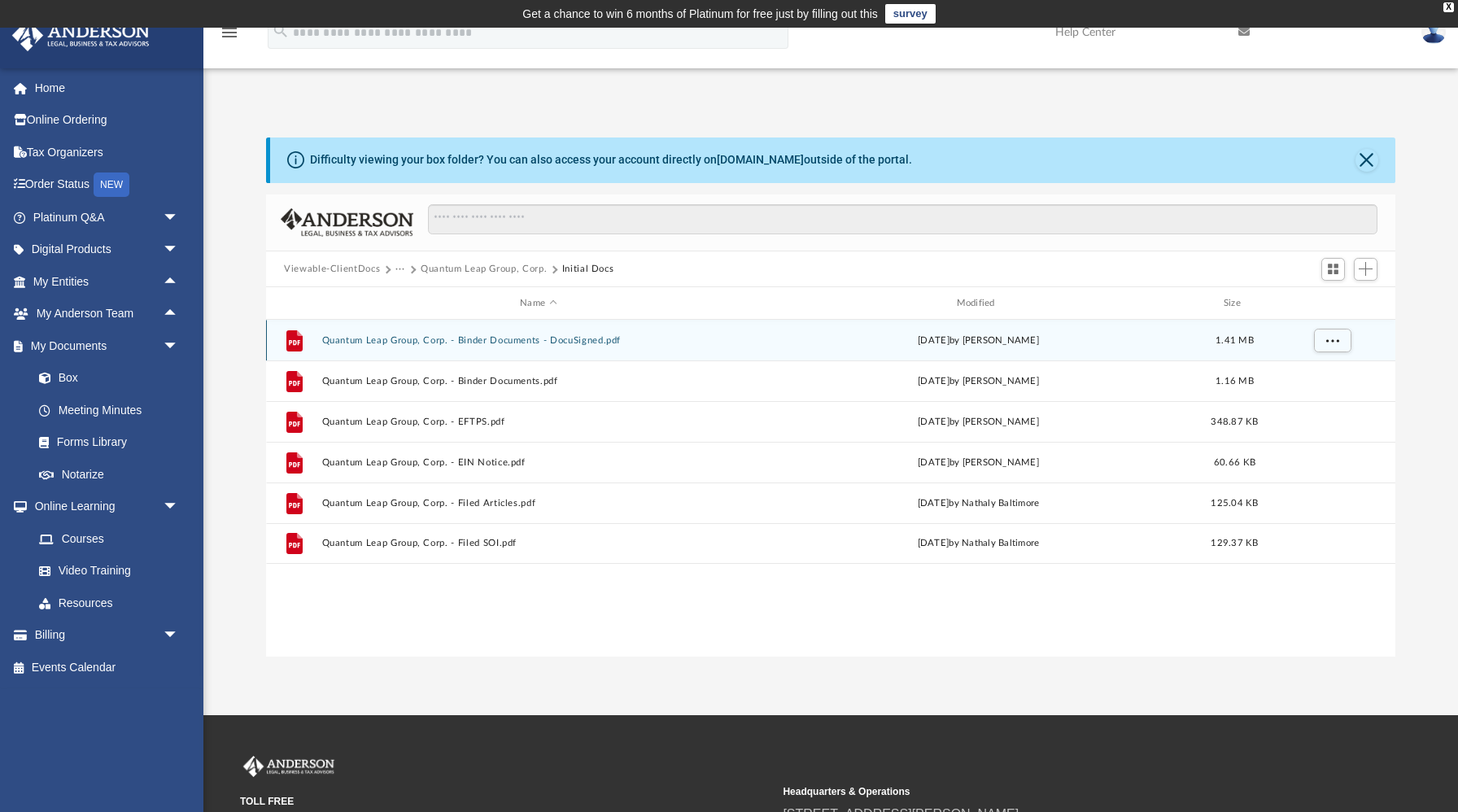
click at [424, 338] on button "Quantum Leap Group, Corp. - Binder Documents - DocuSigned.pdf" at bounding box center [538, 340] width 433 height 11
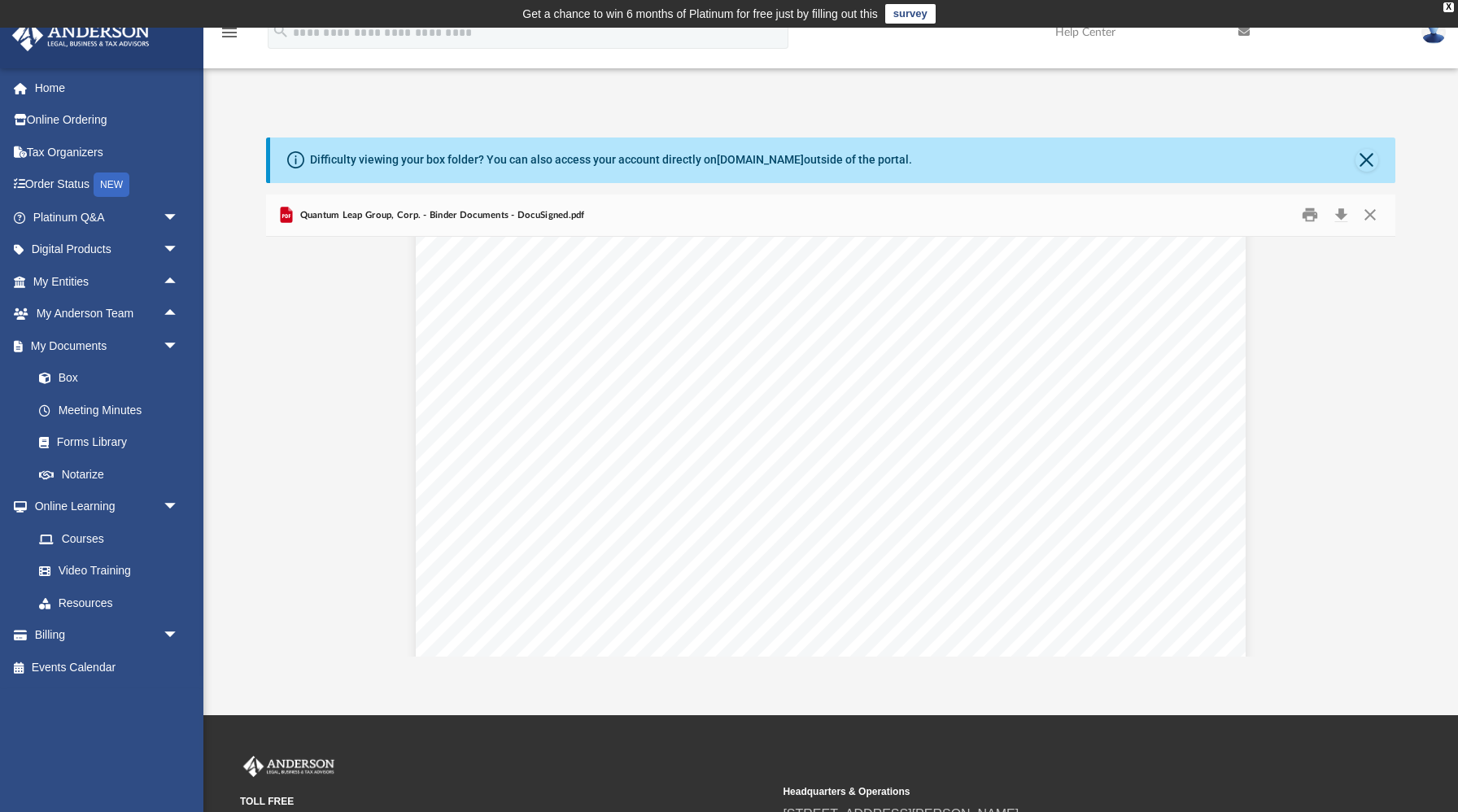
scroll to position [21260, 0]
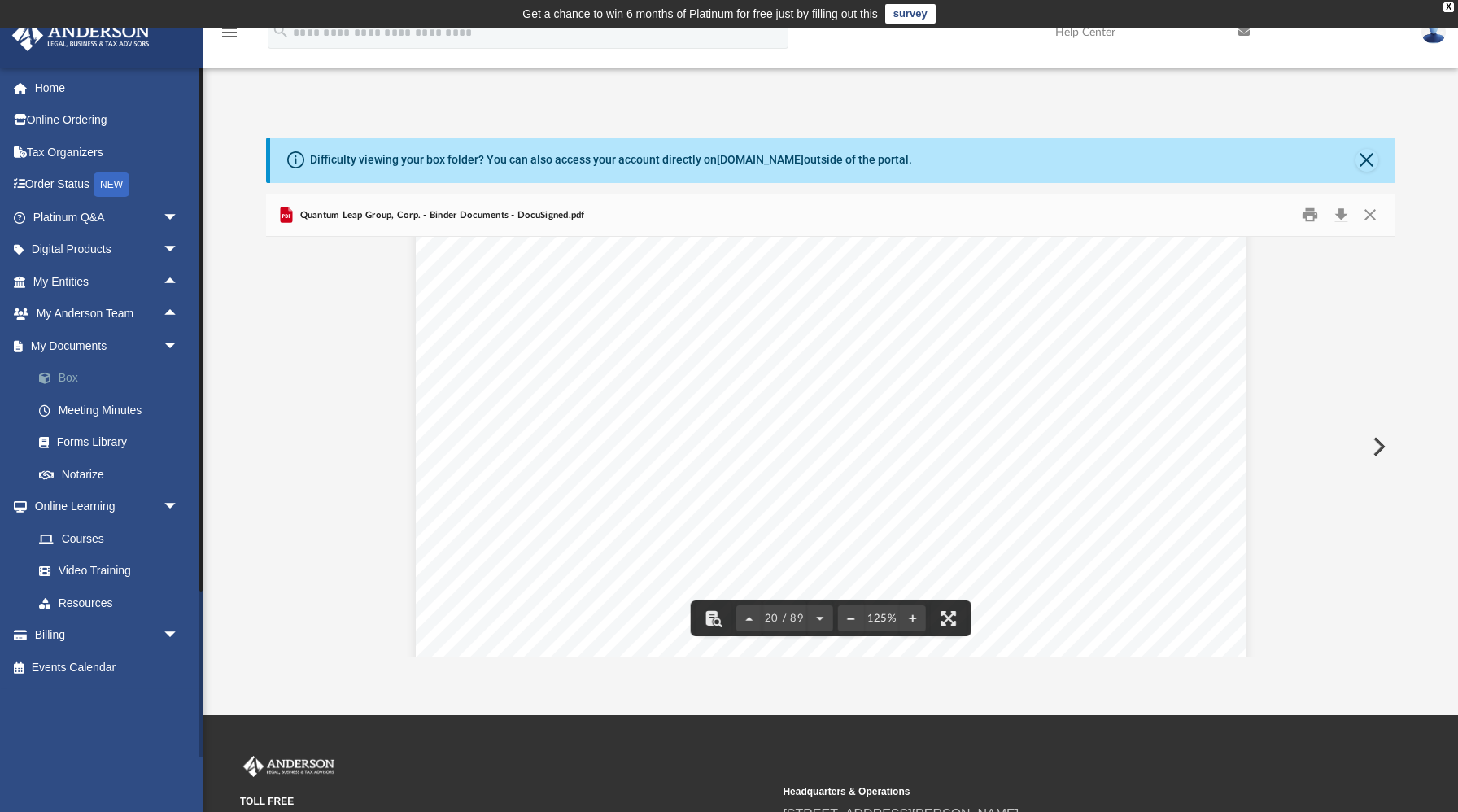
click at [59, 377] on link "Box" at bounding box center [113, 378] width 180 height 33
click at [1367, 161] on button "Close" at bounding box center [1367, 161] width 23 height 23
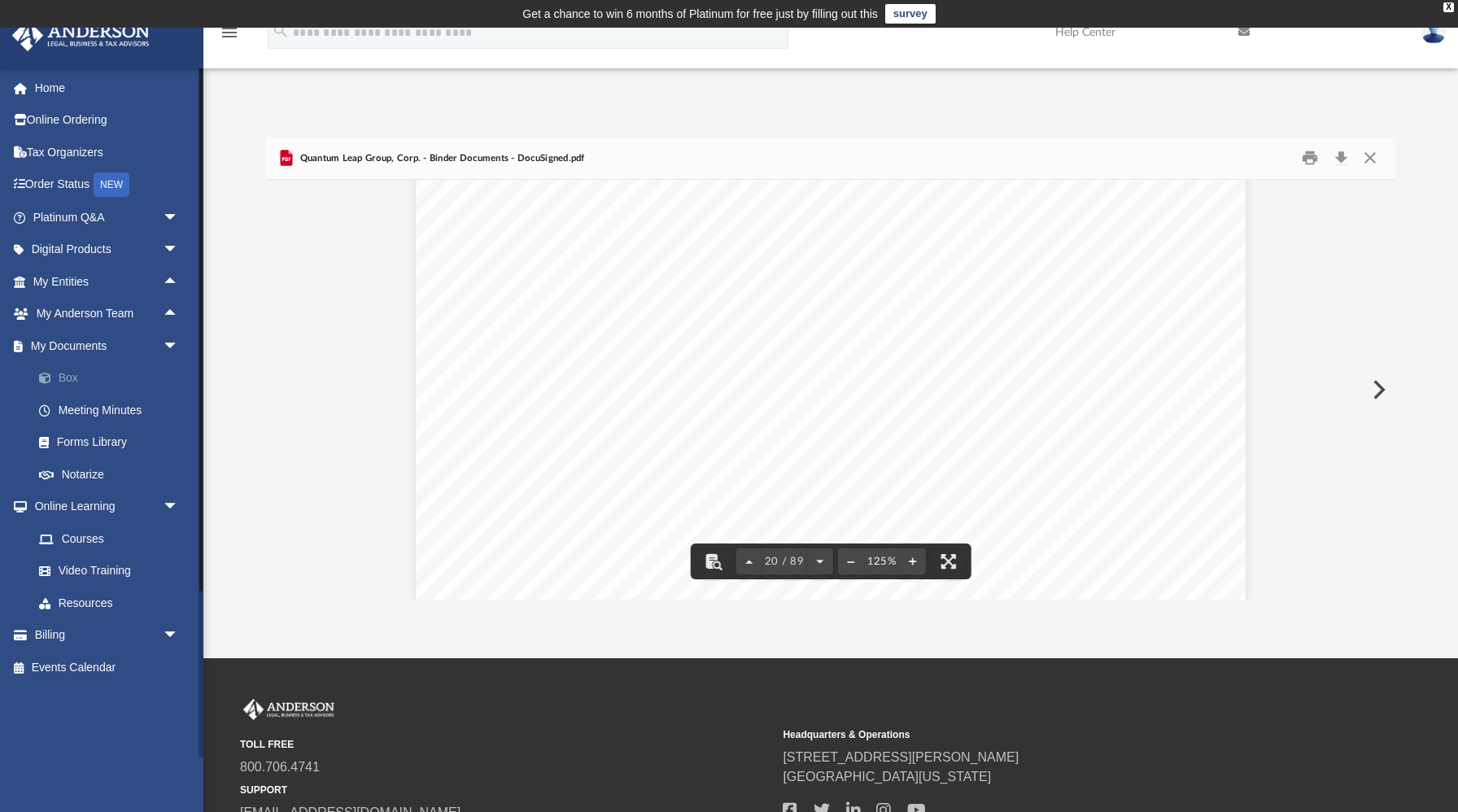
click at [68, 383] on link "Box" at bounding box center [113, 378] width 180 height 33
click at [79, 413] on link "Meeting Minutes" at bounding box center [113, 410] width 180 height 33
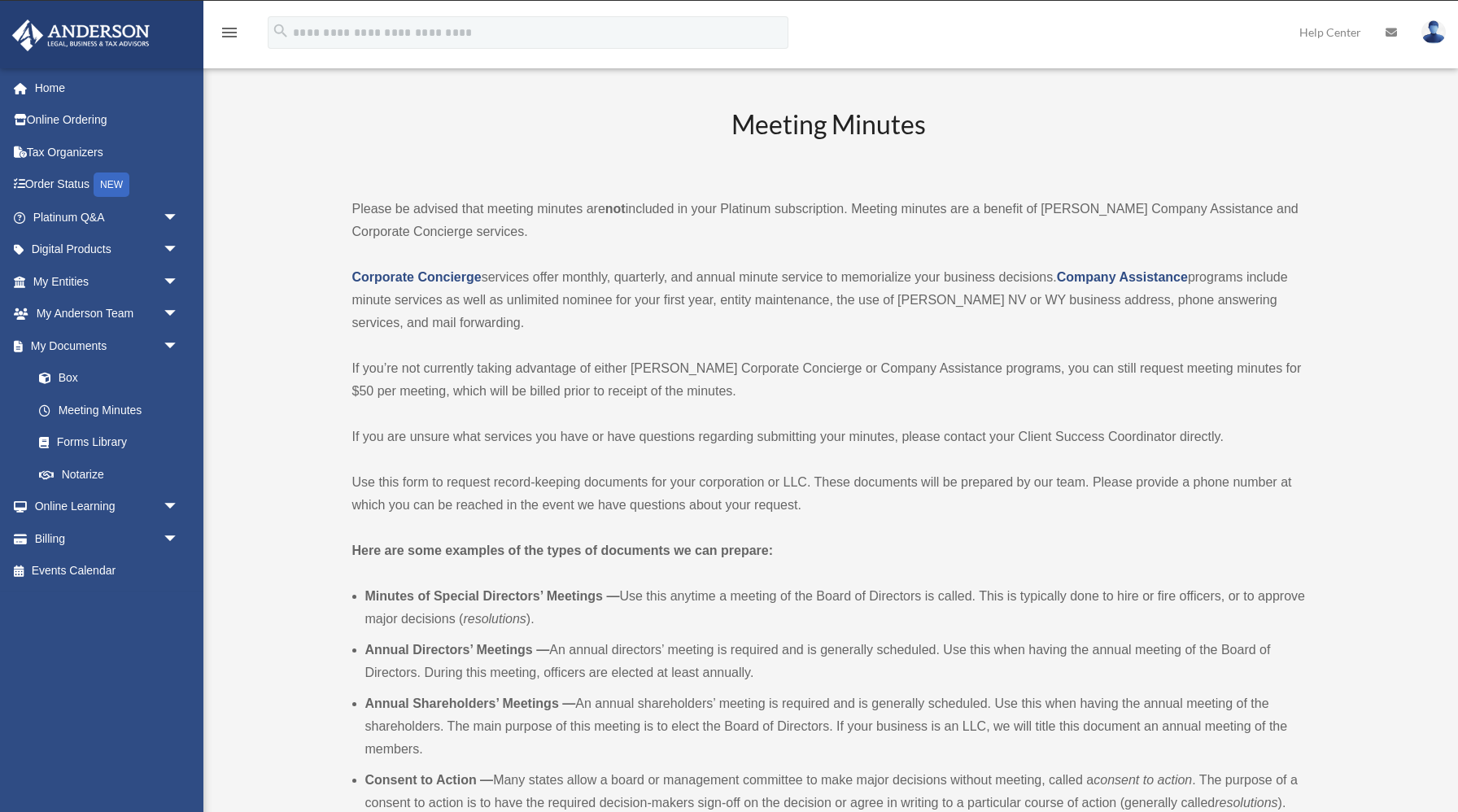
click at [70, 374] on link "Box" at bounding box center [113, 378] width 180 height 33
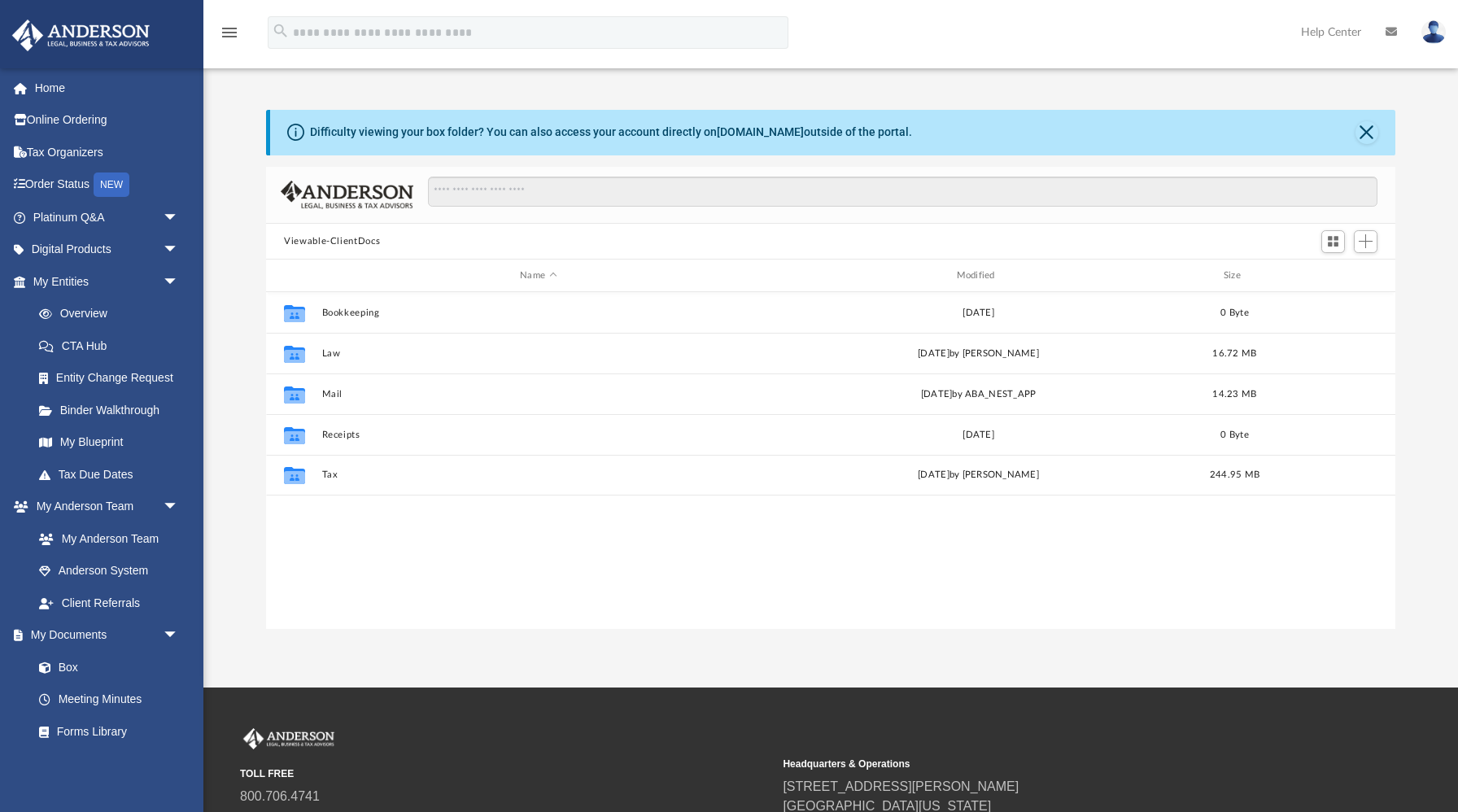
scroll to position [369, 1129]
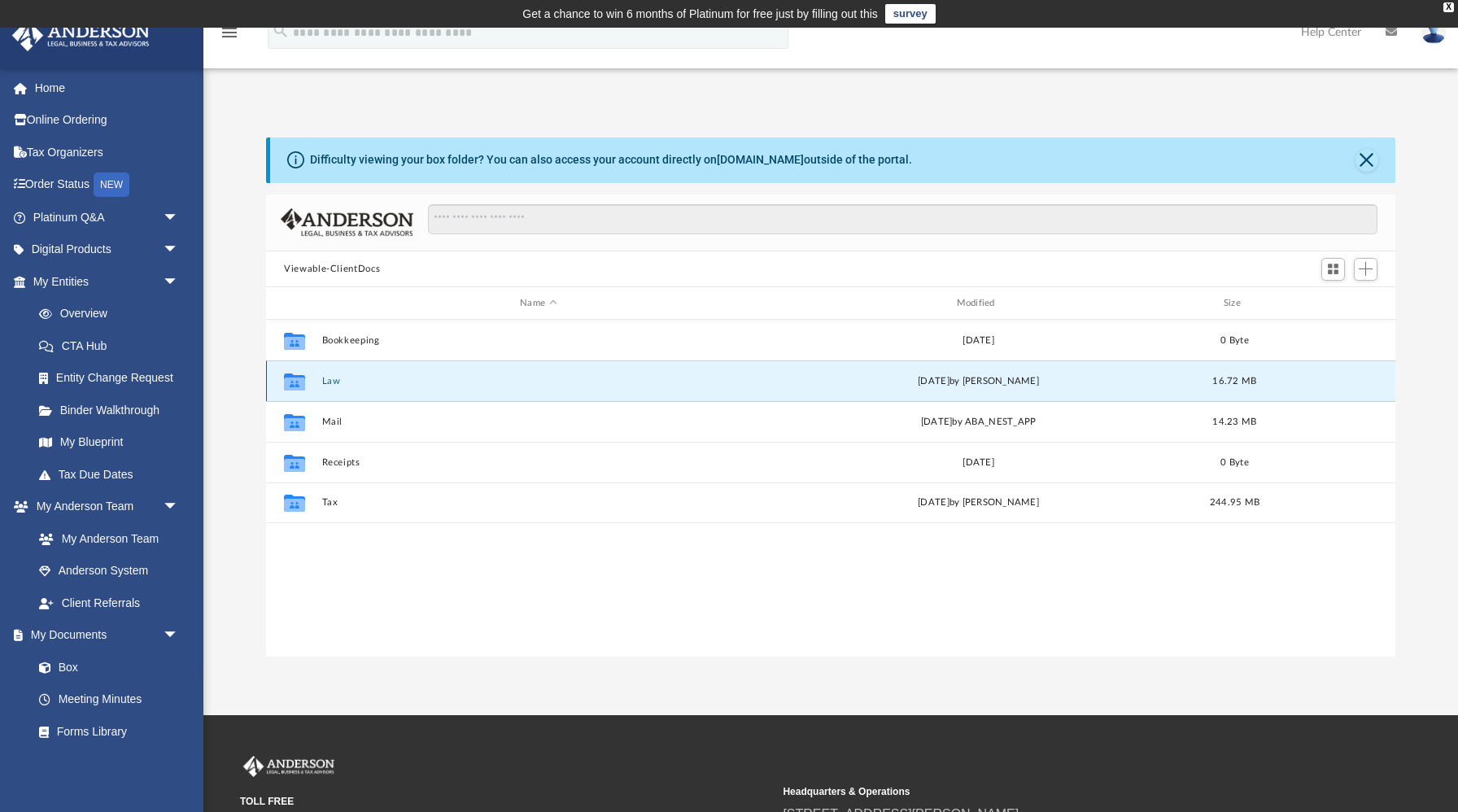
click at [322, 377] on button "Law" at bounding box center [538, 381] width 433 height 11
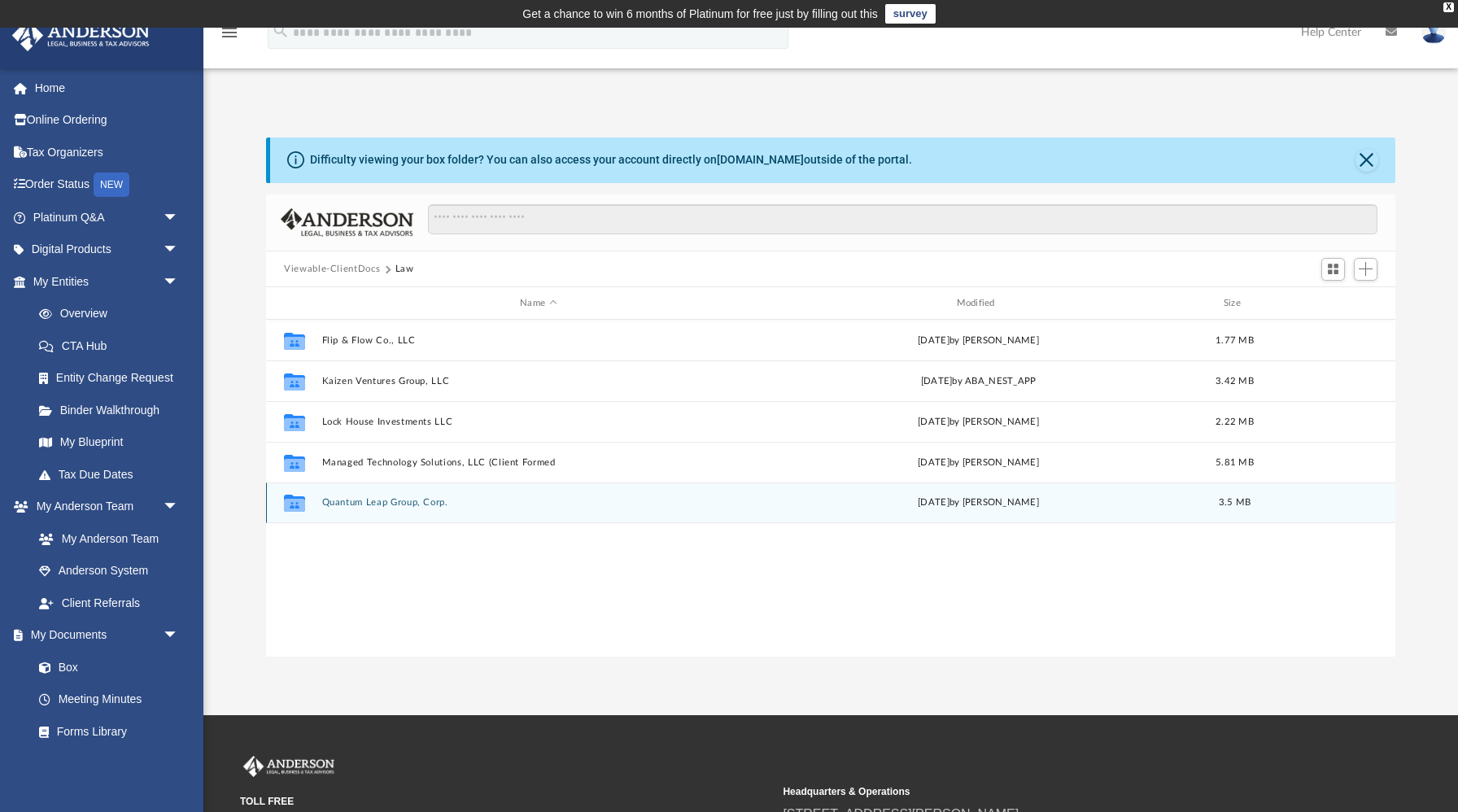
click at [347, 504] on button "Quantum Leap Group, Corp." at bounding box center [538, 503] width 433 height 11
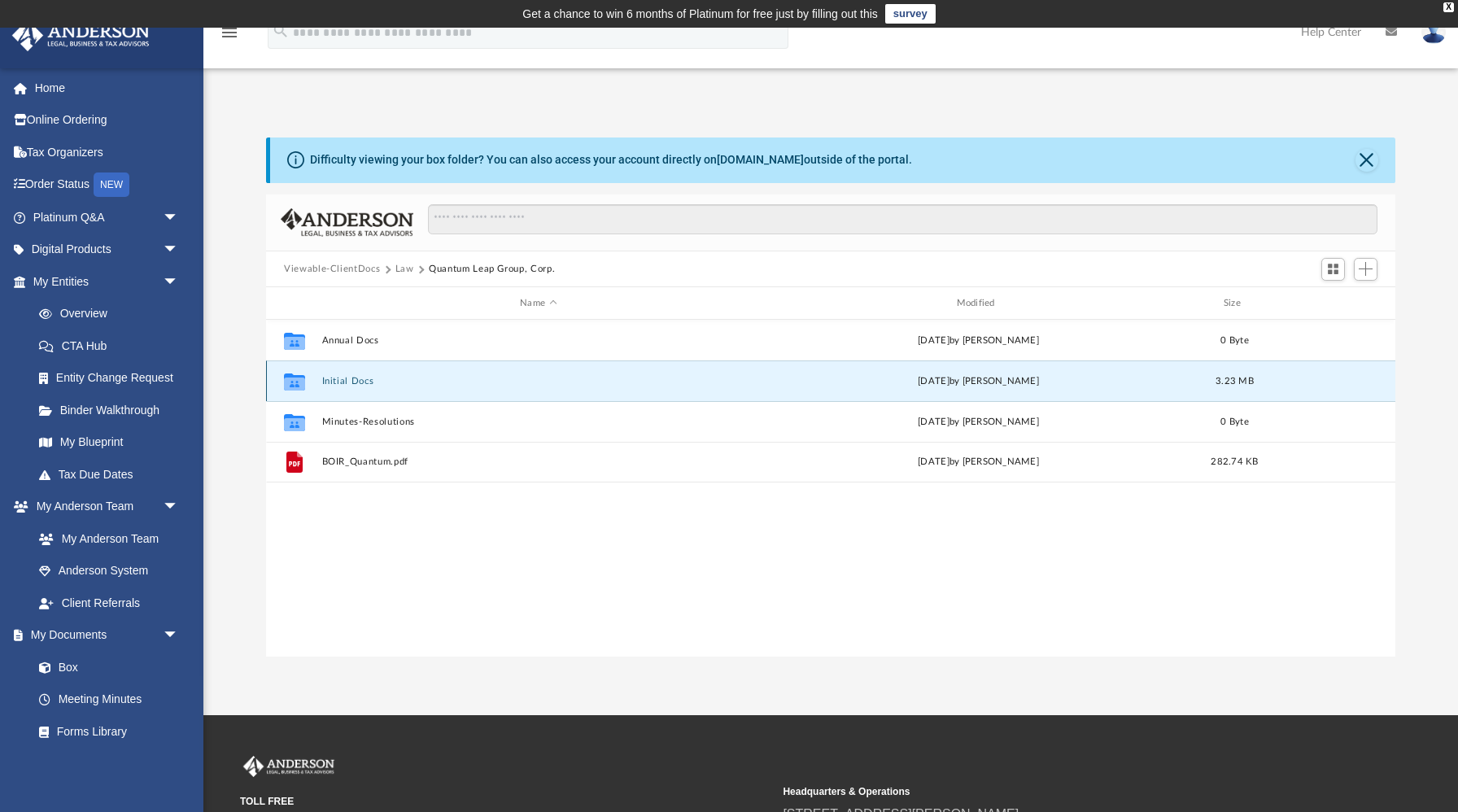
click at [368, 377] on button "Initial Docs" at bounding box center [538, 381] width 433 height 11
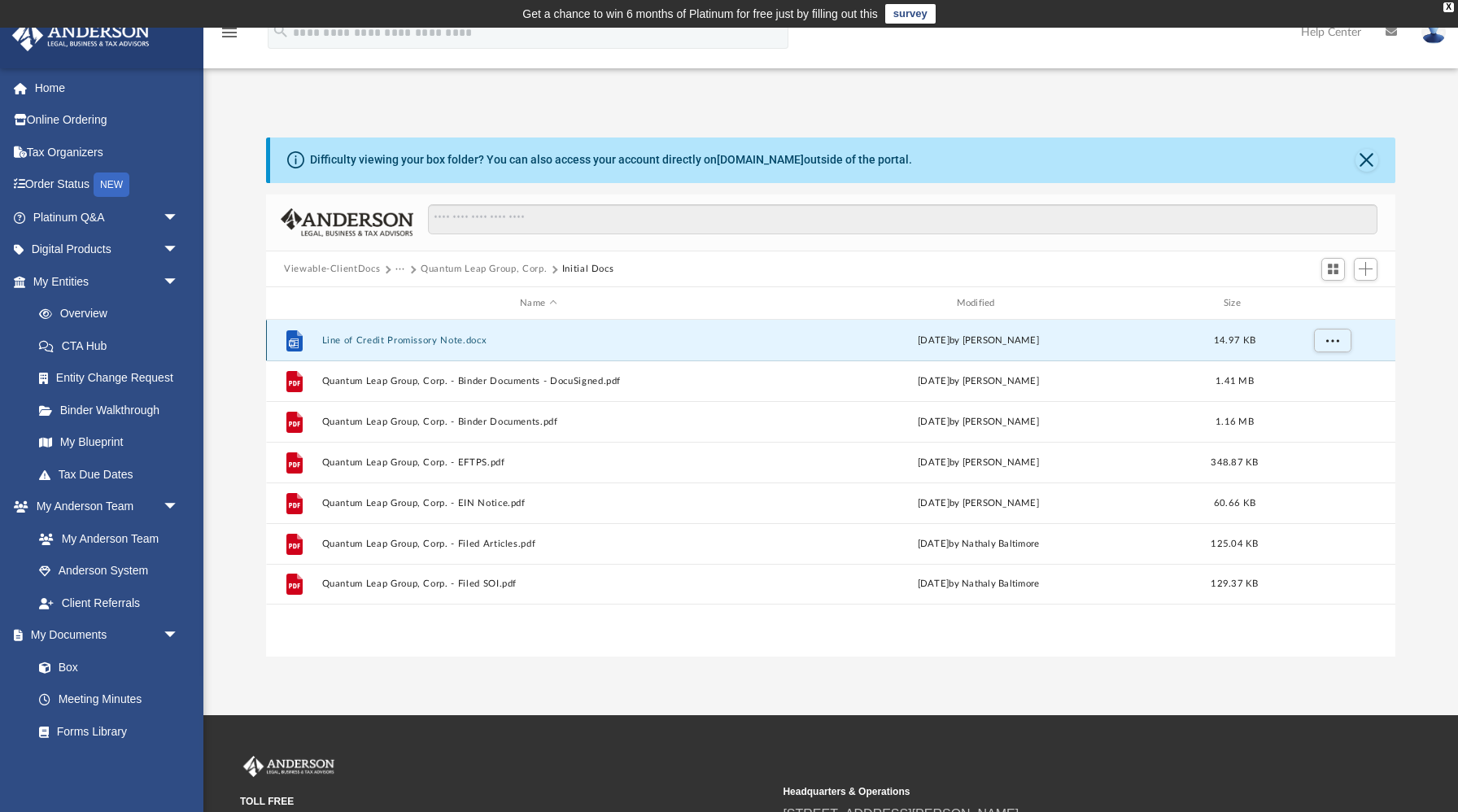
click at [419, 344] on button "Line of Credit Promissory Note.docx" at bounding box center [538, 340] width 433 height 11
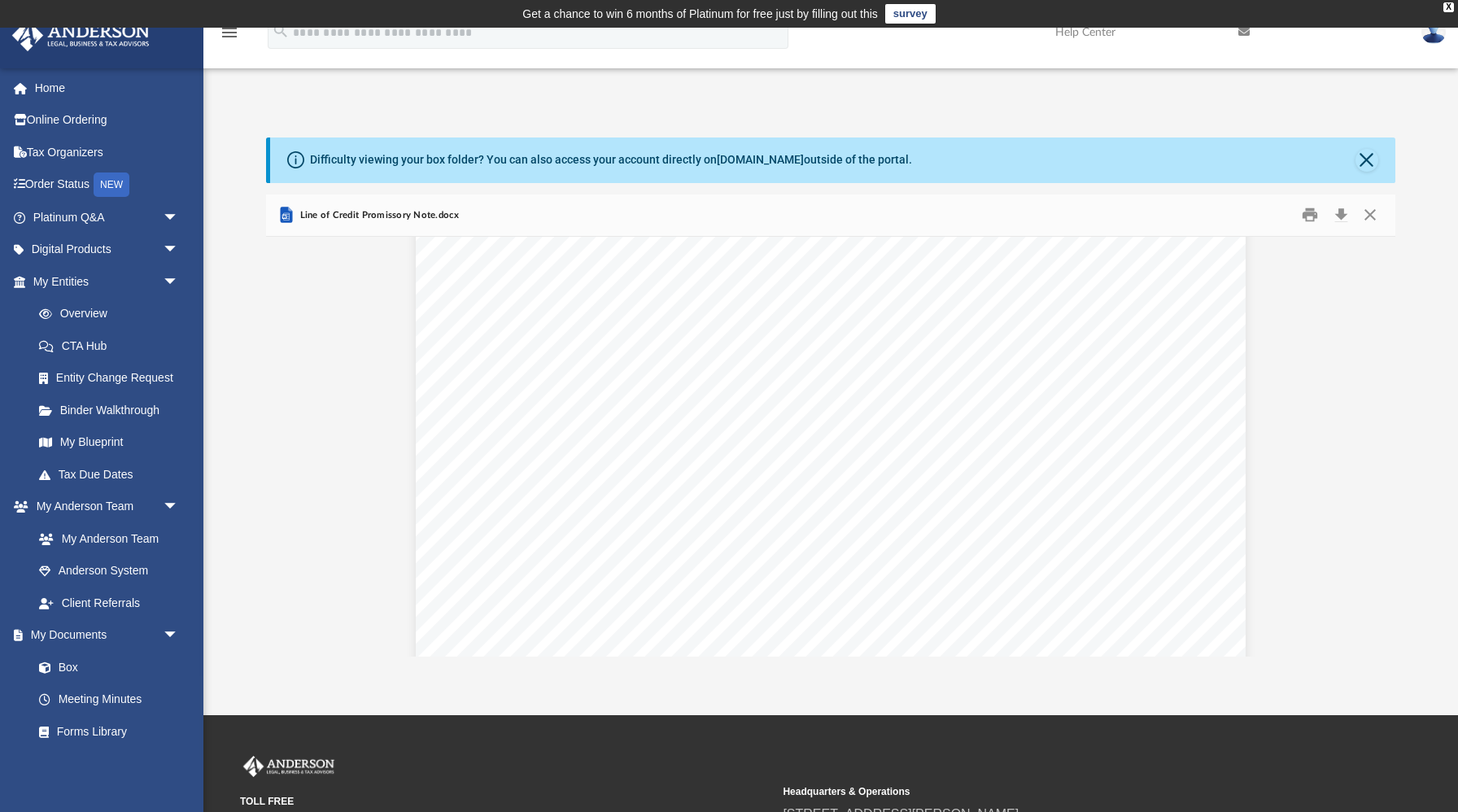
scroll to position [0, 0]
click at [1339, 212] on button "Download" at bounding box center [1341, 214] width 29 height 25
